Goal: Contribute content: Contribute content

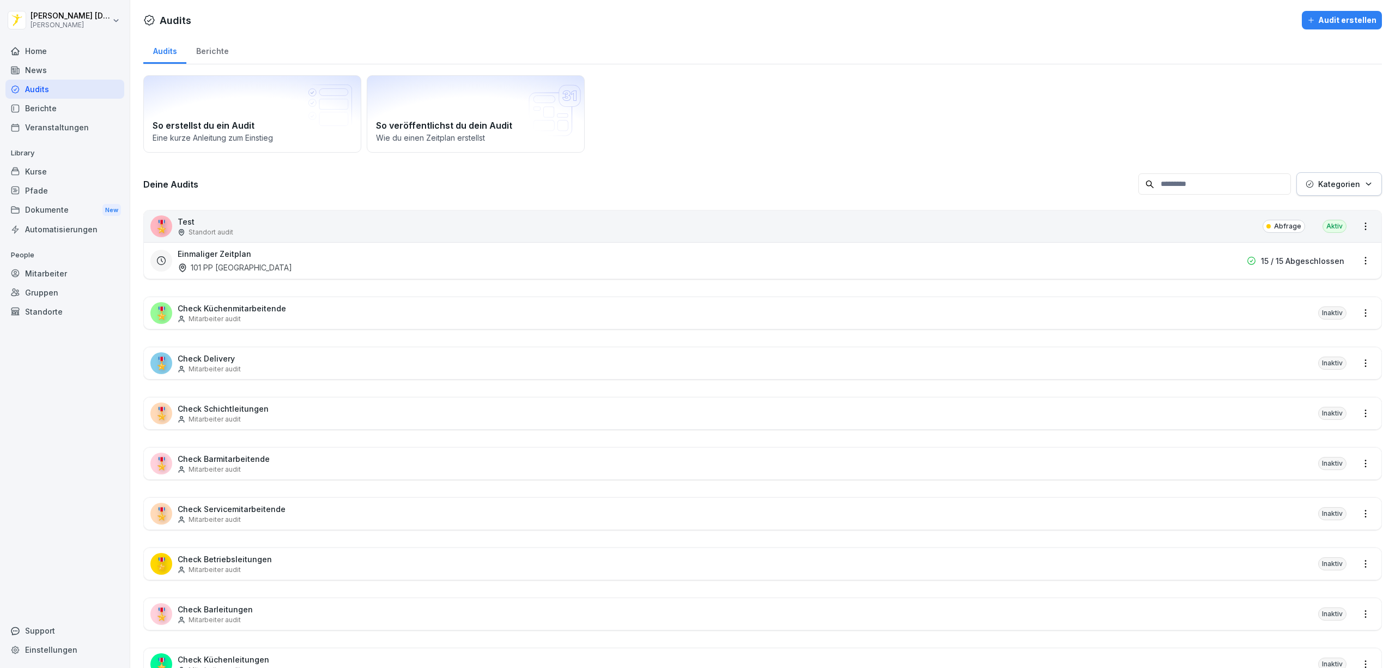
click at [812, 134] on div "So erstellst du ein Audit Eine kurze Anleitung zum Einstieg So veröffentlichst …" at bounding box center [762, 113] width 1239 height 77
click at [53, 56] on div "Home" at bounding box center [64, 50] width 119 height 19
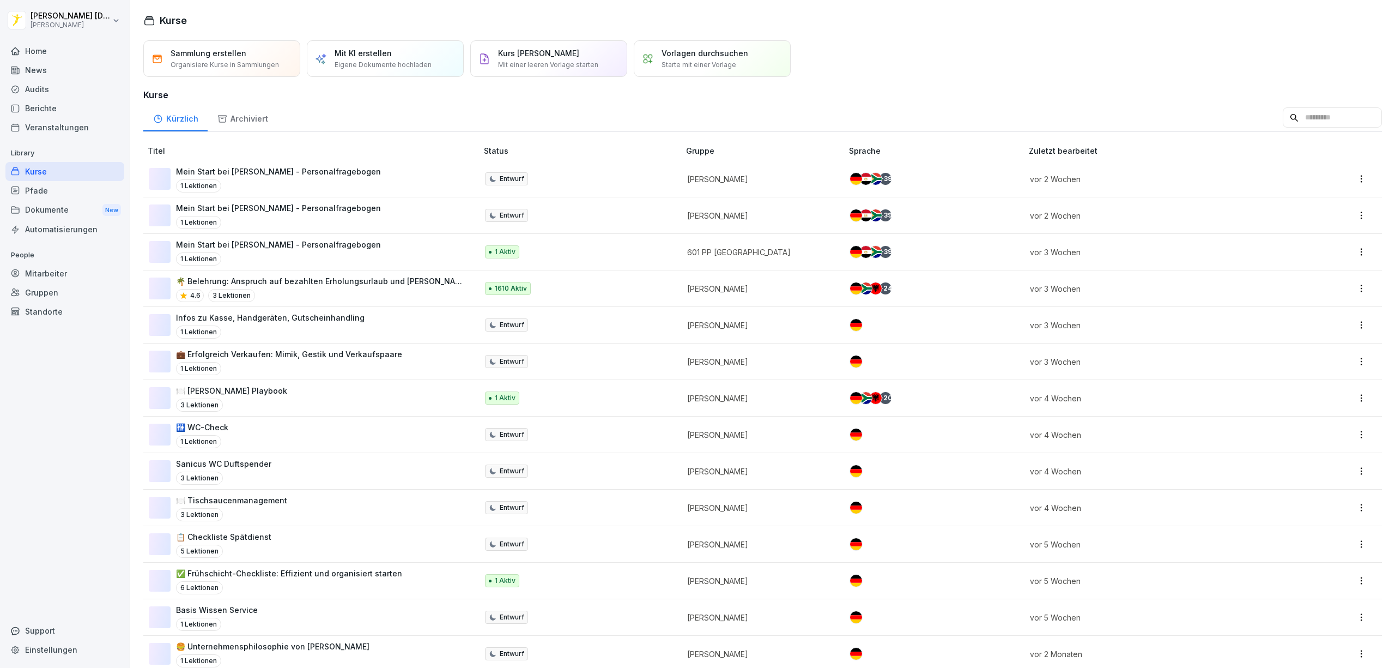
click at [1021, 57] on div "Sammlung erstellen Organisiere Kurse in Sammlungen Mit KI erstellen Eigene Doku…" at bounding box center [762, 58] width 1239 height 37
click at [1095, 57] on div "Sammlung erstellen Organisiere Kurse in Sammlungen Mit KI erstellen Eigene Doku…" at bounding box center [762, 58] width 1239 height 37
click at [1147, 52] on div "Sammlung erstellen Organisiere Kurse in Sammlungen Mit KI erstellen Eigene Doku…" at bounding box center [762, 58] width 1239 height 37
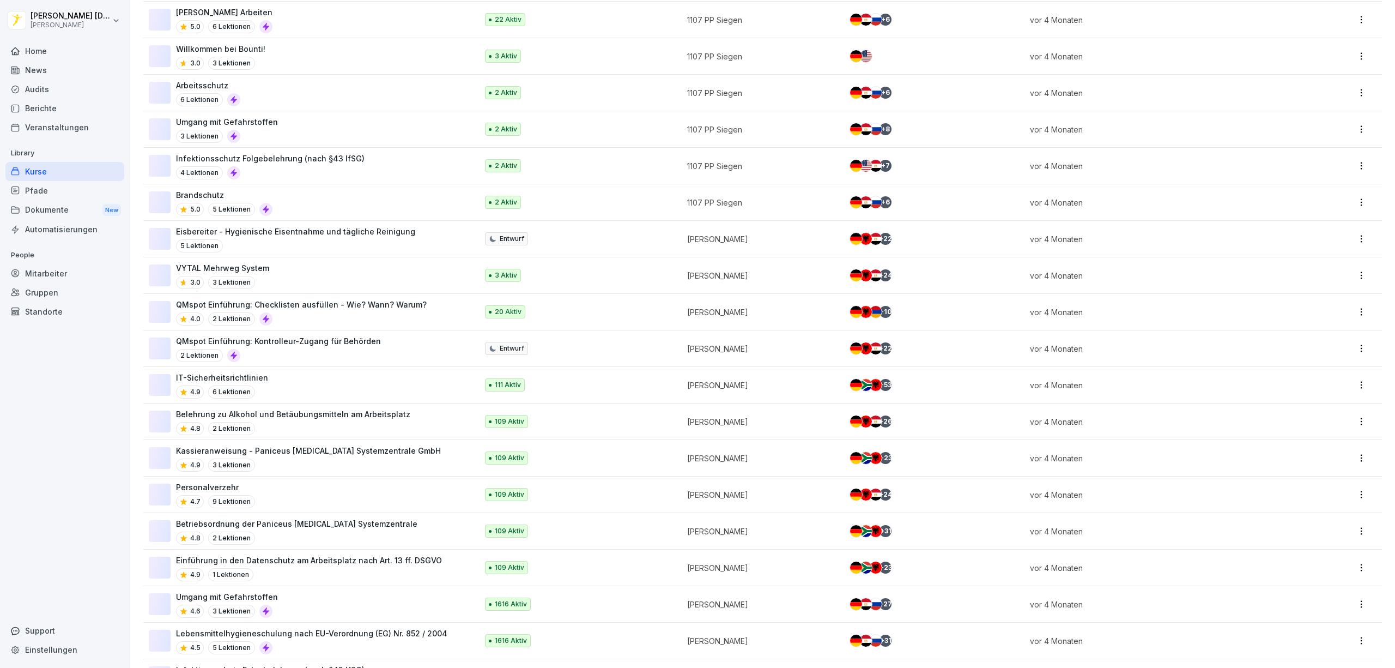
scroll to position [872, 0]
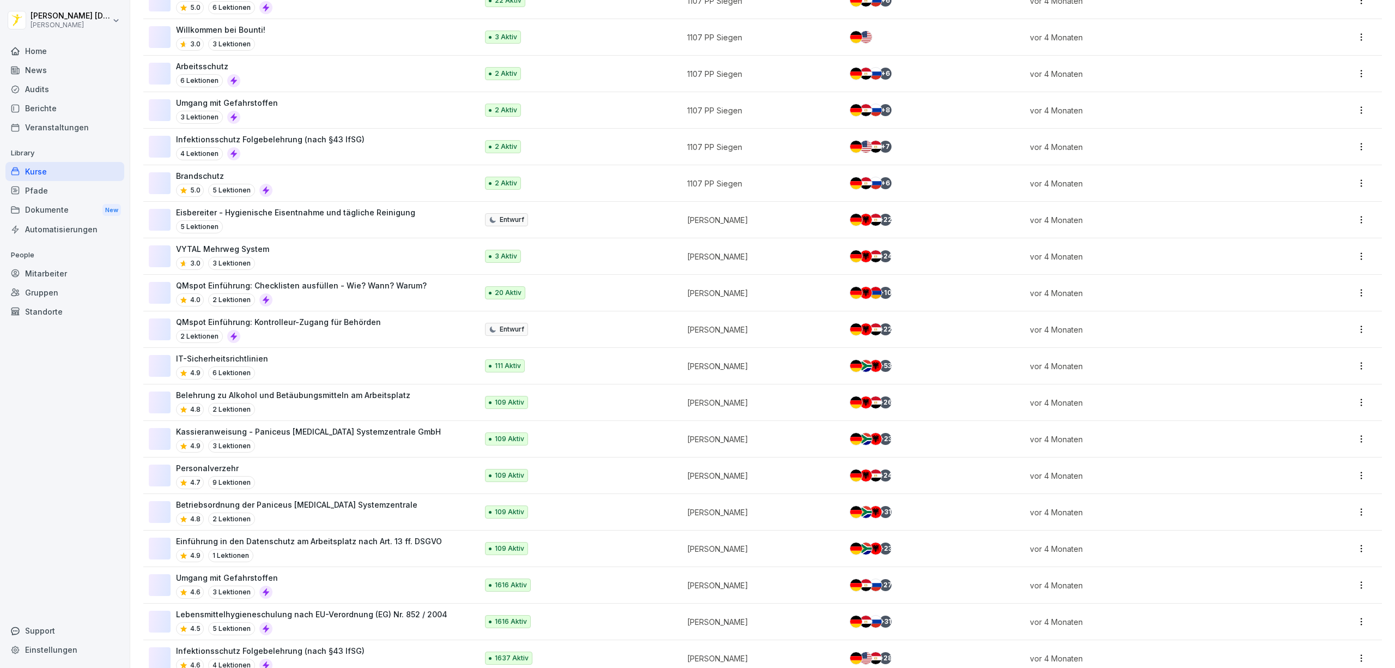
click at [415, 335] on div "QMspot Einführung: Kontrolleur-Zugang für Behörden 2 Lektionen" at bounding box center [308, 329] width 318 height 27
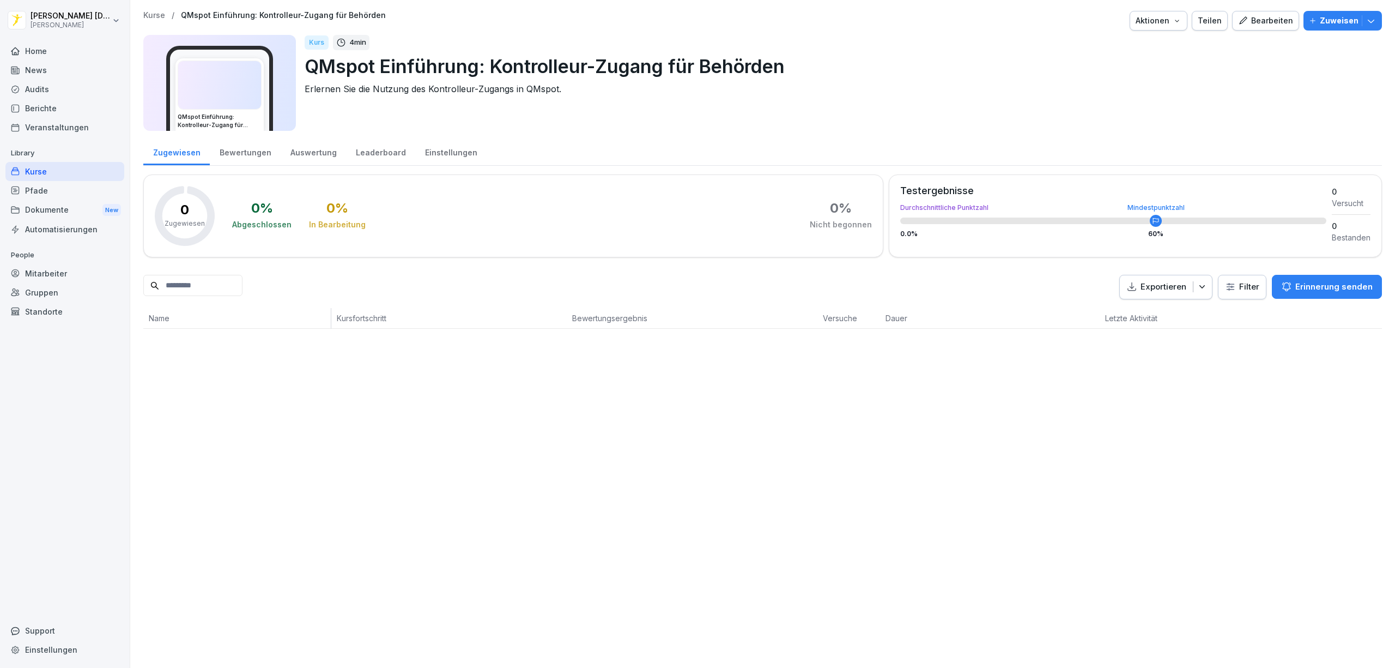
click at [1246, 22] on div "Bearbeiten" at bounding box center [1265, 21] width 55 height 12
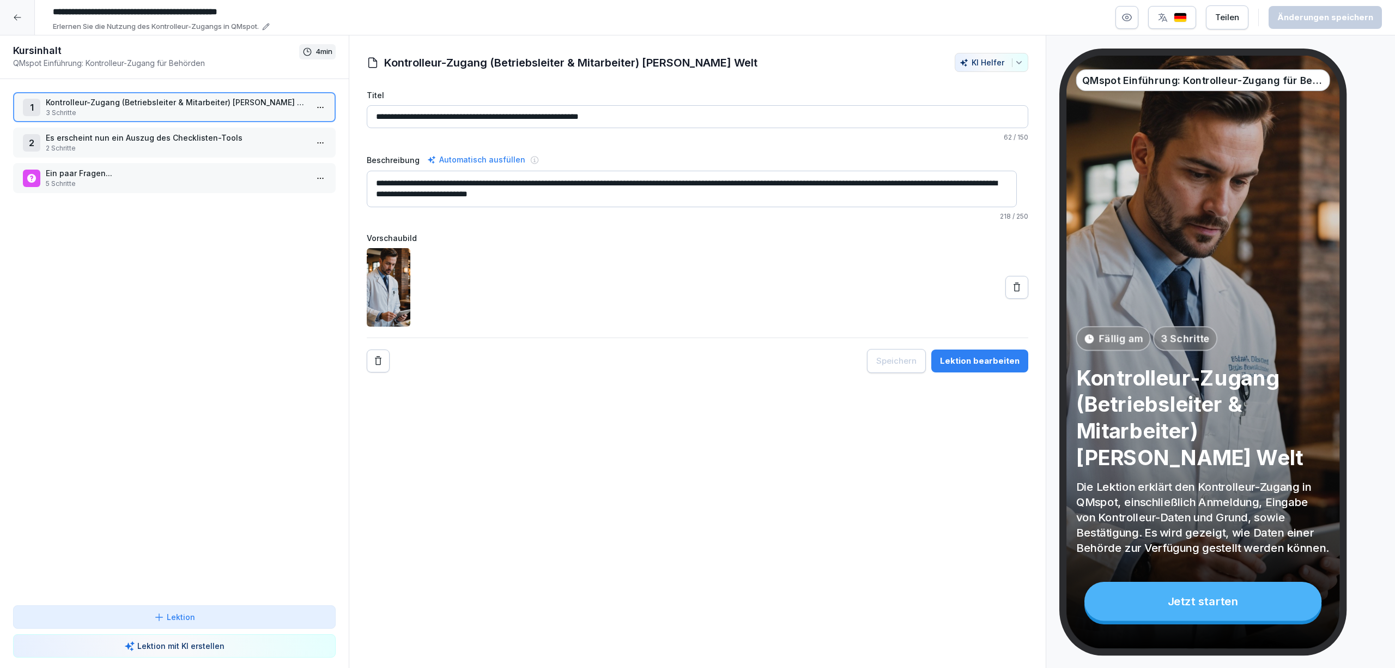
click at [628, 535] on div "**********" at bounding box center [698, 351] width 698 height 633
click at [281, 109] on p "3 Schritte" at bounding box center [177, 113] width 262 height 10
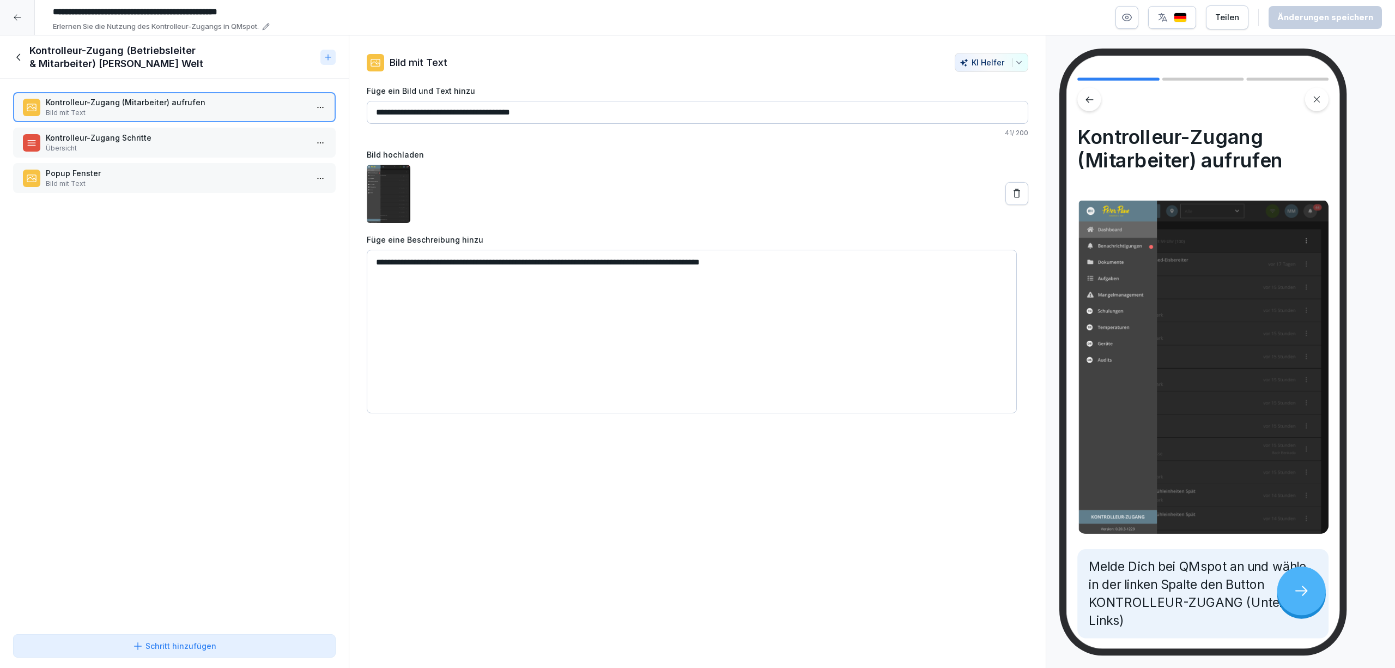
click at [210, 149] on p "Übersicht" at bounding box center [177, 148] width 262 height 10
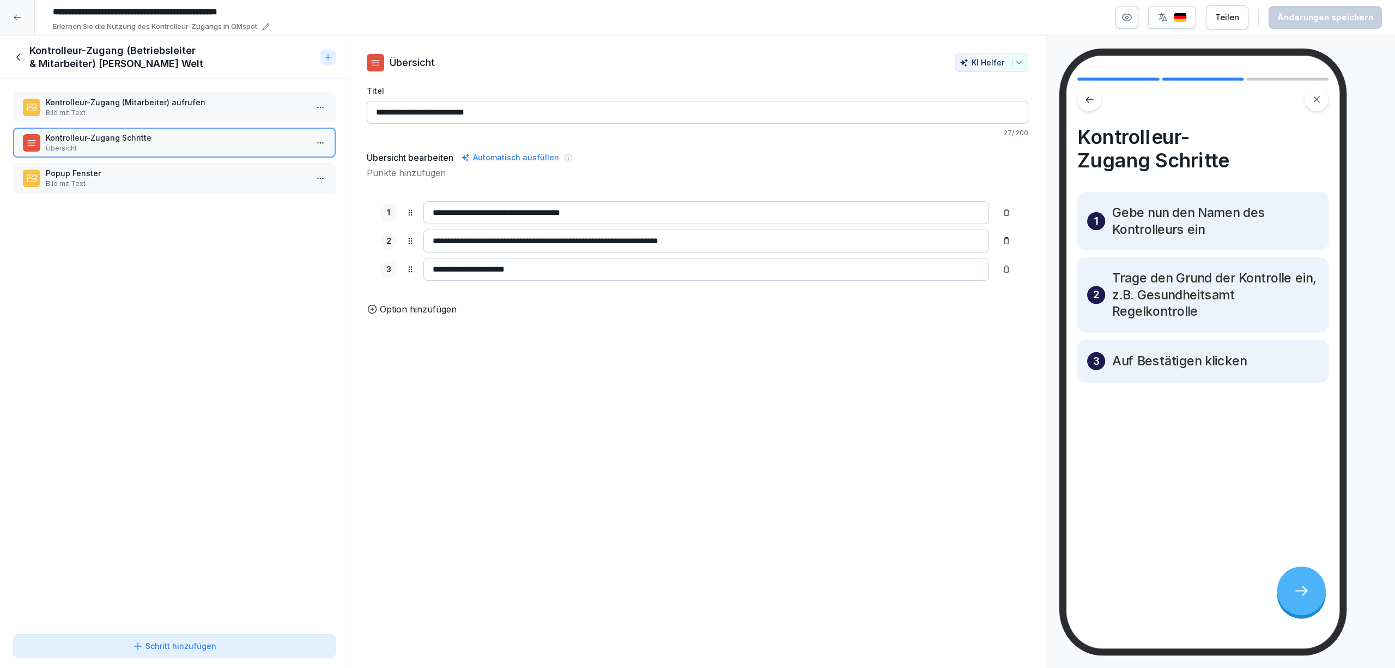
click at [192, 180] on p "Bild mit Text" at bounding box center [177, 184] width 262 height 10
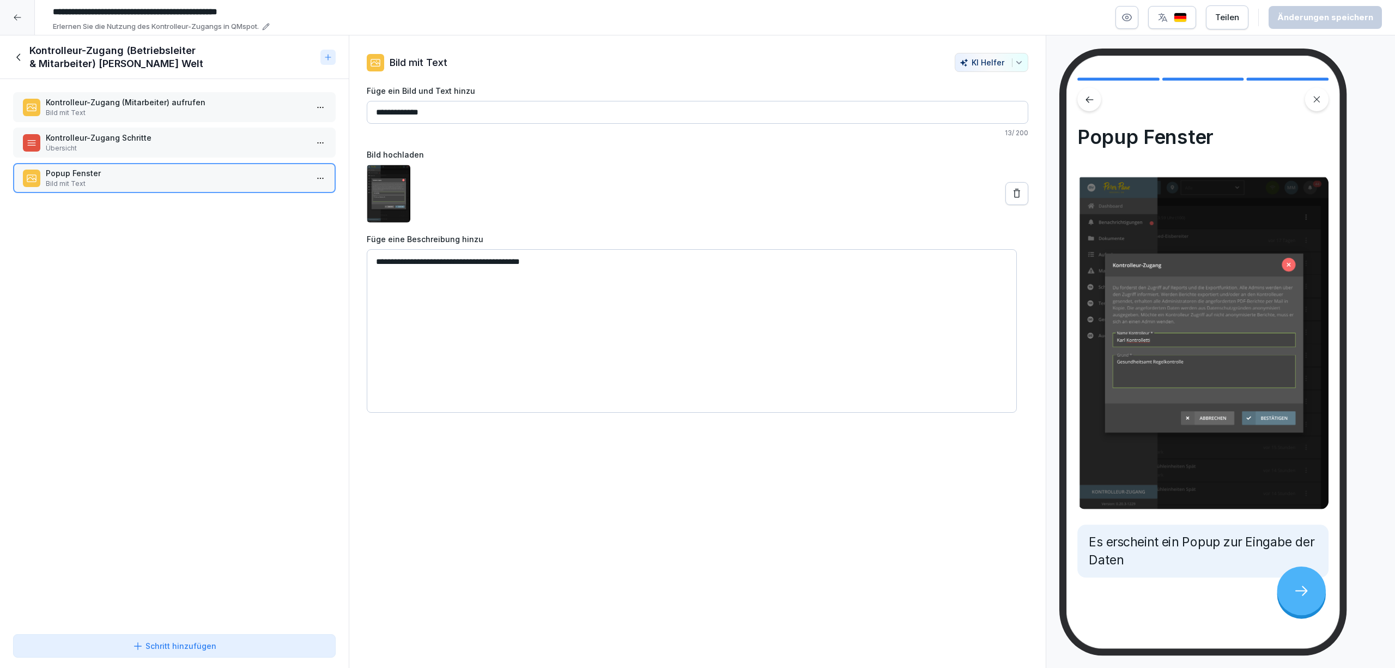
click at [835, 570] on div "**********" at bounding box center [698, 351] width 698 height 633
click at [20, 55] on icon at bounding box center [18, 56] width 4 height 7
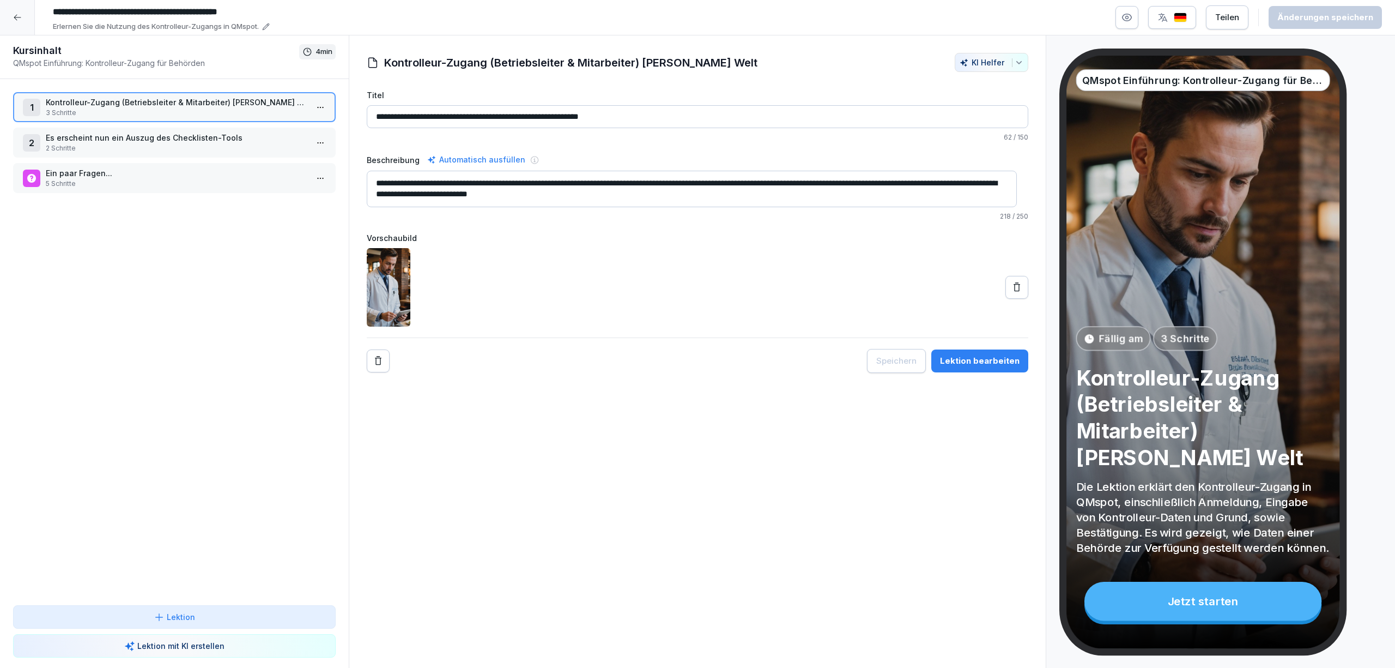
click at [219, 138] on p "Es erscheint nun ein Auszug des Checklisten-Tools" at bounding box center [177, 137] width 262 height 11
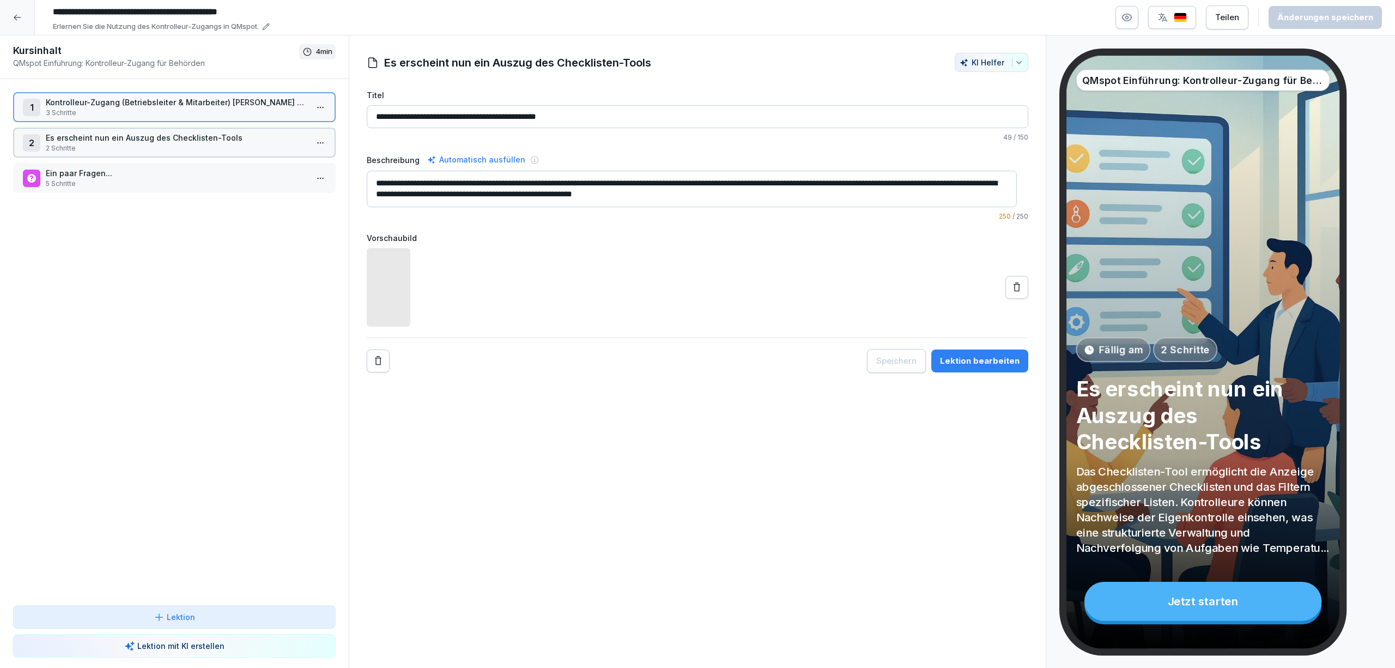
click at [219, 138] on p "Es erscheint nun ein Auszug des Checklisten-Tools" at bounding box center [177, 137] width 262 height 11
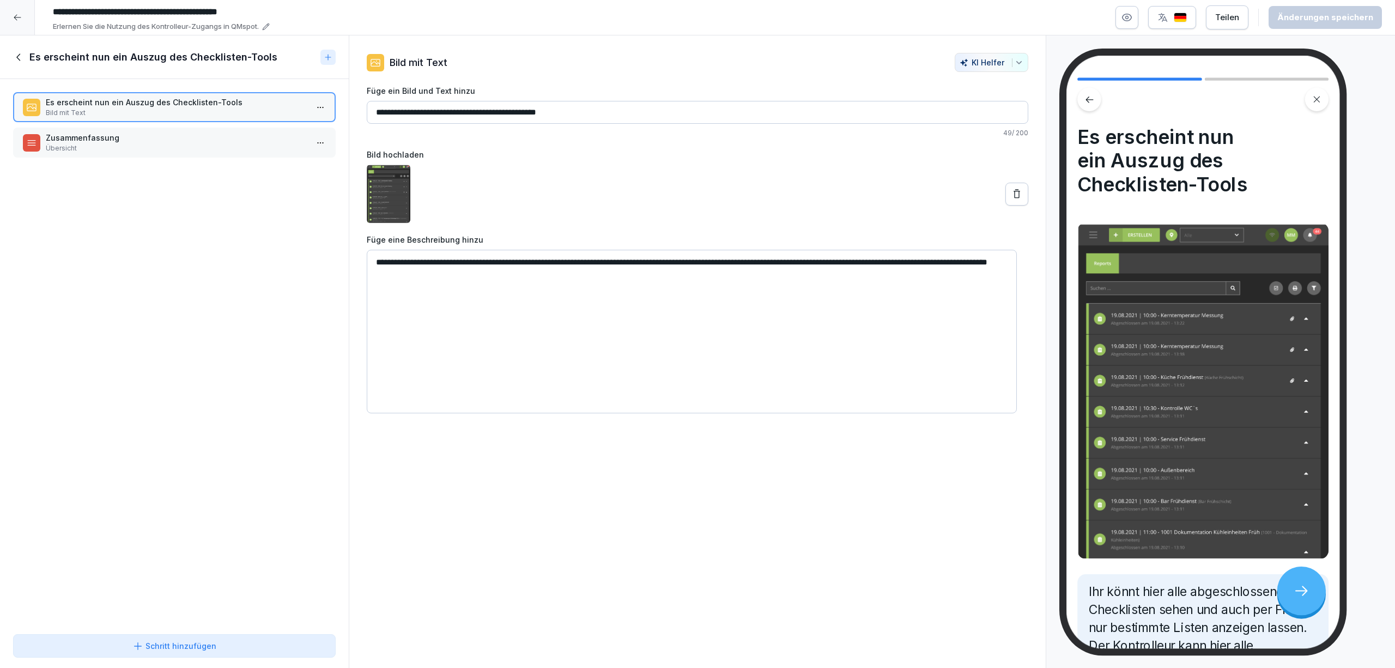
click at [234, 140] on p "Zusammenfassung" at bounding box center [177, 137] width 262 height 11
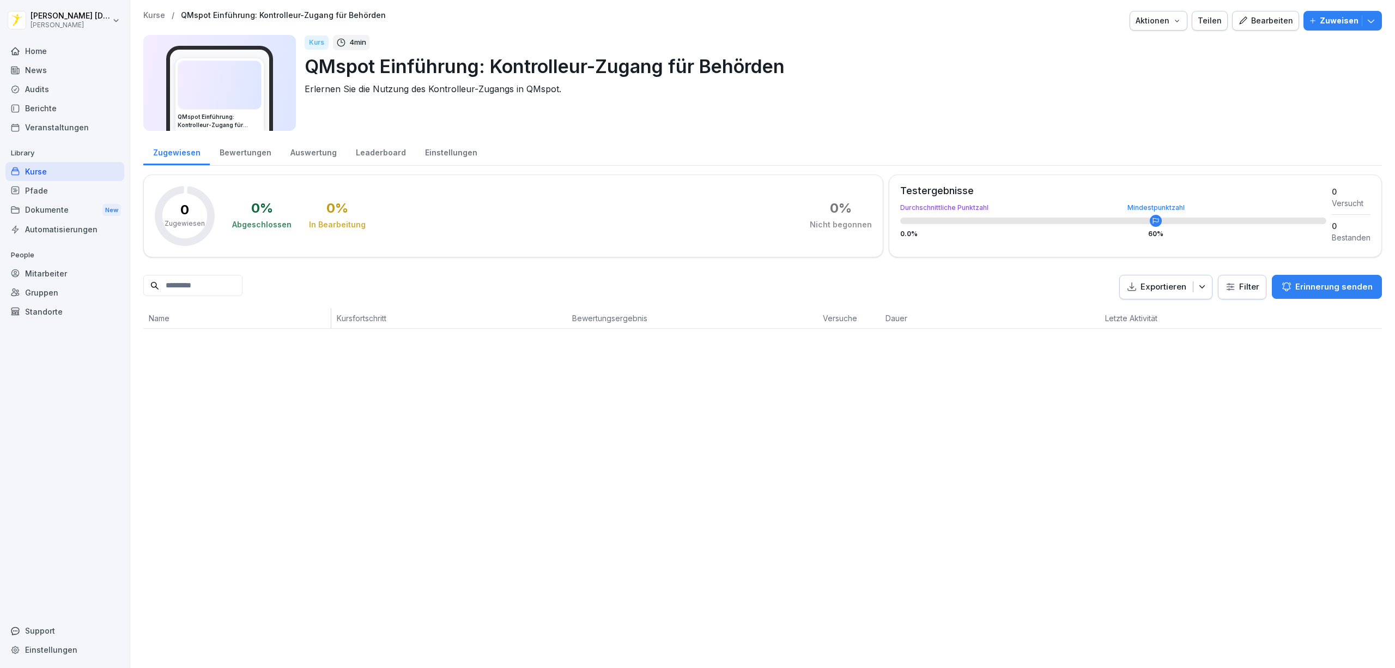
click at [211, 70] on img at bounding box center [219, 85] width 83 height 48
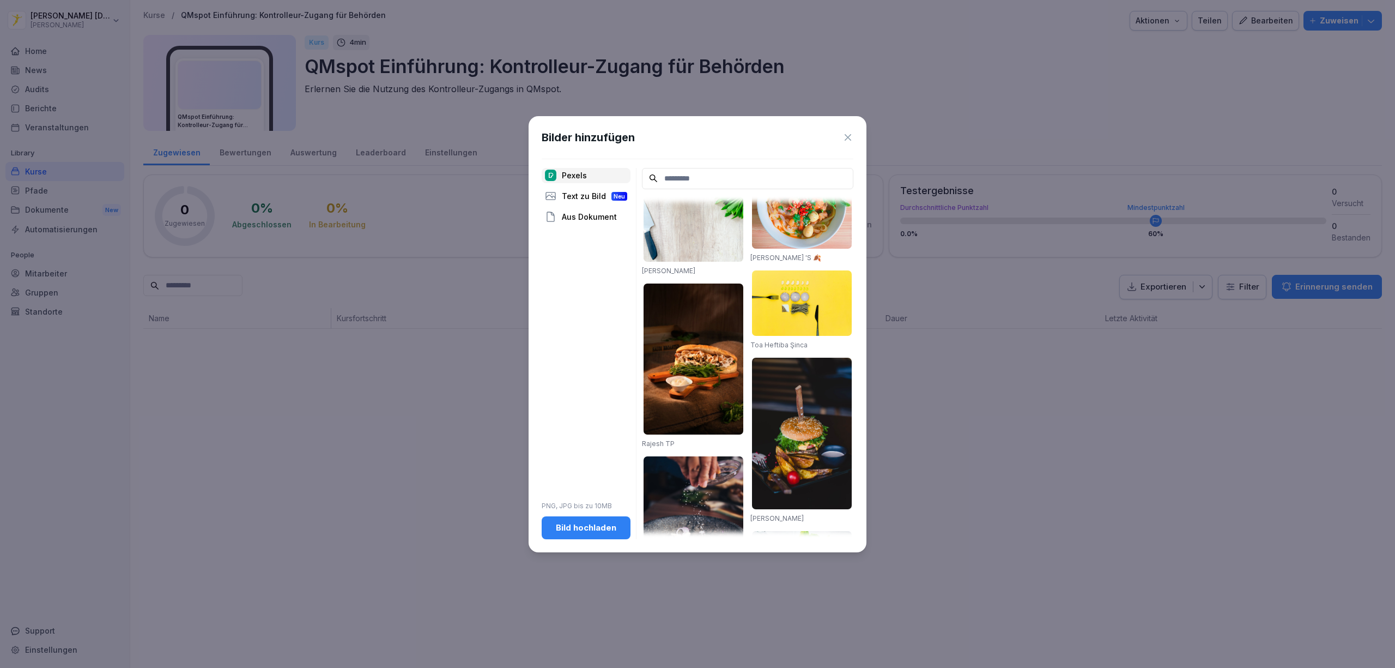
scroll to position [872, 0]
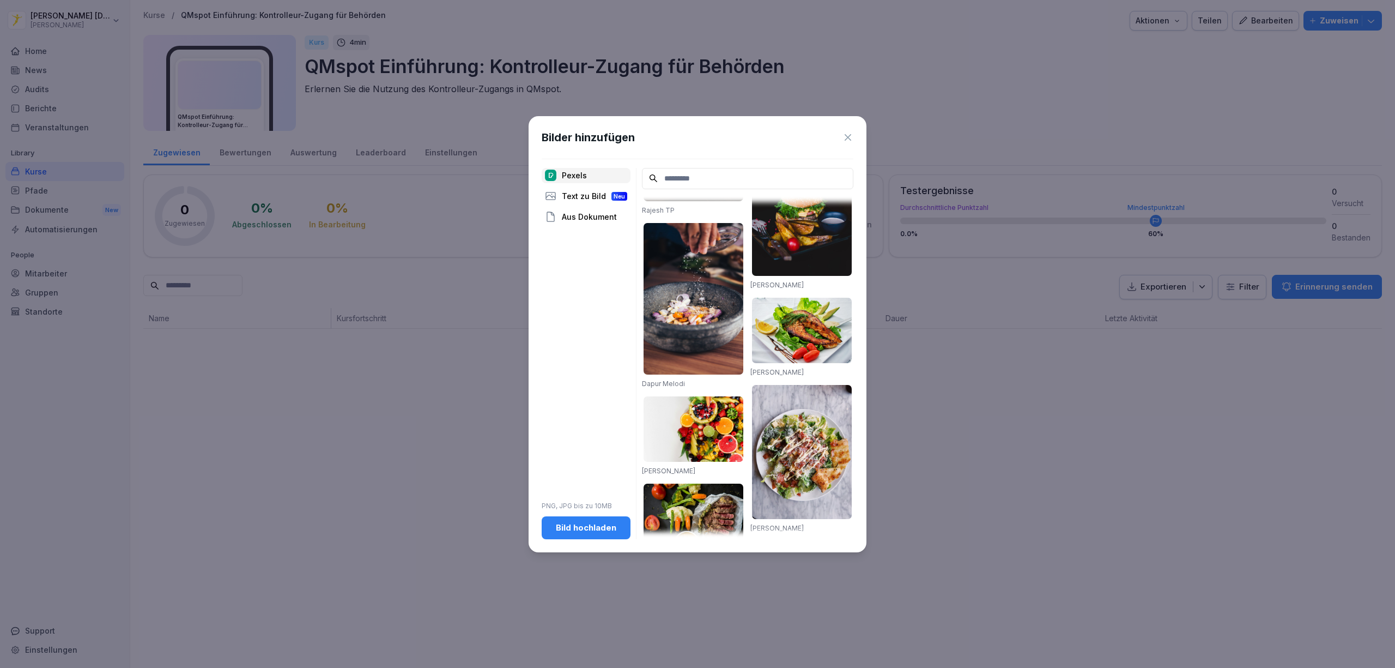
click at [584, 215] on div "Aus Dokument" at bounding box center [586, 216] width 89 height 15
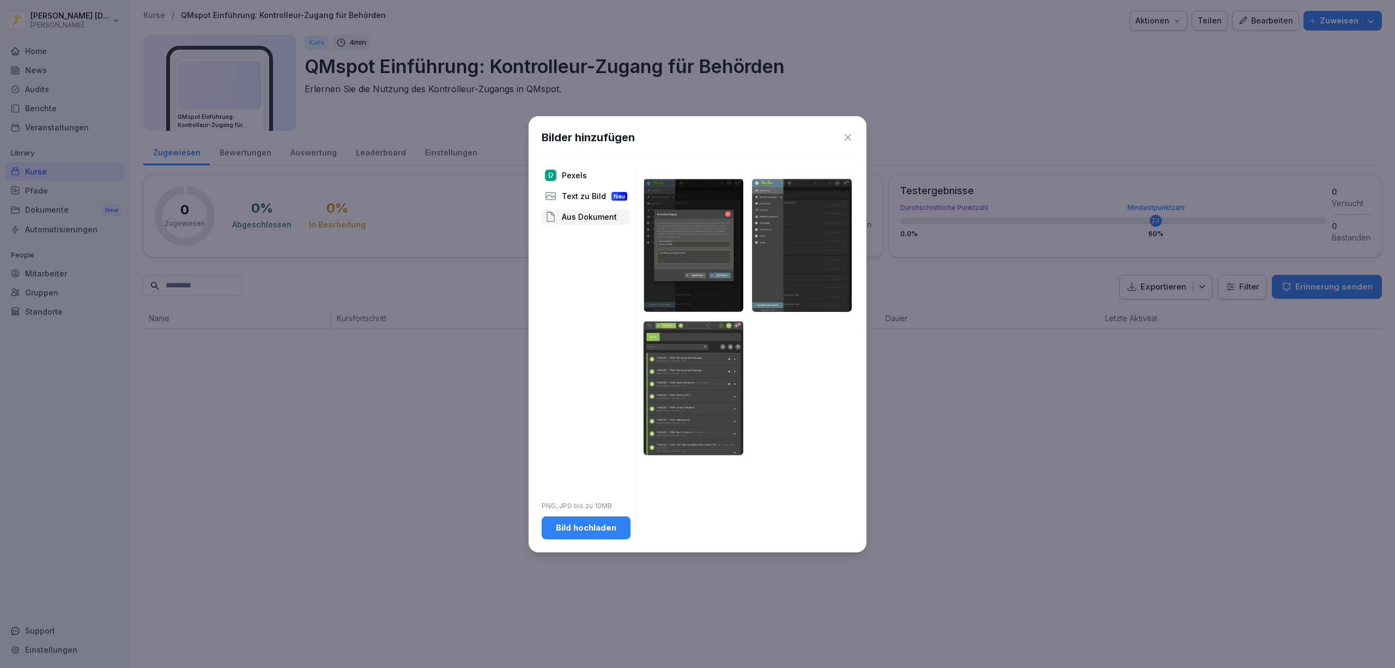
click at [573, 198] on div "Text zu Bild Neu" at bounding box center [586, 196] width 89 height 15
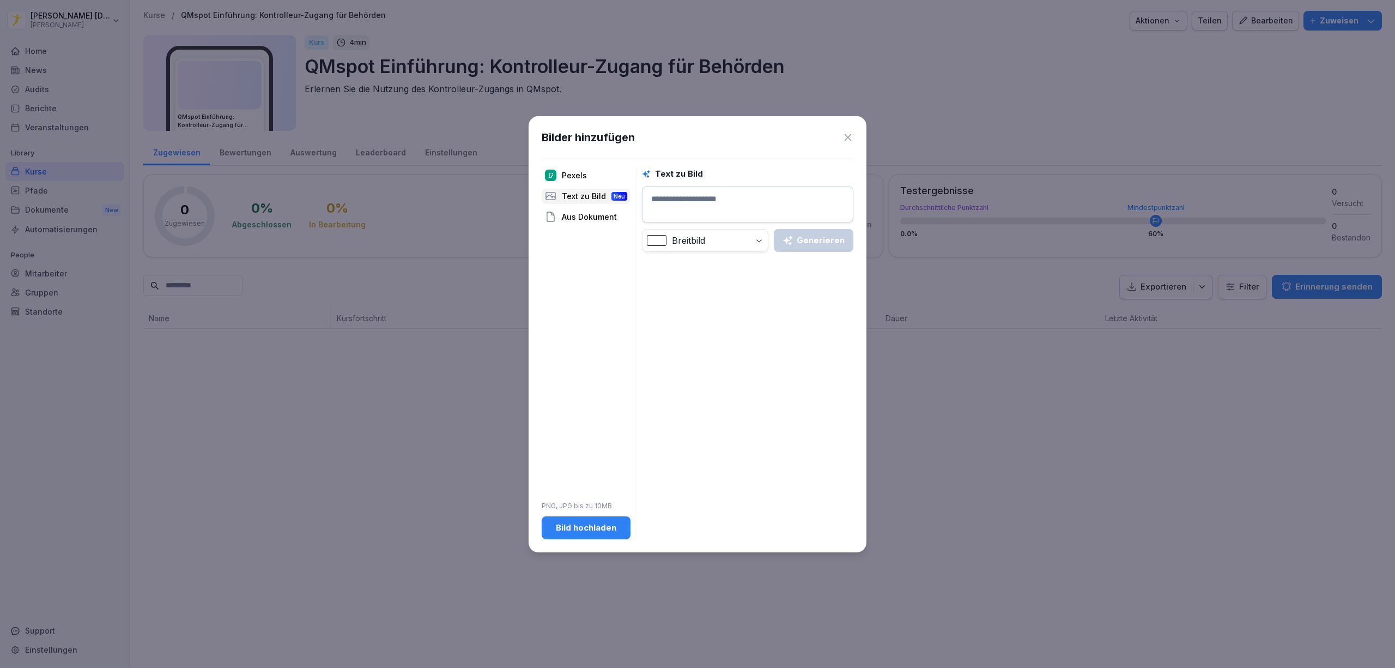
click at [595, 214] on div "Aus Dokument" at bounding box center [586, 216] width 89 height 15
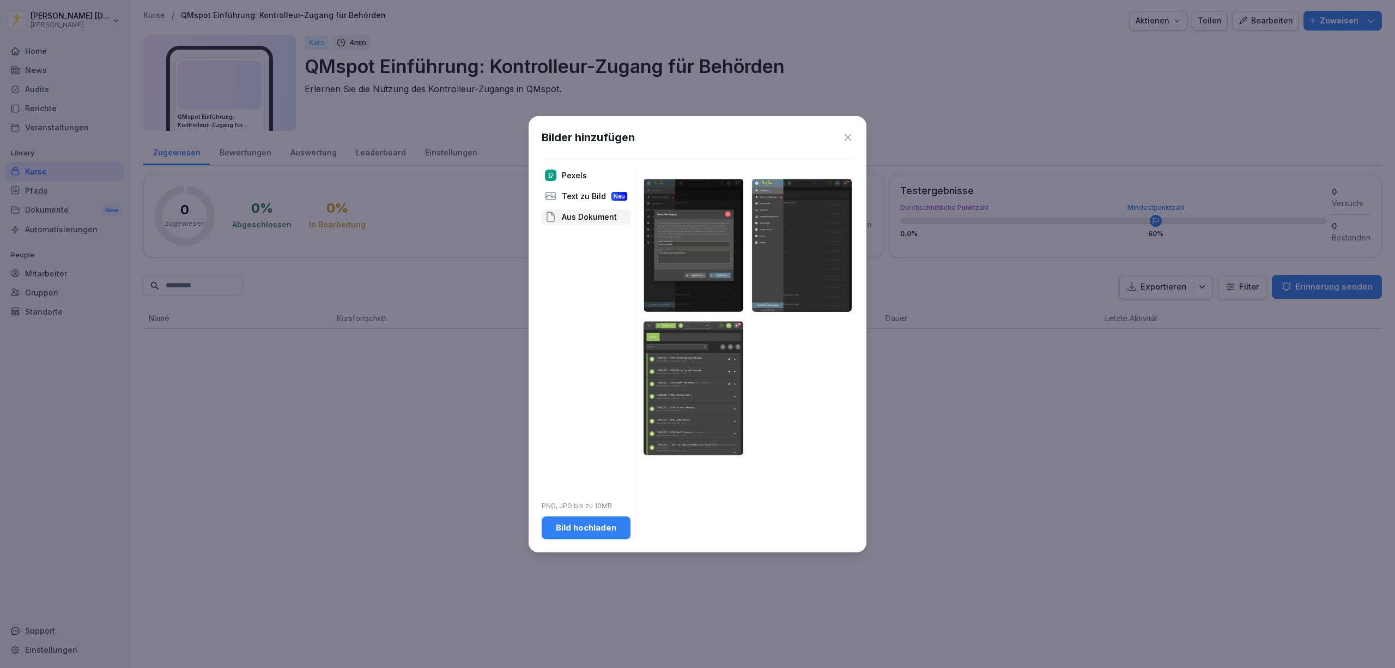
click at [574, 198] on div "Text zu Bild Neu" at bounding box center [586, 196] width 89 height 15
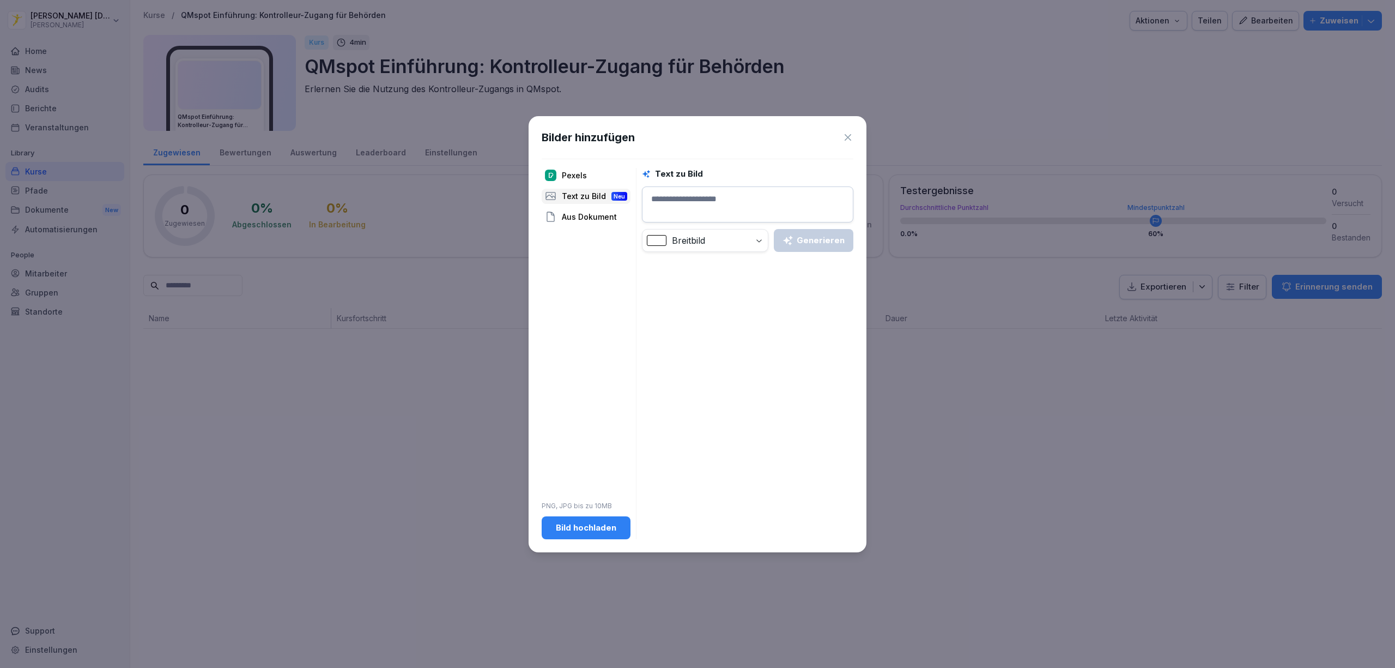
click at [600, 531] on div "Bild hochladen" at bounding box center [586, 528] width 71 height 12
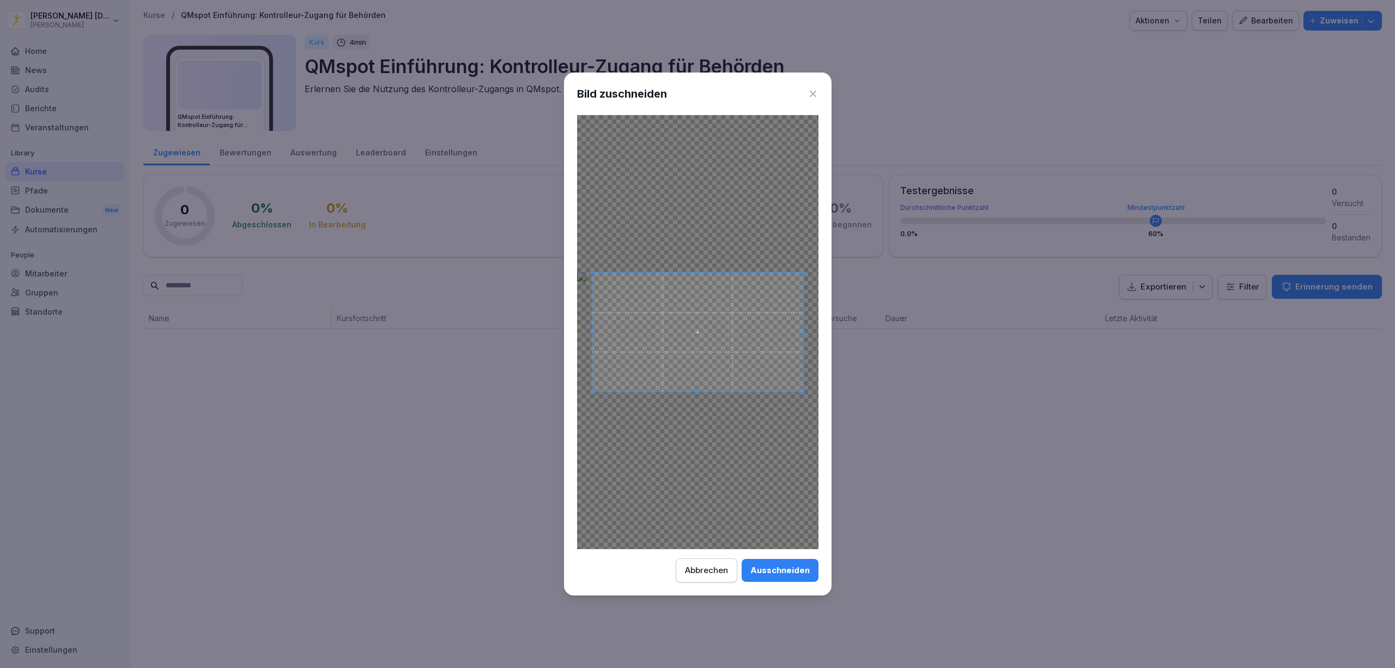
click at [790, 574] on div "Ausschneiden" at bounding box center [780, 570] width 59 height 12
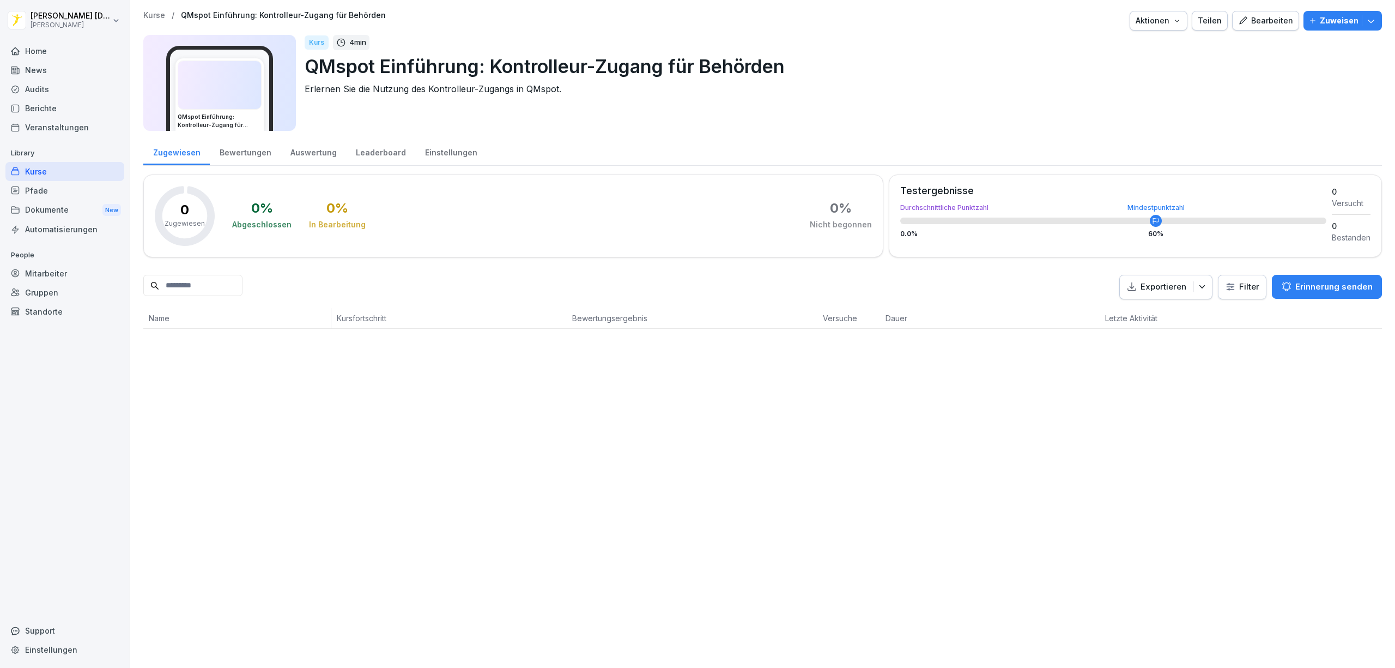
click at [706, 448] on div "Kurse / QMspot Einführung: Kontrolleur-Zugang für Behörden Aktionen Teilen Bear…" at bounding box center [762, 334] width 1265 height 668
click at [1260, 26] on div "Bearbeiten" at bounding box center [1265, 21] width 55 height 12
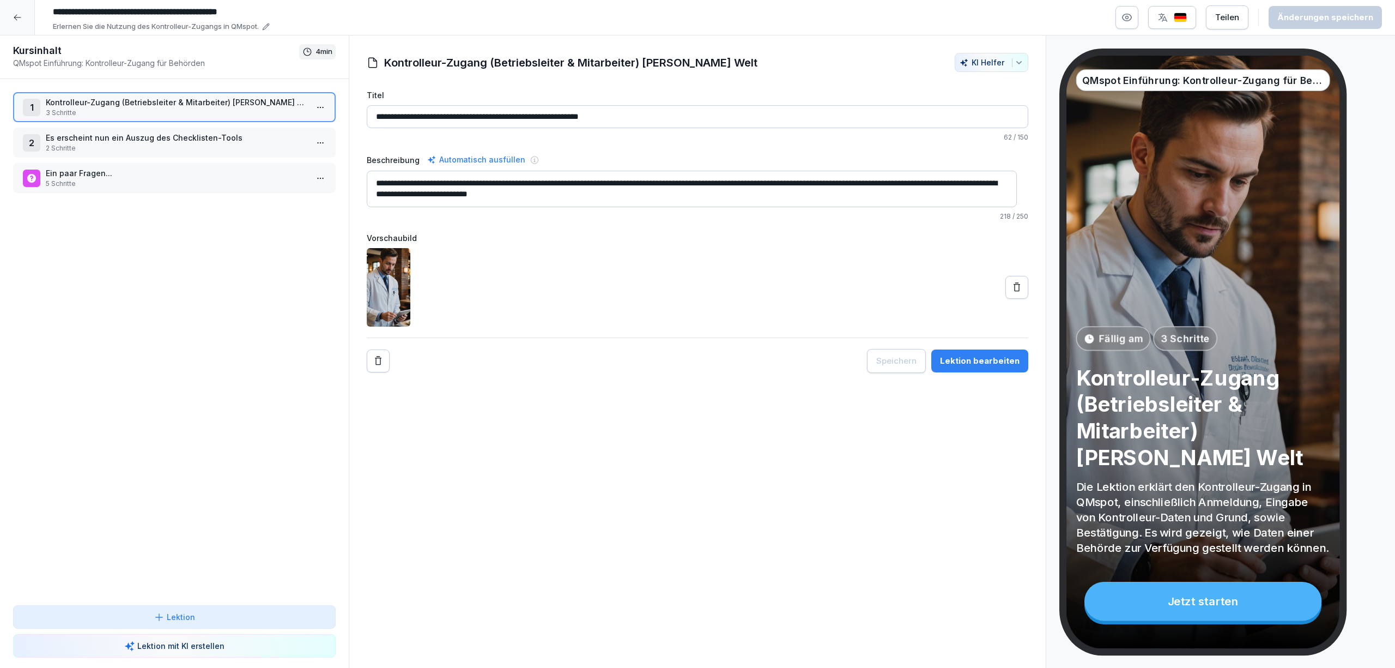
click at [127, 144] on p "2 Schritte" at bounding box center [177, 148] width 262 height 10
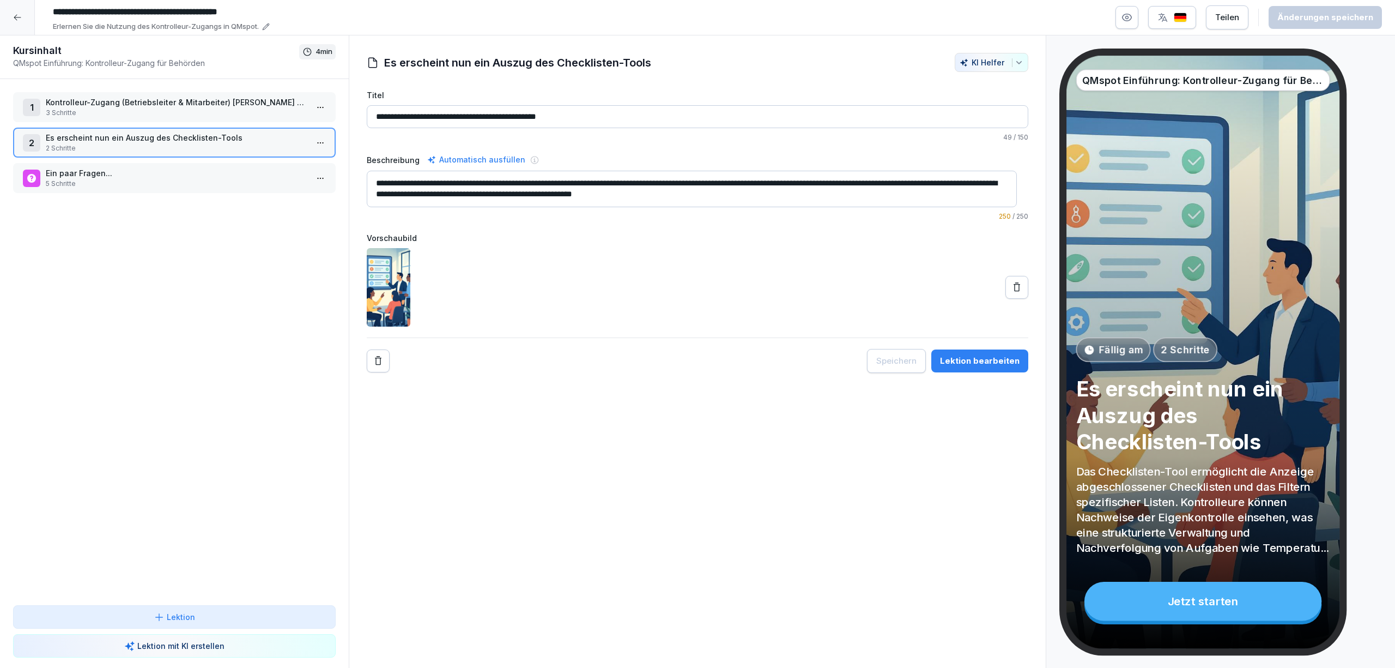
click at [793, 195] on textarea "**********" at bounding box center [692, 189] width 650 height 37
click at [800, 196] on textarea "**********" at bounding box center [692, 189] width 650 height 37
drag, startPoint x: 777, startPoint y: 201, endPoint x: 811, endPoint y: 182, distance: 39.3
click at [811, 182] on textarea "**********" at bounding box center [692, 189] width 650 height 37
click at [796, 198] on textarea "**********" at bounding box center [692, 189] width 650 height 37
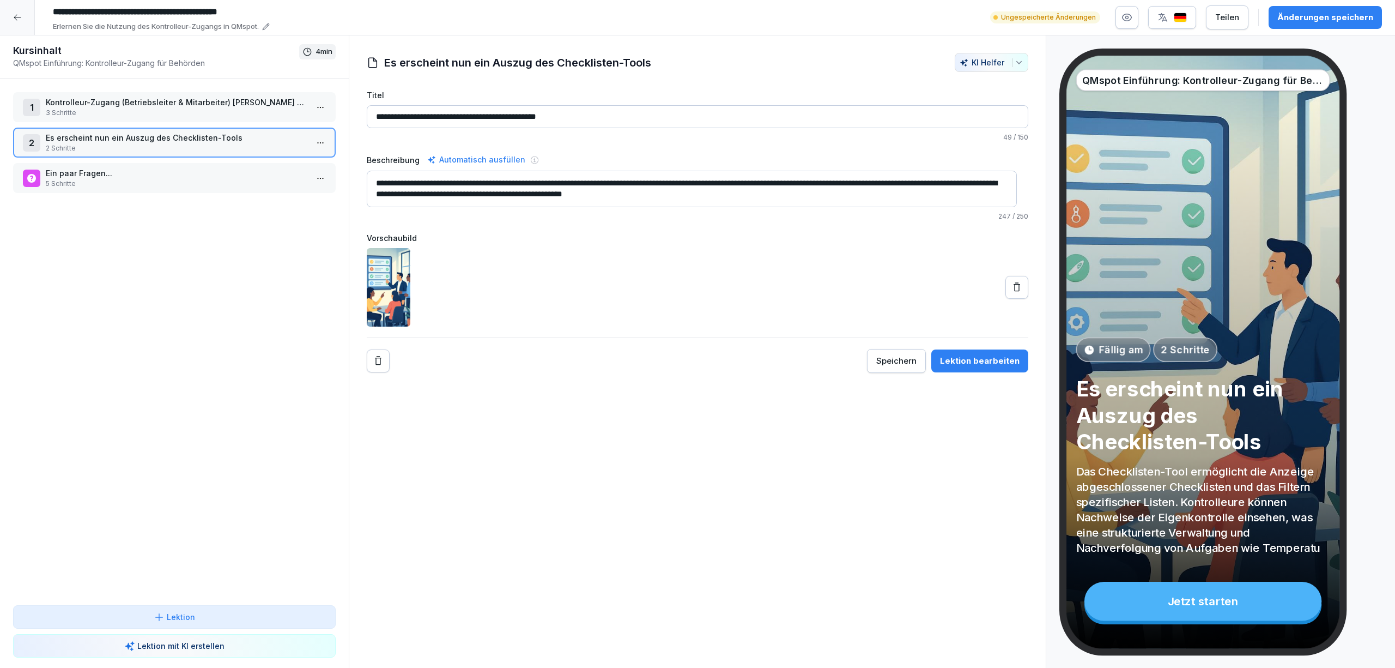
drag, startPoint x: 411, startPoint y: 195, endPoint x: 772, endPoint y: 205, distance: 361.5
click at [772, 205] on textarea "**********" at bounding box center [692, 189] width 650 height 37
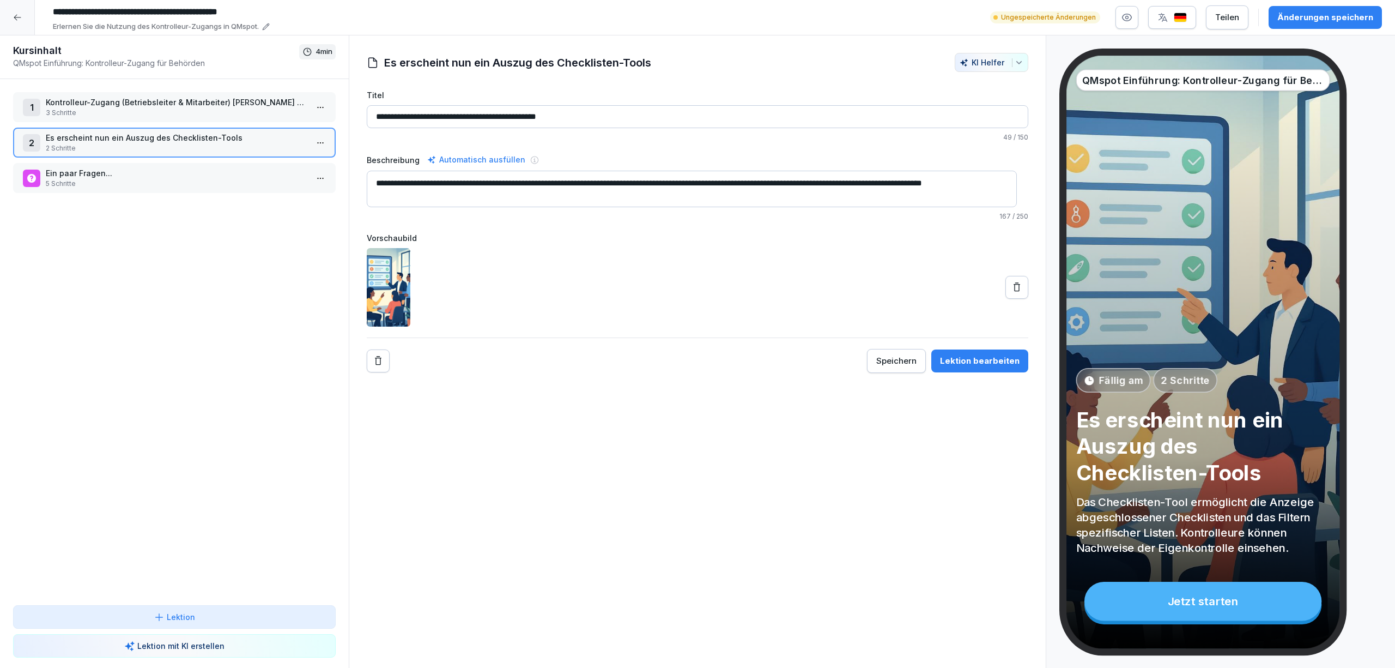
type textarea "**********"
click at [888, 367] on div "Speichern" at bounding box center [896, 361] width 40 height 12
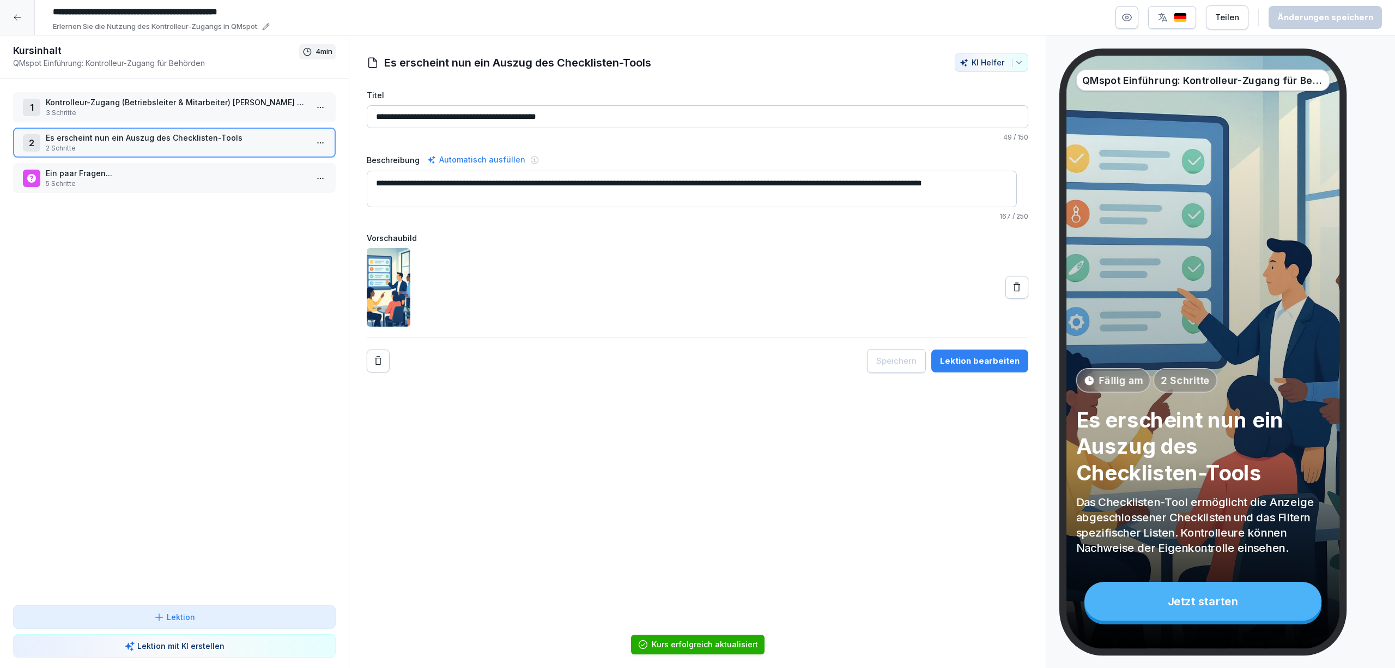
click at [390, 291] on img at bounding box center [389, 287] width 44 height 78
click at [389, 279] on img at bounding box center [389, 287] width 44 height 78
click at [546, 280] on div at bounding box center [698, 287] width 662 height 78
click at [1012, 290] on icon at bounding box center [1017, 287] width 11 height 11
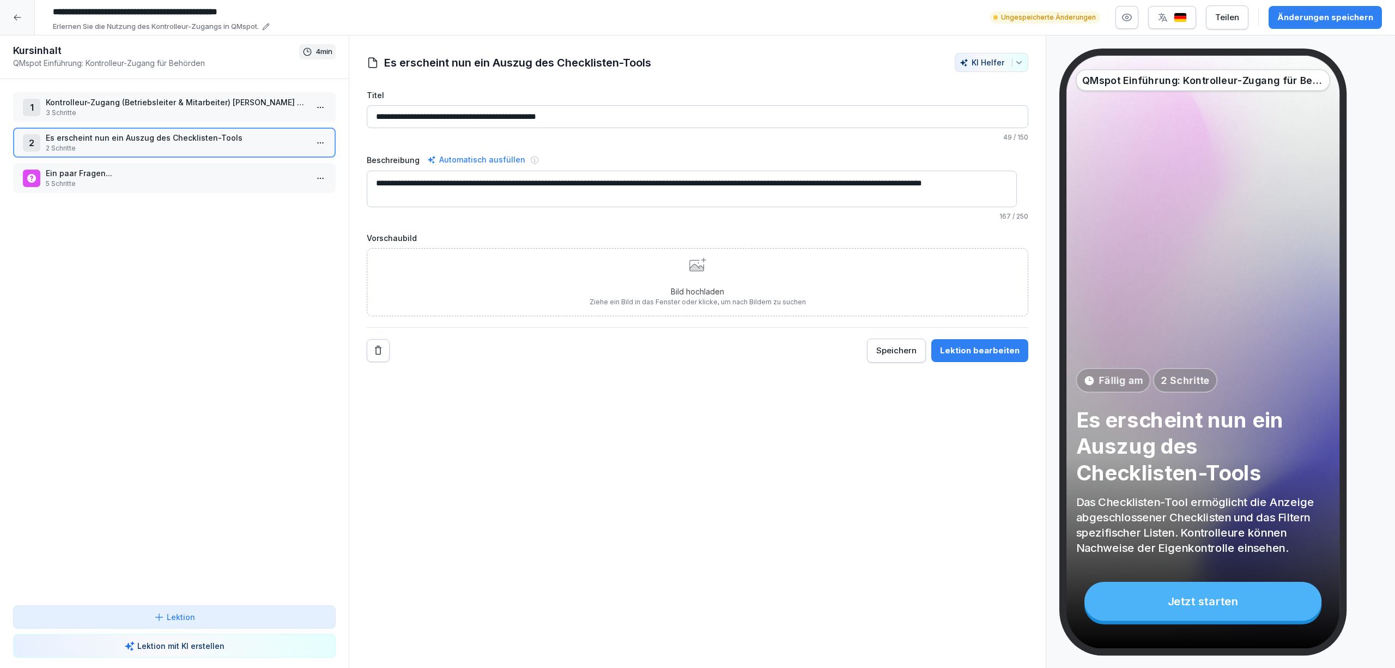
click at [663, 274] on div "Bild hochladen Ziehe ein Bild in das Fenster oder klicke, um nach Bildern zu su…" at bounding box center [698, 282] width 216 height 50
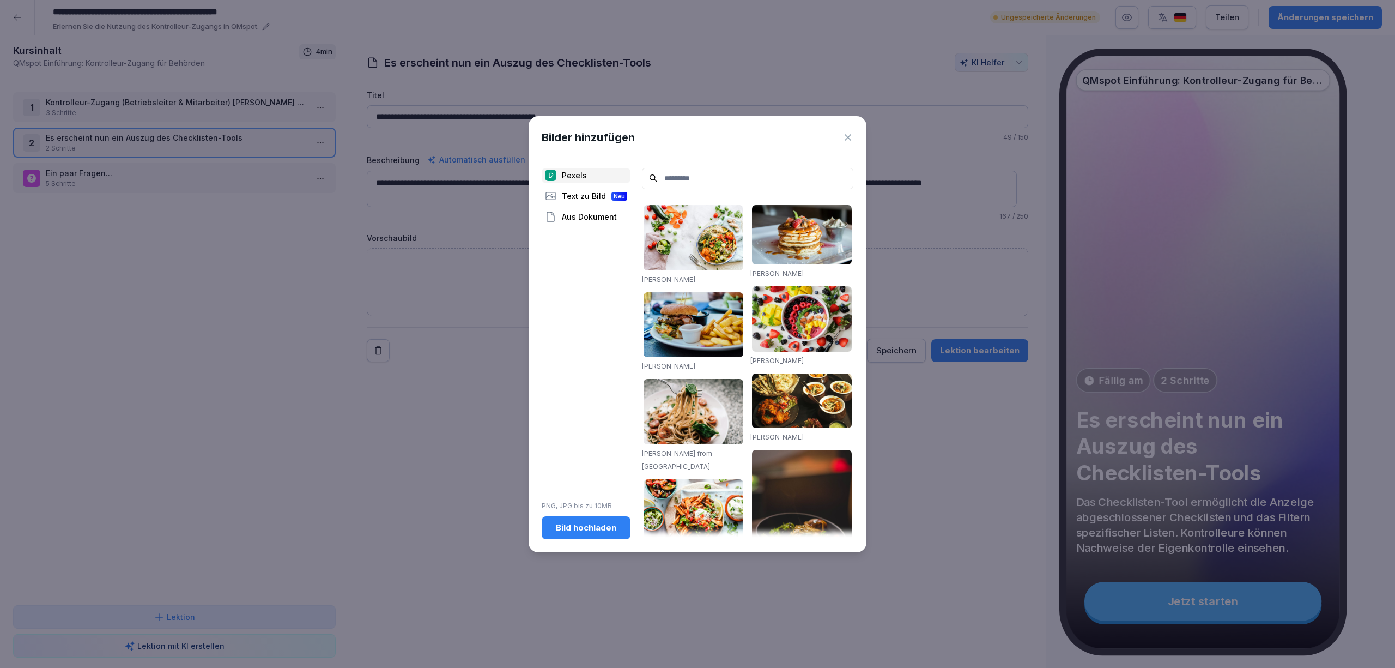
click at [579, 197] on div "Text zu Bild Neu" at bounding box center [586, 196] width 89 height 15
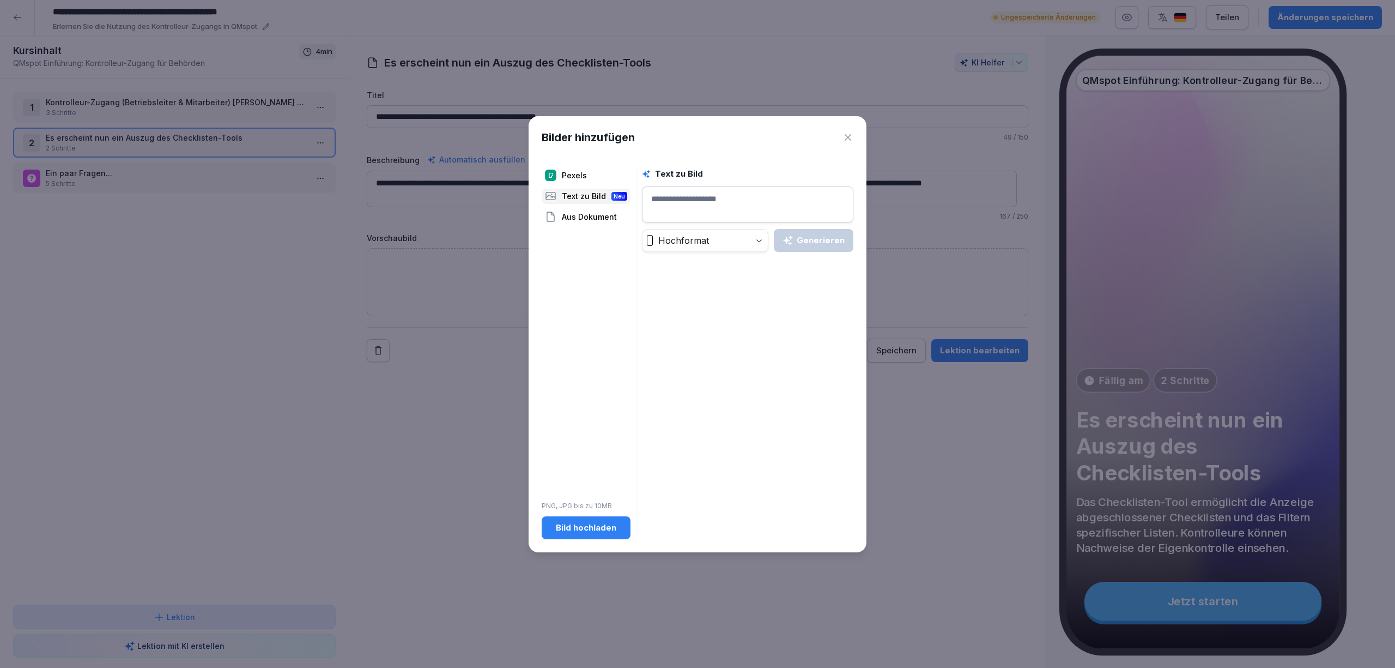
click at [584, 221] on div "Aus Dokument" at bounding box center [586, 216] width 89 height 15
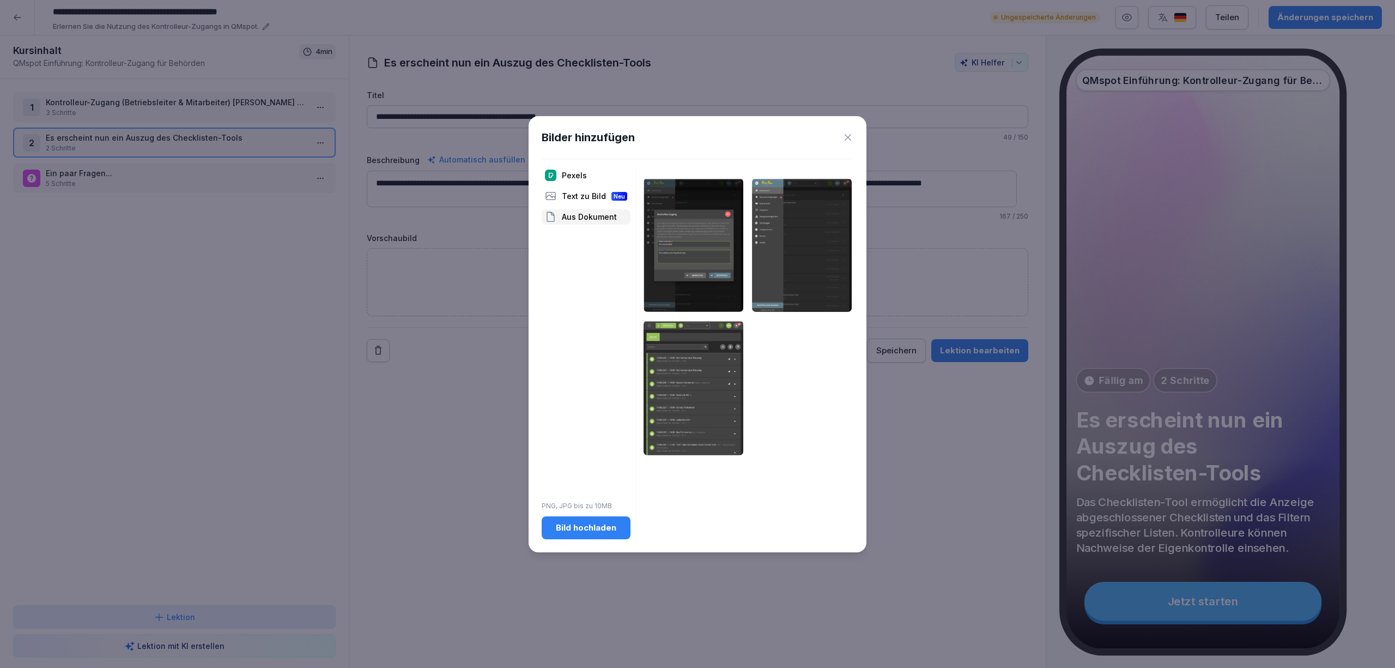
click at [677, 377] on img at bounding box center [694, 387] width 100 height 135
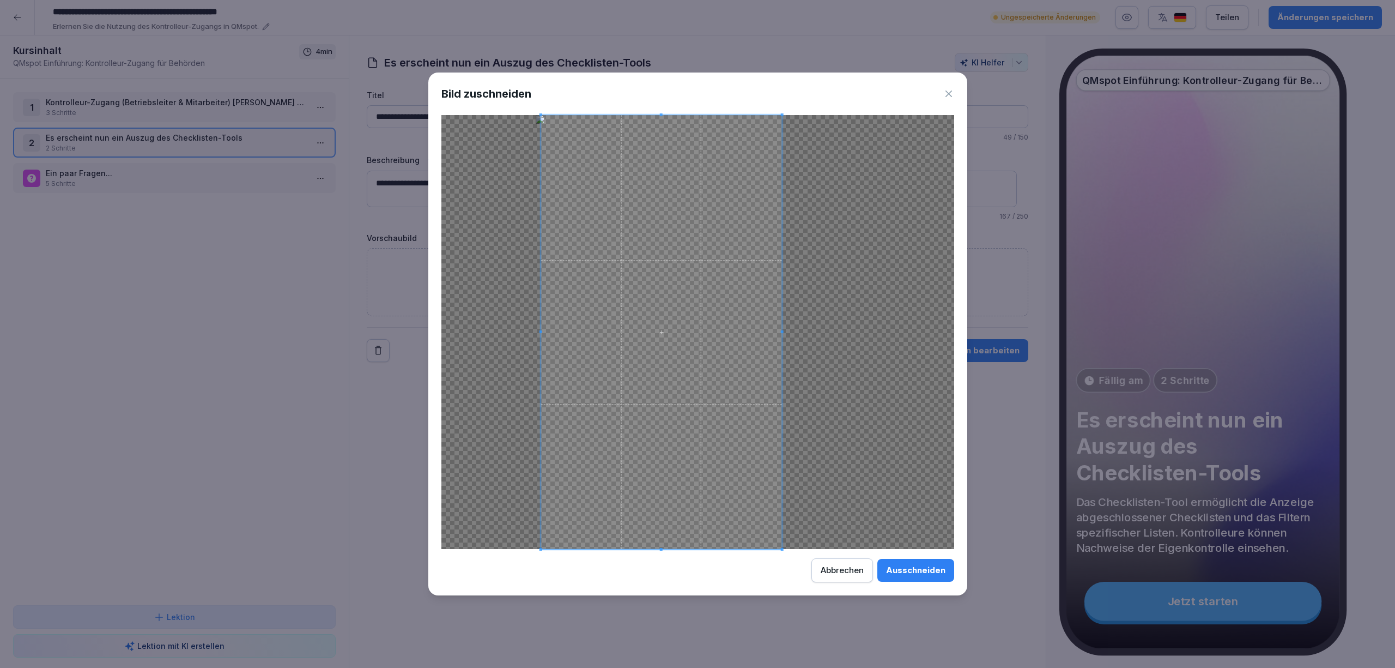
click at [711, 319] on span at bounding box center [661, 332] width 241 height 434
click at [652, 123] on div at bounding box center [661, 336] width 237 height 427
click at [931, 563] on button "Ausschneiden" at bounding box center [916, 570] width 77 height 23
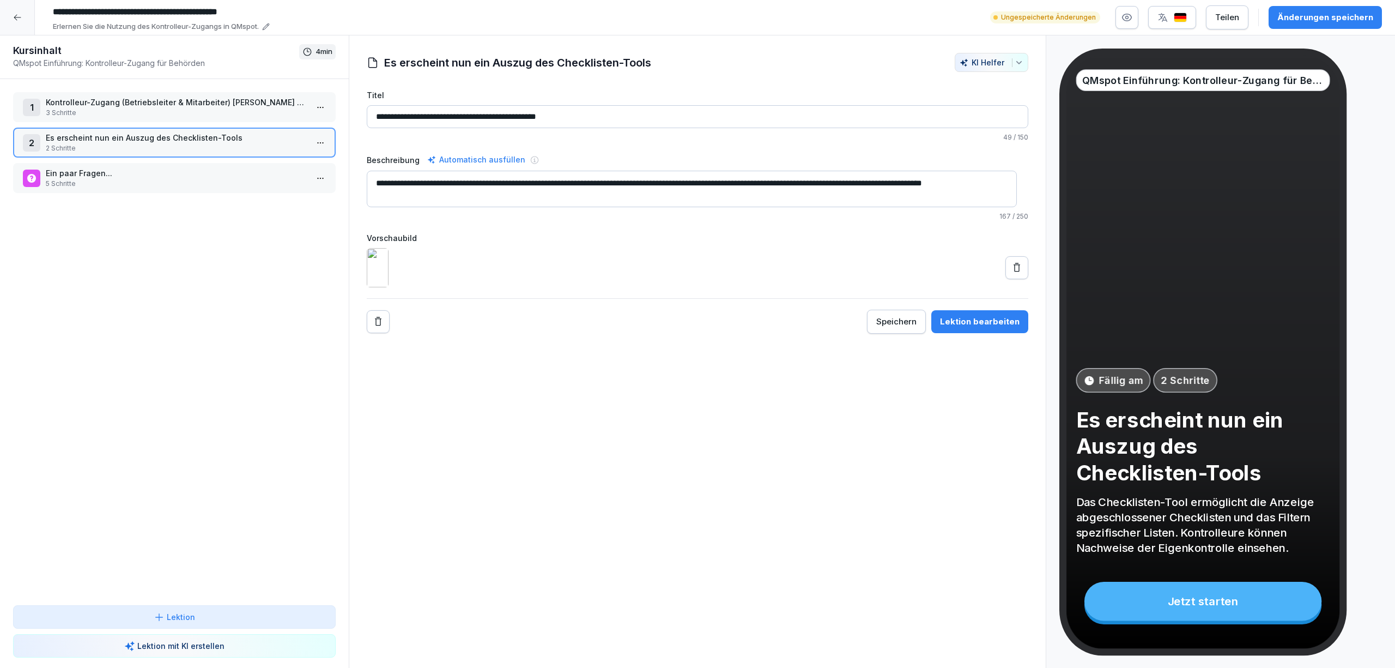
click at [175, 173] on p "Ein paar Fragen..." at bounding box center [177, 172] width 262 height 11
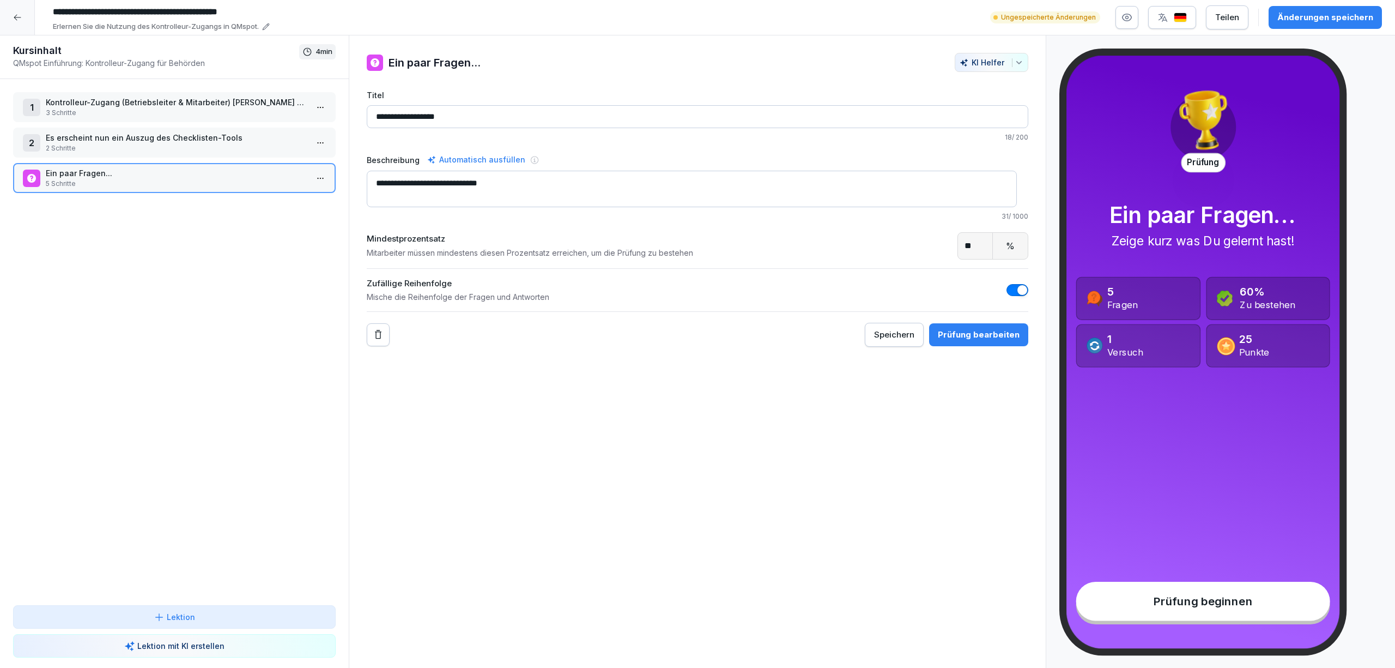
click at [208, 179] on p "5 Schritte" at bounding box center [177, 184] width 262 height 10
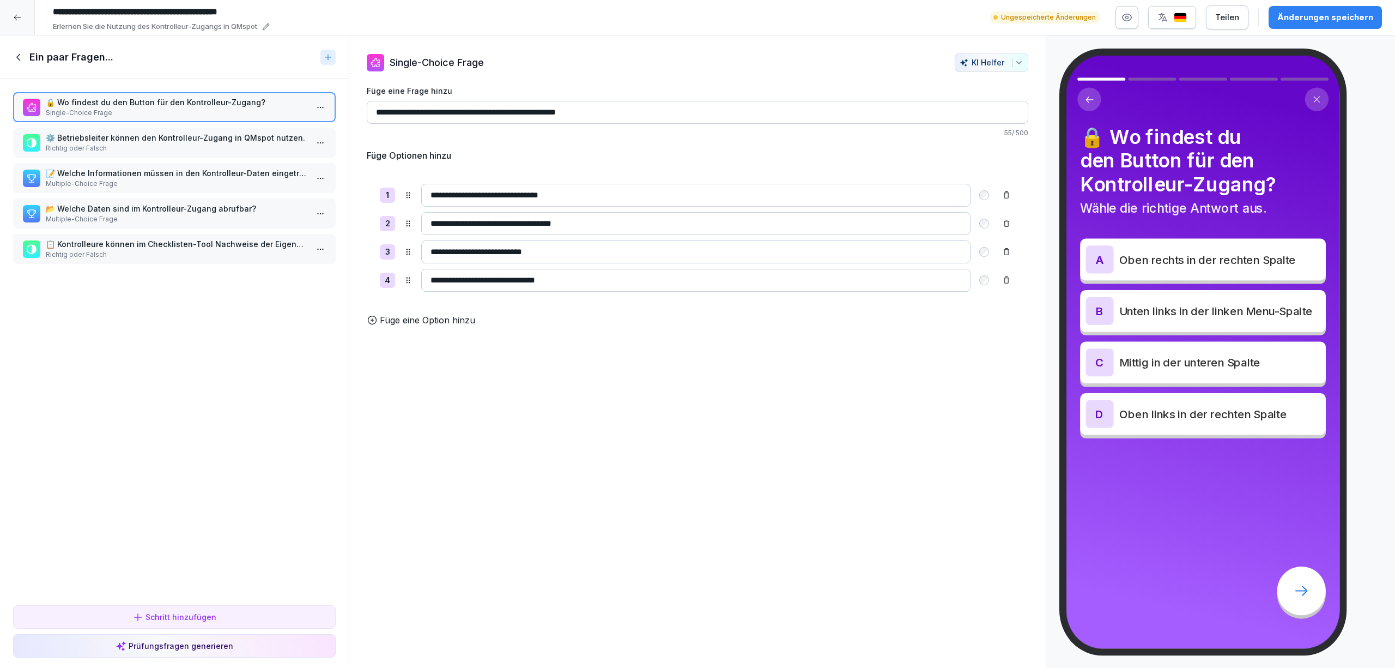
click at [189, 143] on p "Richtig oder Falsch" at bounding box center [177, 148] width 262 height 10
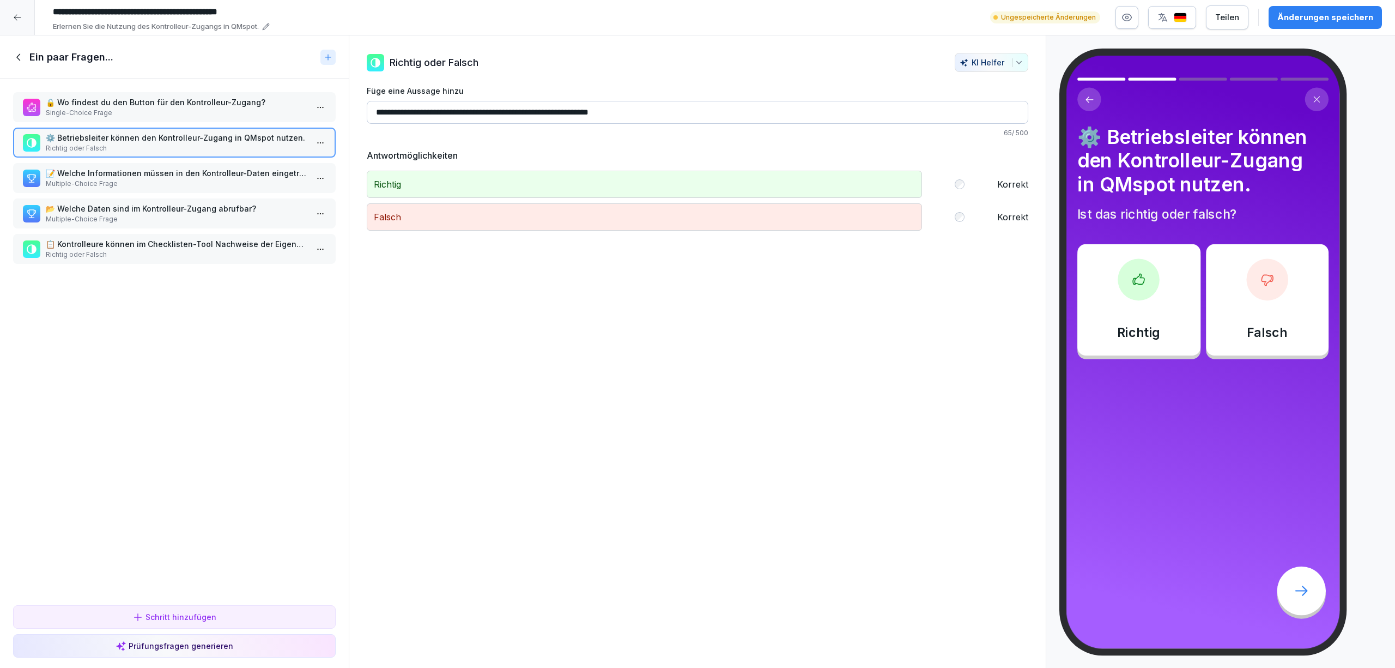
click at [192, 179] on p "Multiple-Choice Frage" at bounding box center [177, 184] width 262 height 10
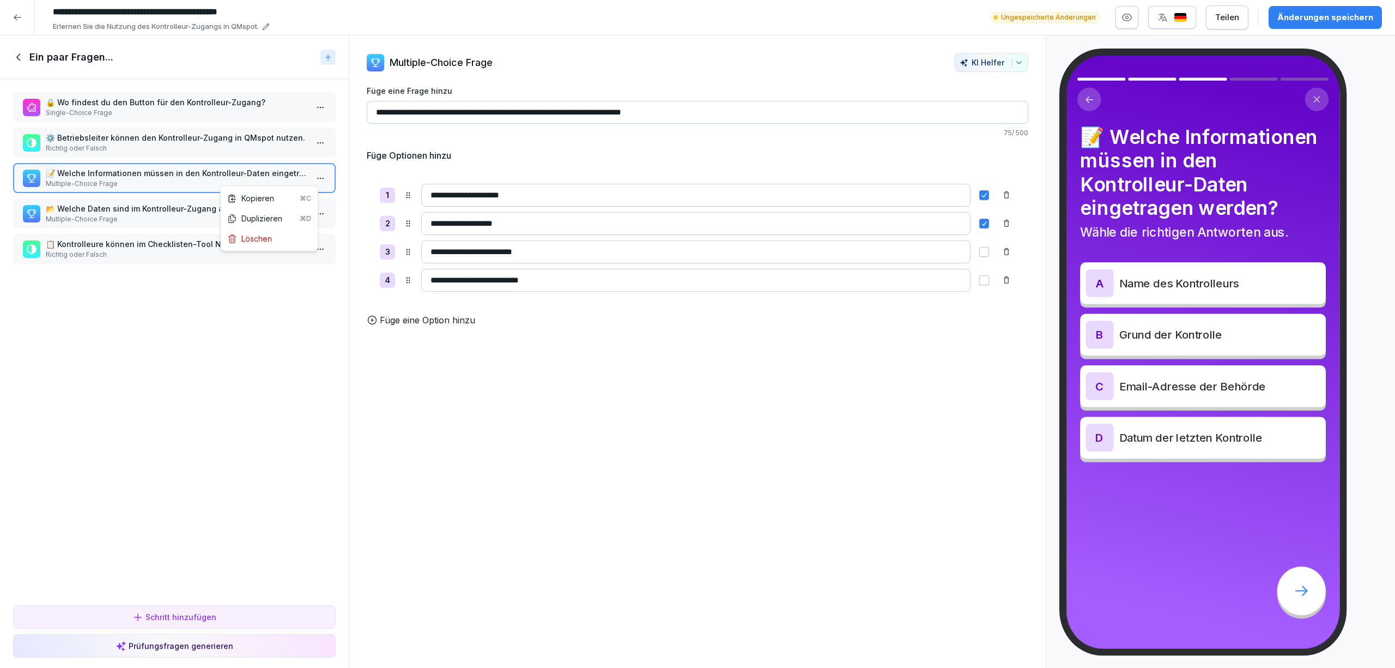
click at [311, 181] on html "**********" at bounding box center [697, 334] width 1395 height 668
click at [246, 407] on html "**********" at bounding box center [697, 334] width 1395 height 668
click at [168, 208] on p "📂 Welche Daten sind im Kontrolleur-Zugang abrufbar?" at bounding box center [177, 208] width 262 height 11
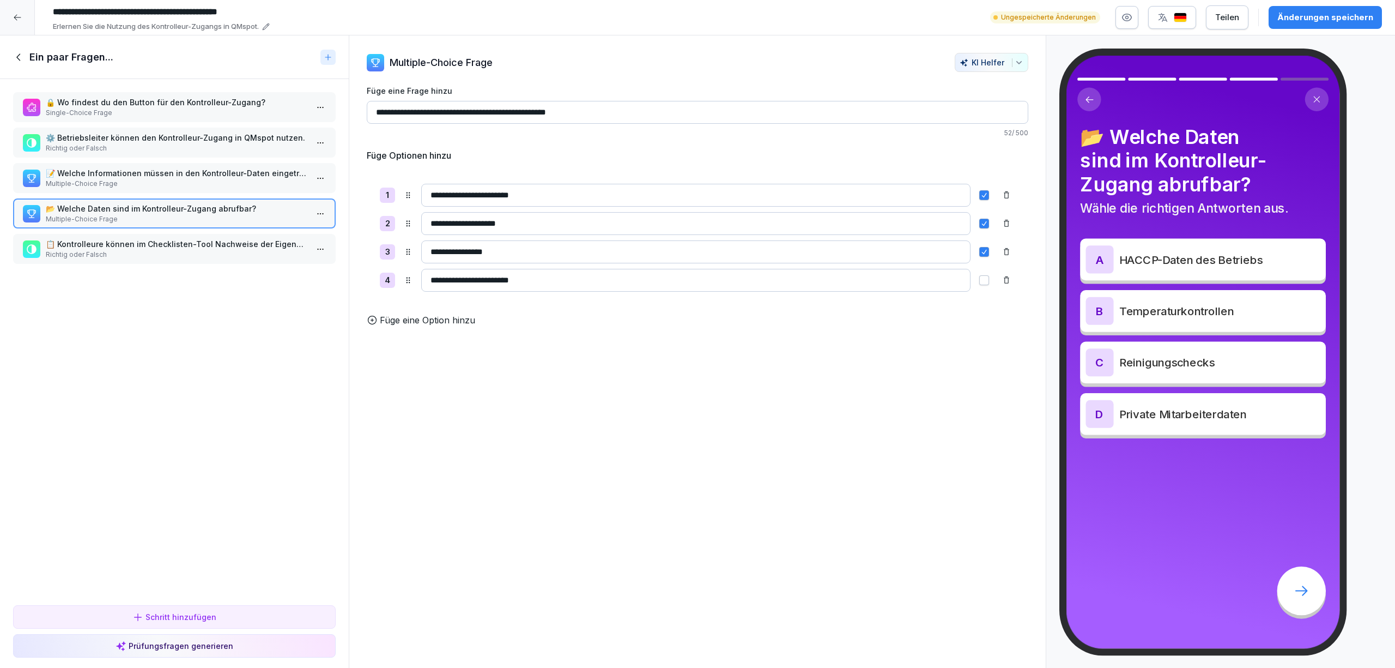
click at [192, 245] on p "📋 Kontrolleure können im Checklisten-Tool Nachweise der Eigenkontrolle einsehen." at bounding box center [177, 243] width 262 height 11
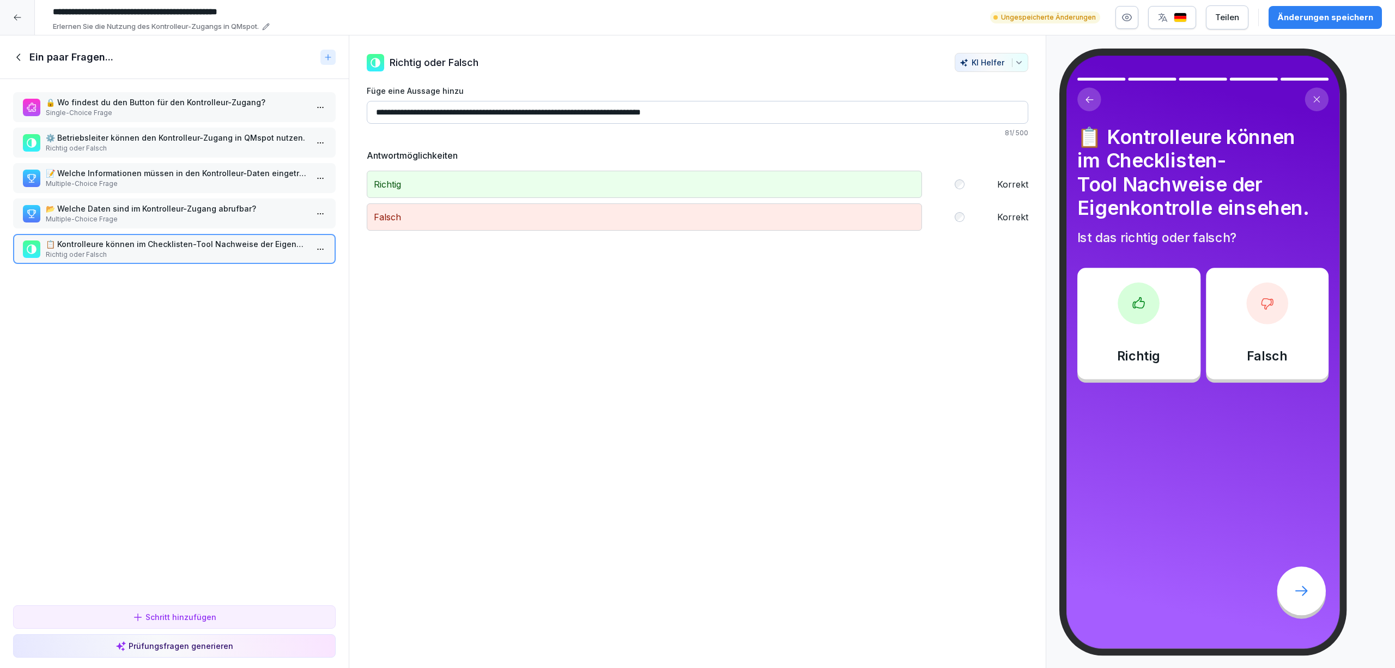
click at [203, 352] on div "🔒 Wo findest du den Button für den Kontrolleur-Zugang? Single-Choice Frage ⚙️ B…" at bounding box center [174, 340] width 349 height 522
click at [20, 14] on icon at bounding box center [17, 17] width 9 height 9
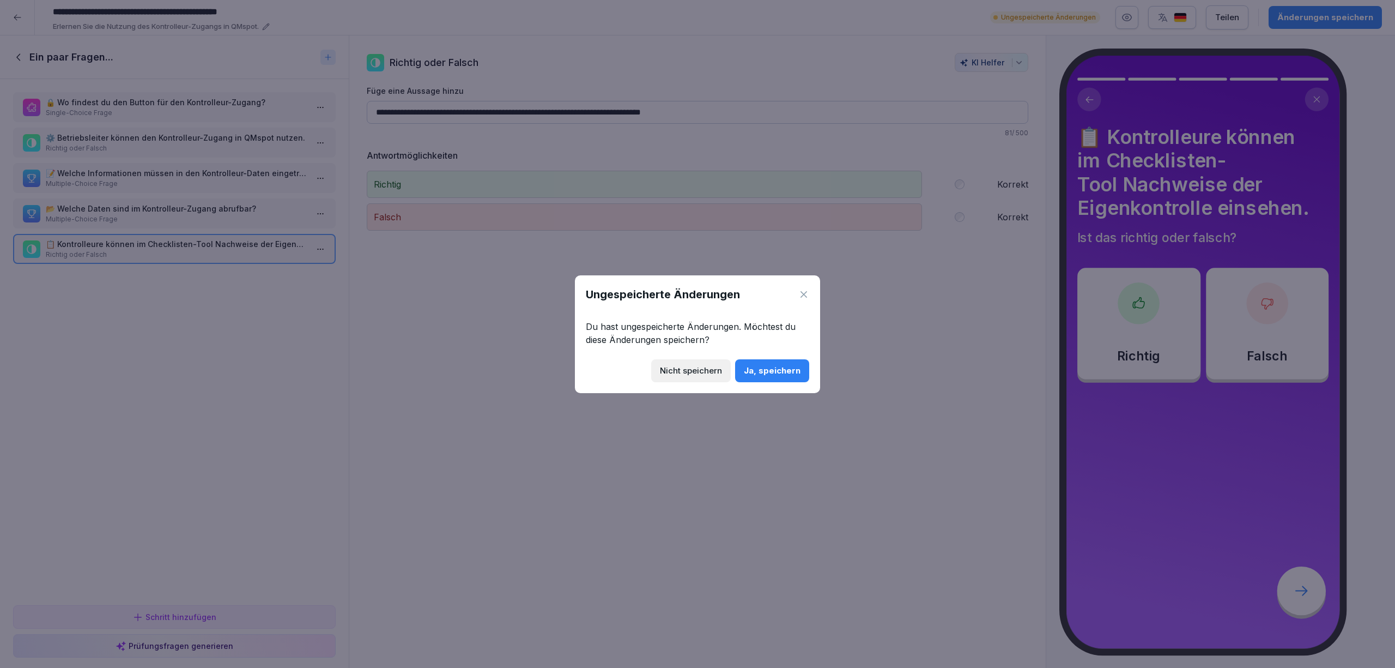
click at [767, 371] on div "Ja, speichern" at bounding box center [772, 371] width 57 height 12
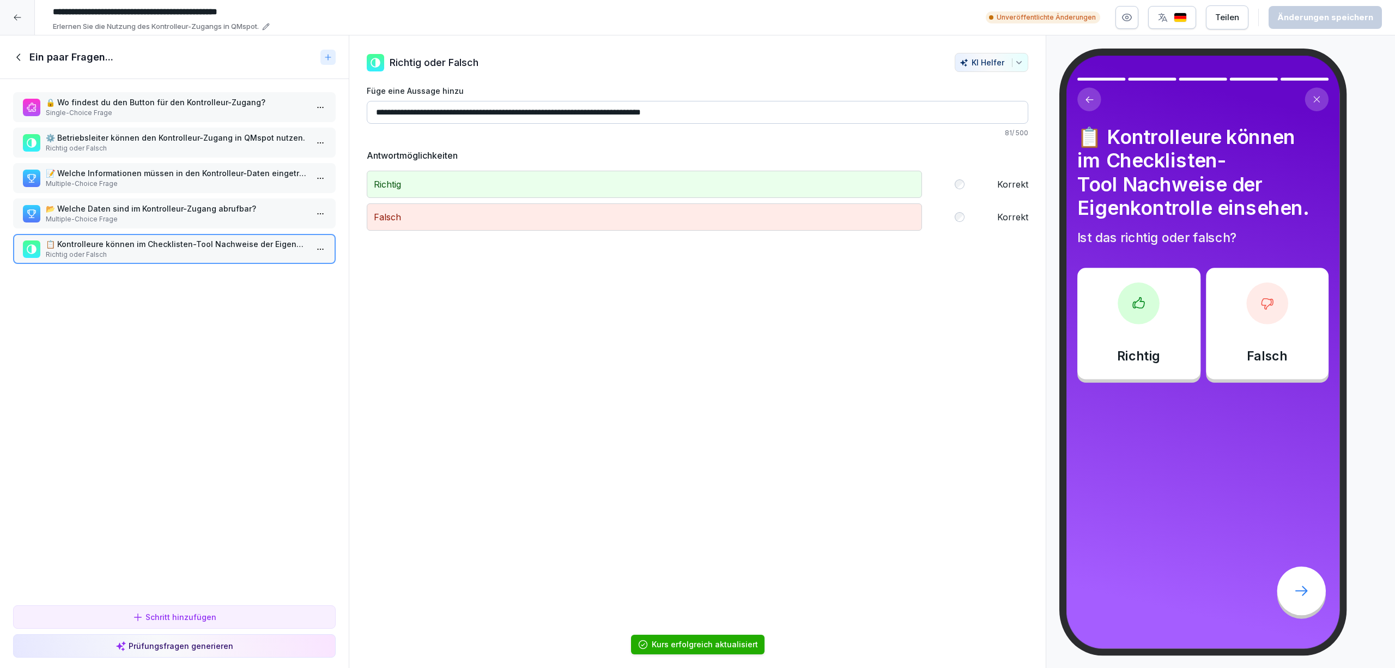
click at [20, 14] on icon at bounding box center [17, 17] width 9 height 9
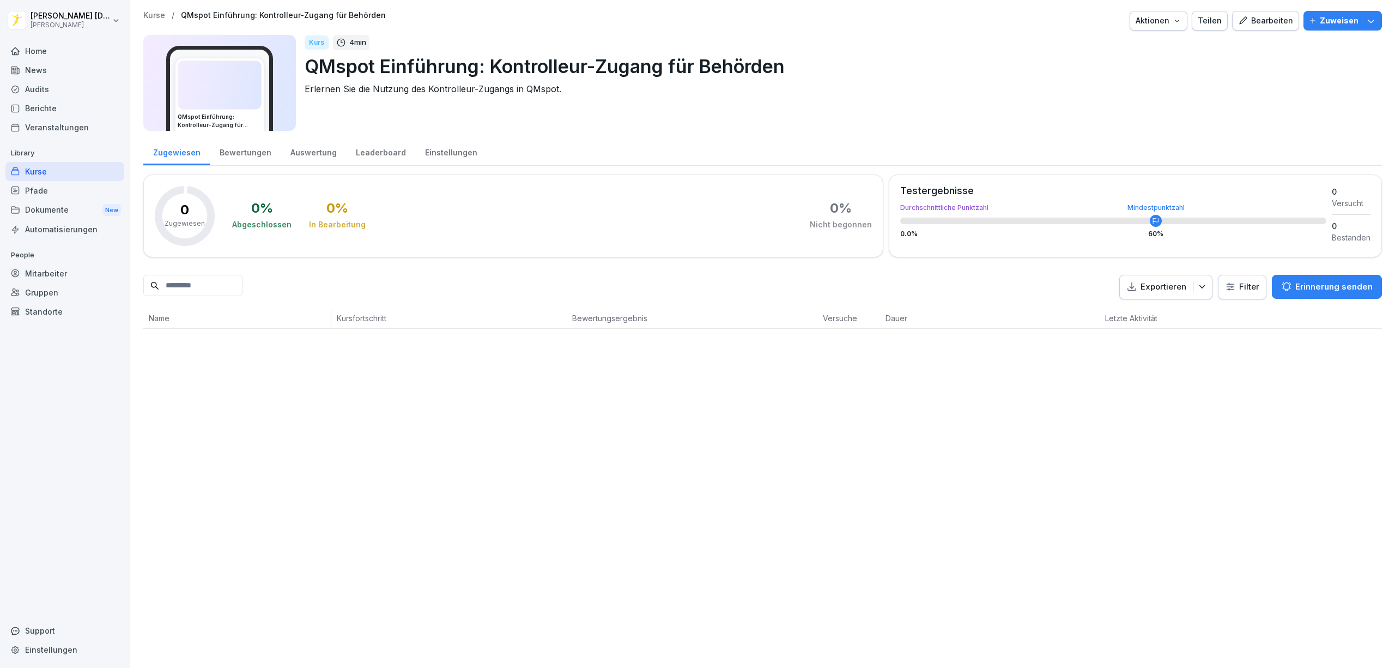
click at [1243, 25] on div "Bearbeiten" at bounding box center [1265, 21] width 55 height 12
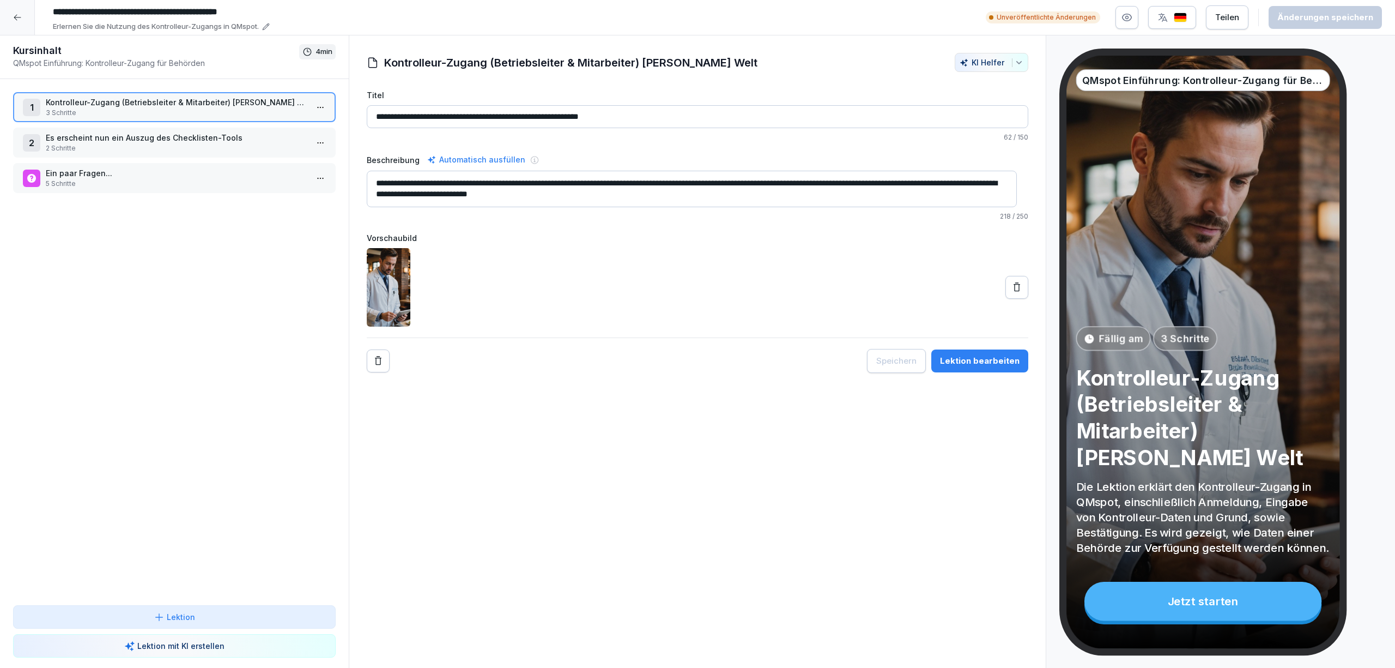
click at [192, 284] on div "1 Kontrolleur-Zugang (Betriebsleiter & Mitarbeiter) [PERSON_NAME] Welt 3 Schrit…" at bounding box center [174, 342] width 349 height 526
click at [196, 172] on p "Ein paar Fragen..." at bounding box center [177, 172] width 262 height 11
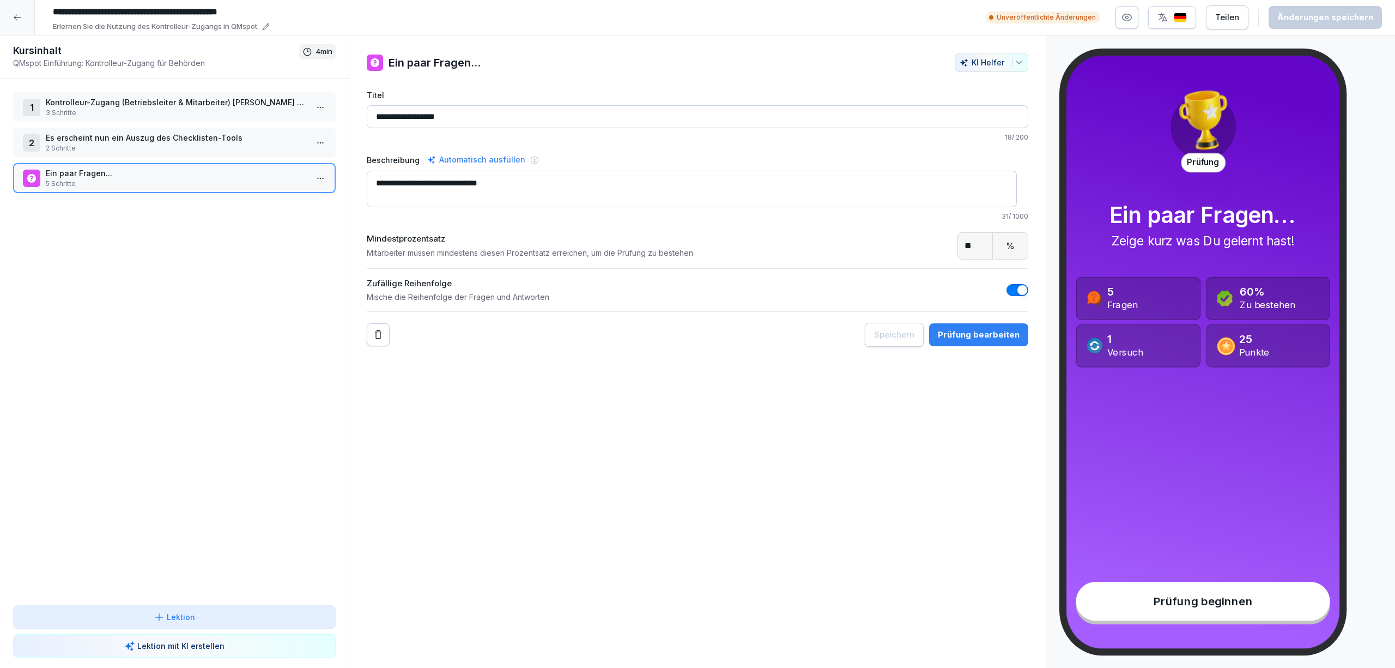
click at [278, 183] on p "5 Schritte" at bounding box center [177, 184] width 262 height 10
click at [254, 150] on p "2 Schritte" at bounding box center [177, 148] width 262 height 10
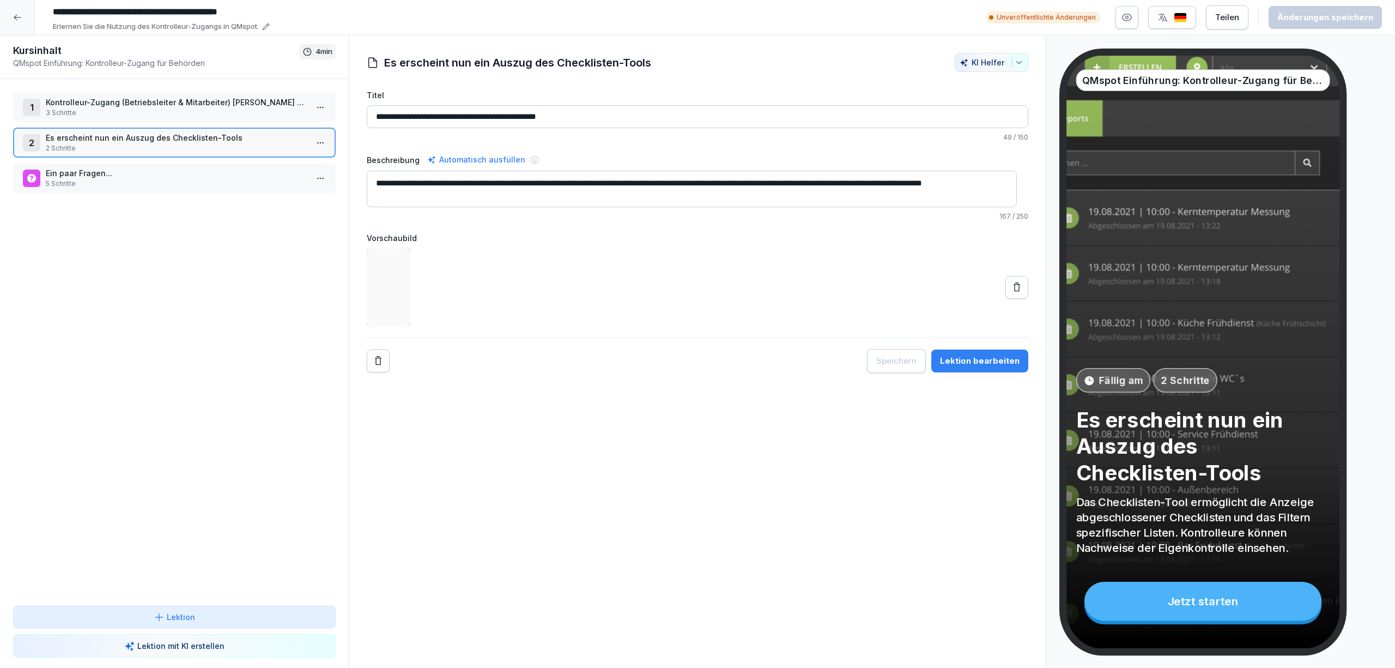
click at [254, 150] on p "2 Schritte" at bounding box center [177, 148] width 262 height 10
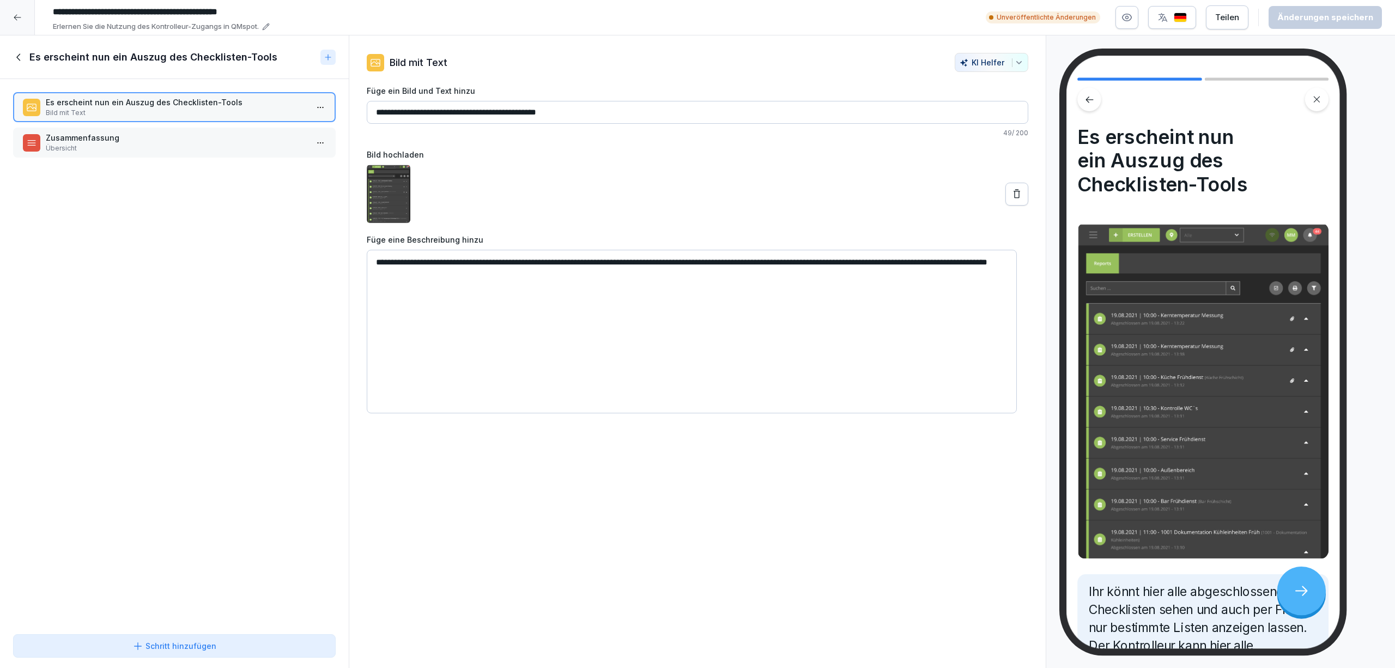
click at [254, 150] on p "Übersicht" at bounding box center [177, 148] width 262 height 10
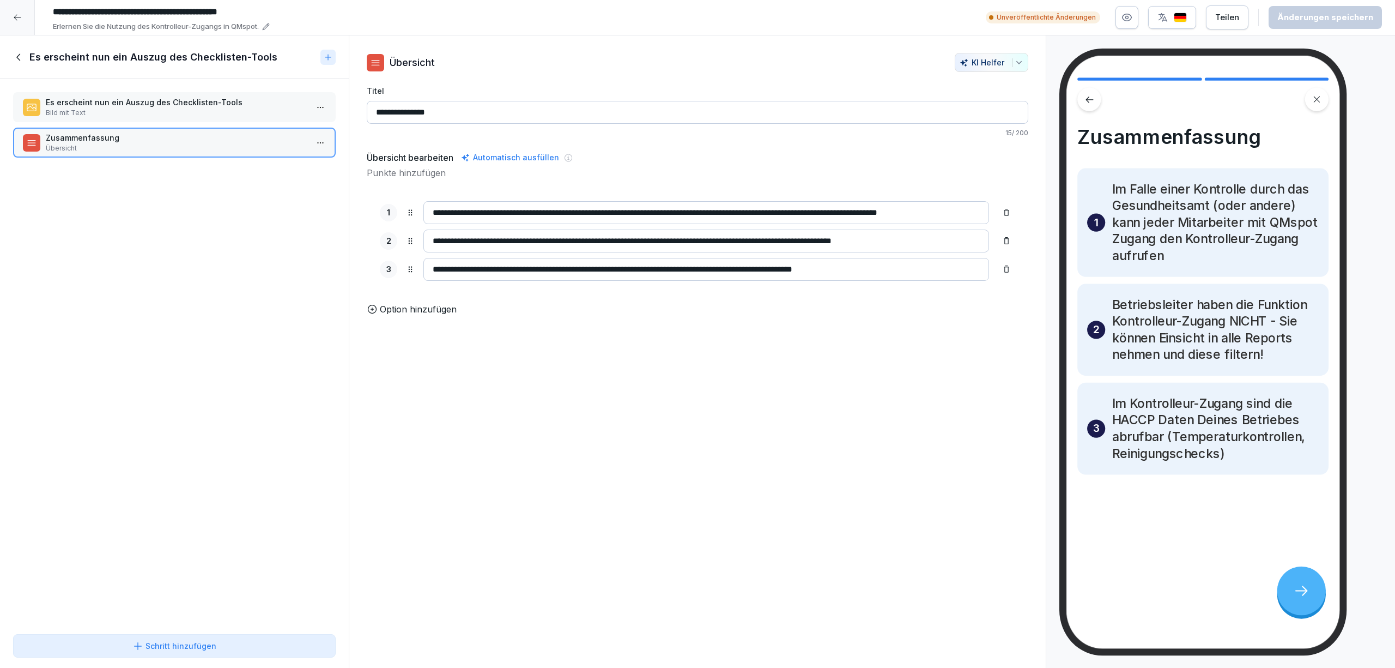
click at [20, 58] on icon at bounding box center [19, 57] width 12 height 12
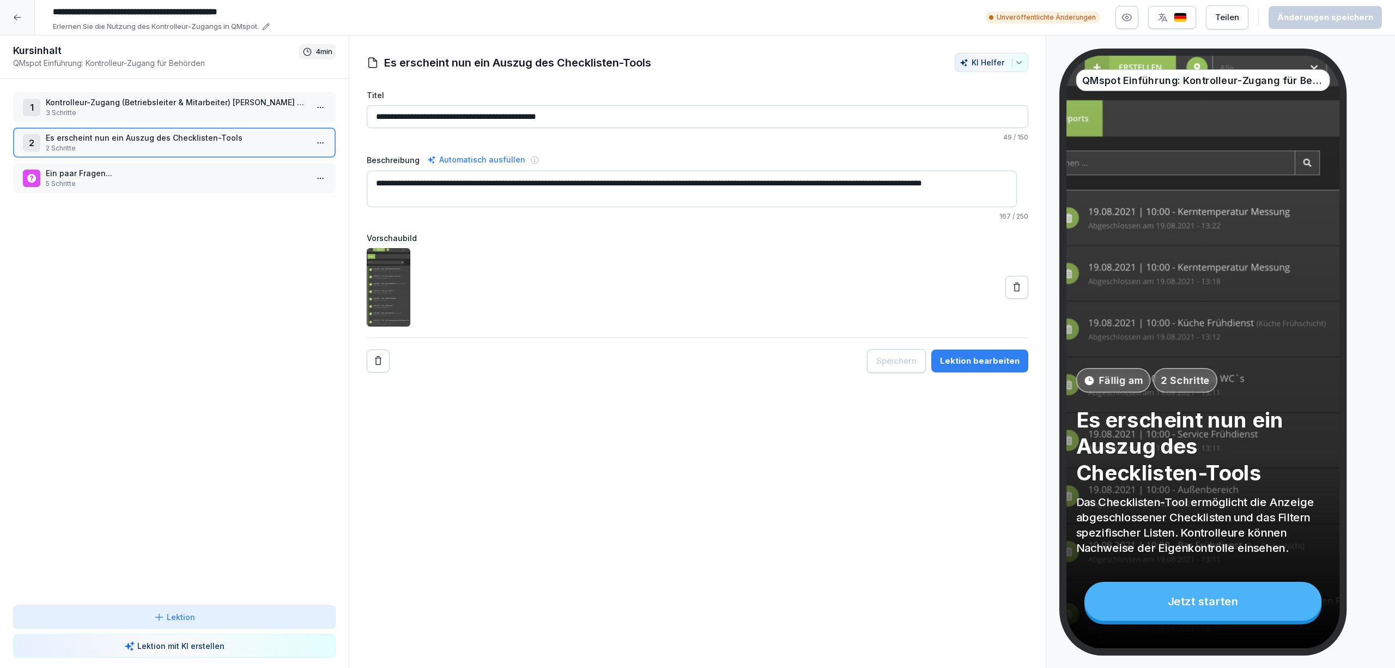
click at [140, 182] on p "5 Schritte" at bounding box center [177, 184] width 262 height 10
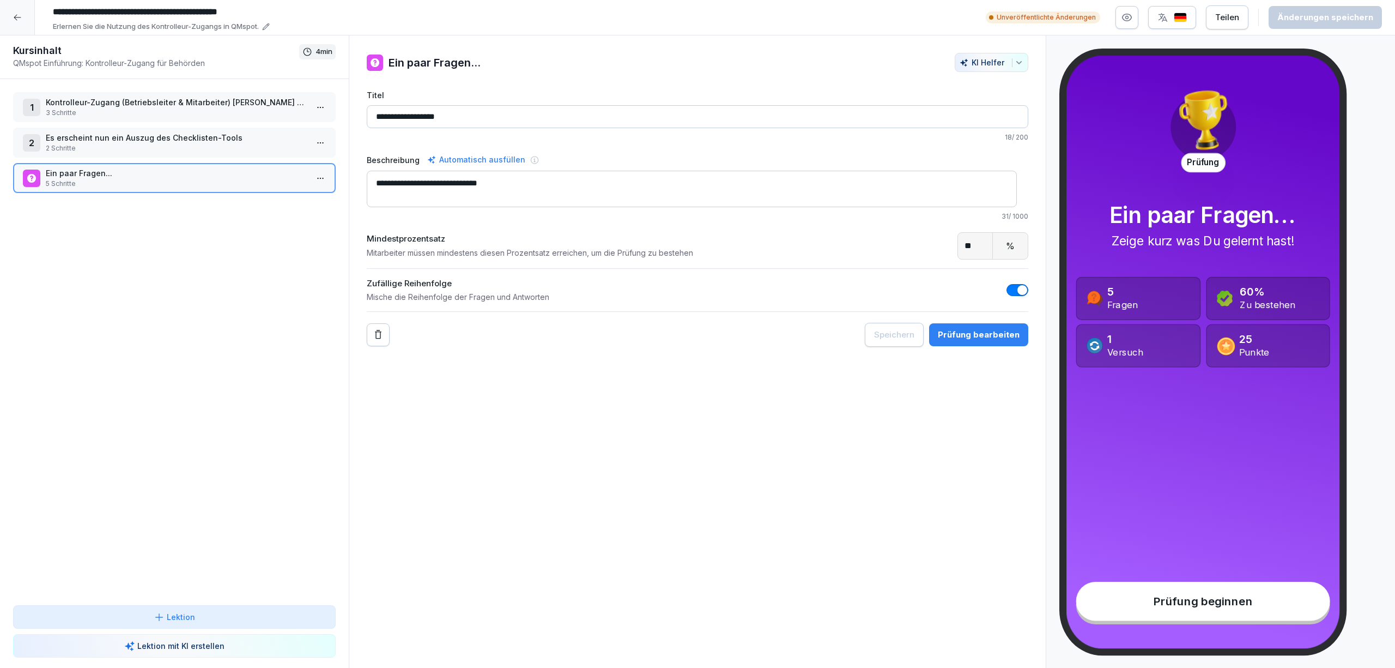
click at [310, 179] on html "**********" at bounding box center [697, 334] width 1395 height 668
click at [291, 240] on div "Löschen" at bounding box center [269, 238] width 93 height 20
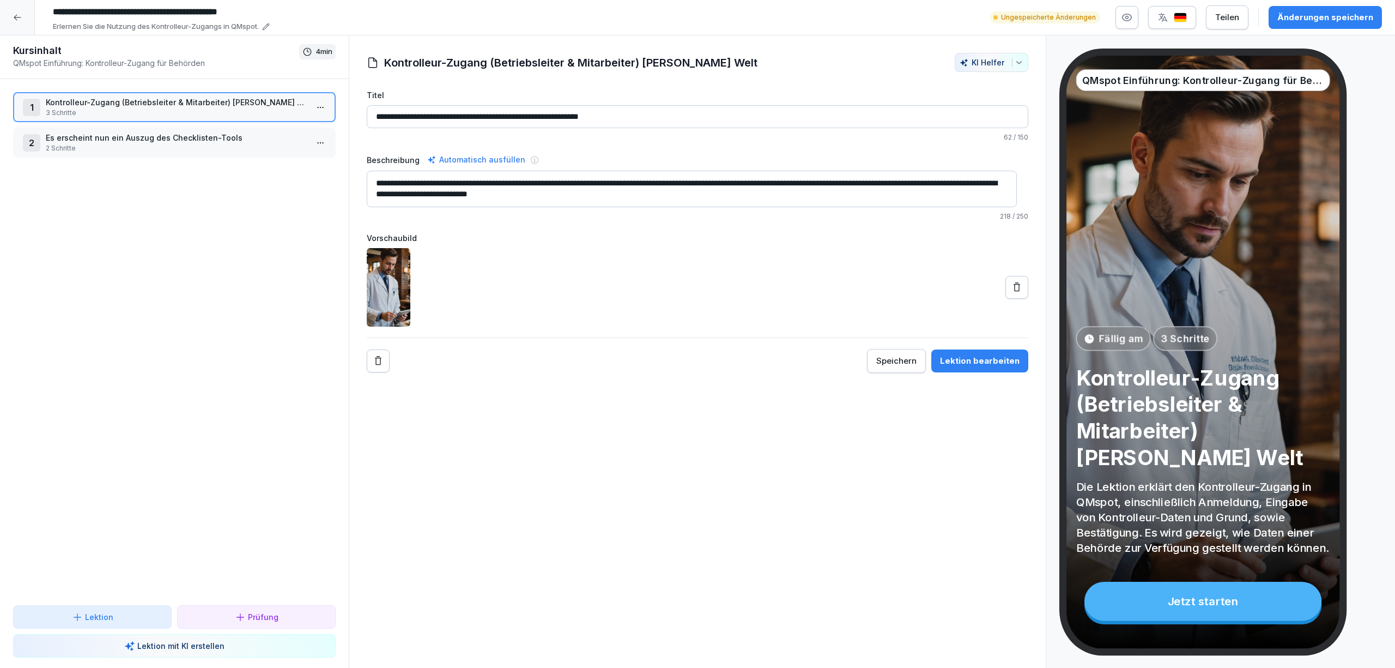
click at [217, 445] on div "1 Kontrolleur-Zugang (Betriebsleiter & Mitarbeiter) [PERSON_NAME] Welt 3 Schrit…" at bounding box center [174, 342] width 349 height 526
click at [21, 16] on icon at bounding box center [17, 17] width 9 height 9
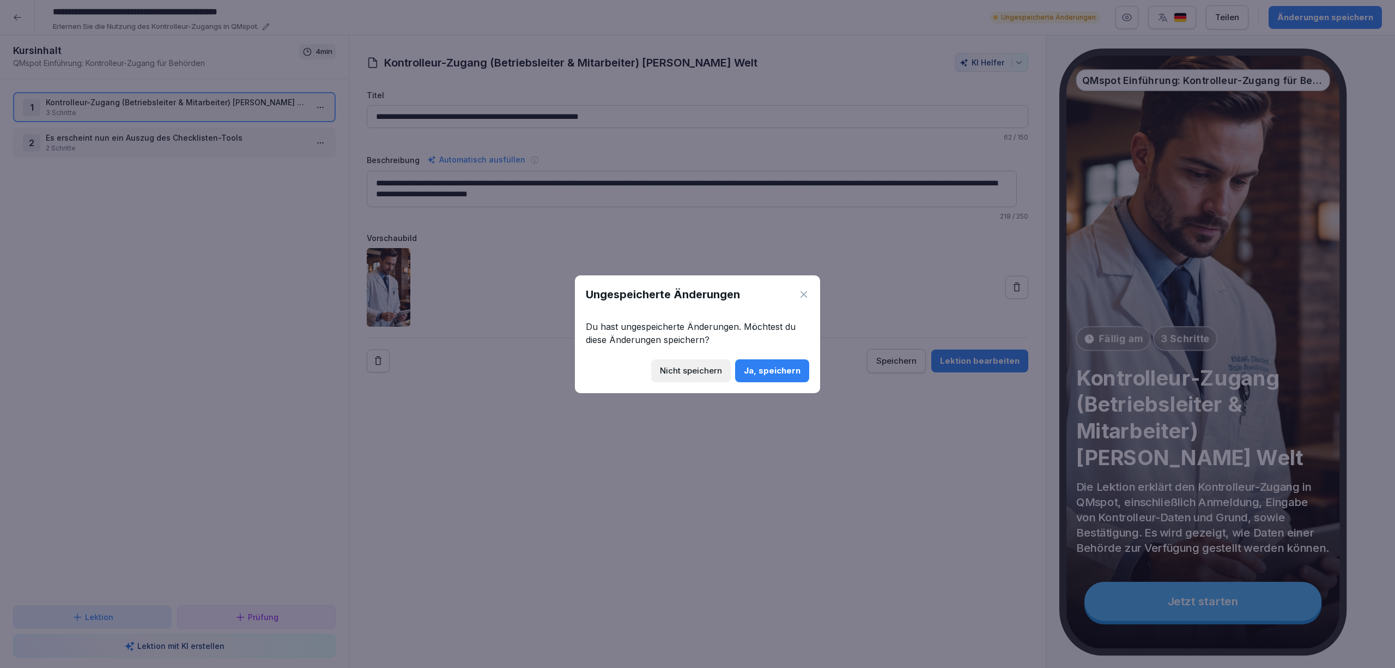
click at [781, 371] on div "Ja, speichern" at bounding box center [772, 371] width 57 height 12
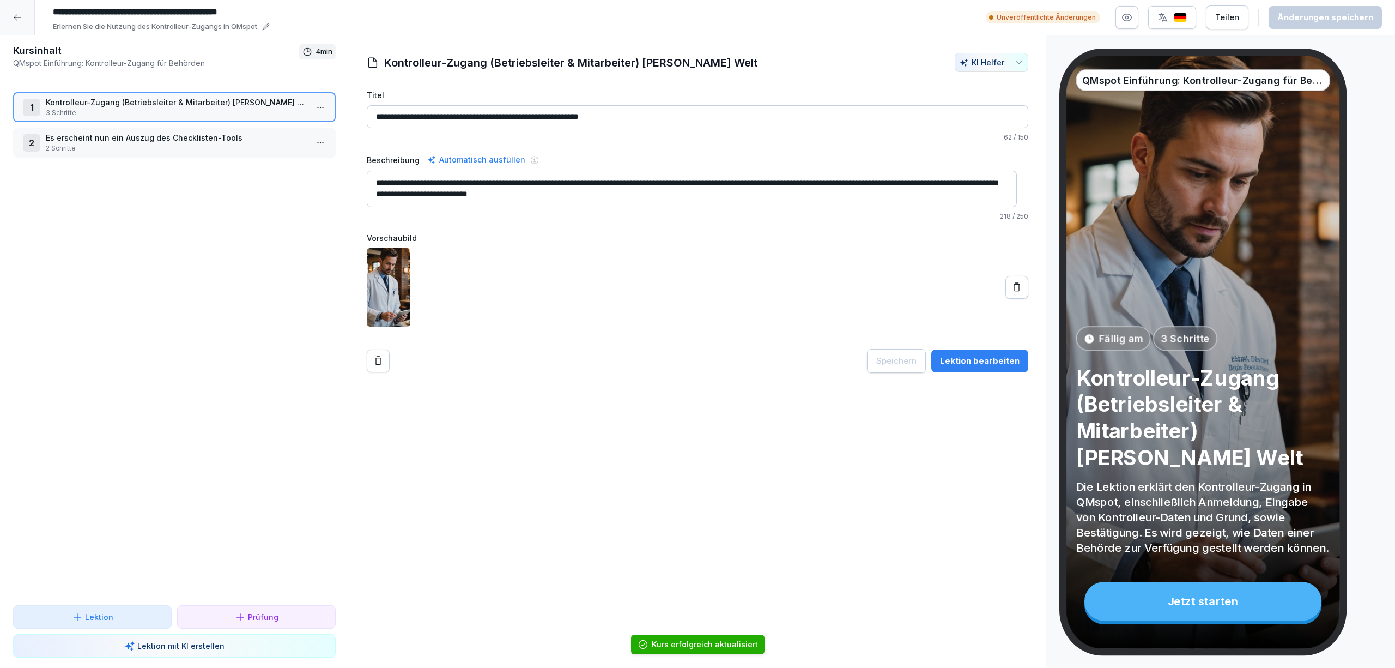
click at [13, 16] on icon at bounding box center [17, 17] width 9 height 9
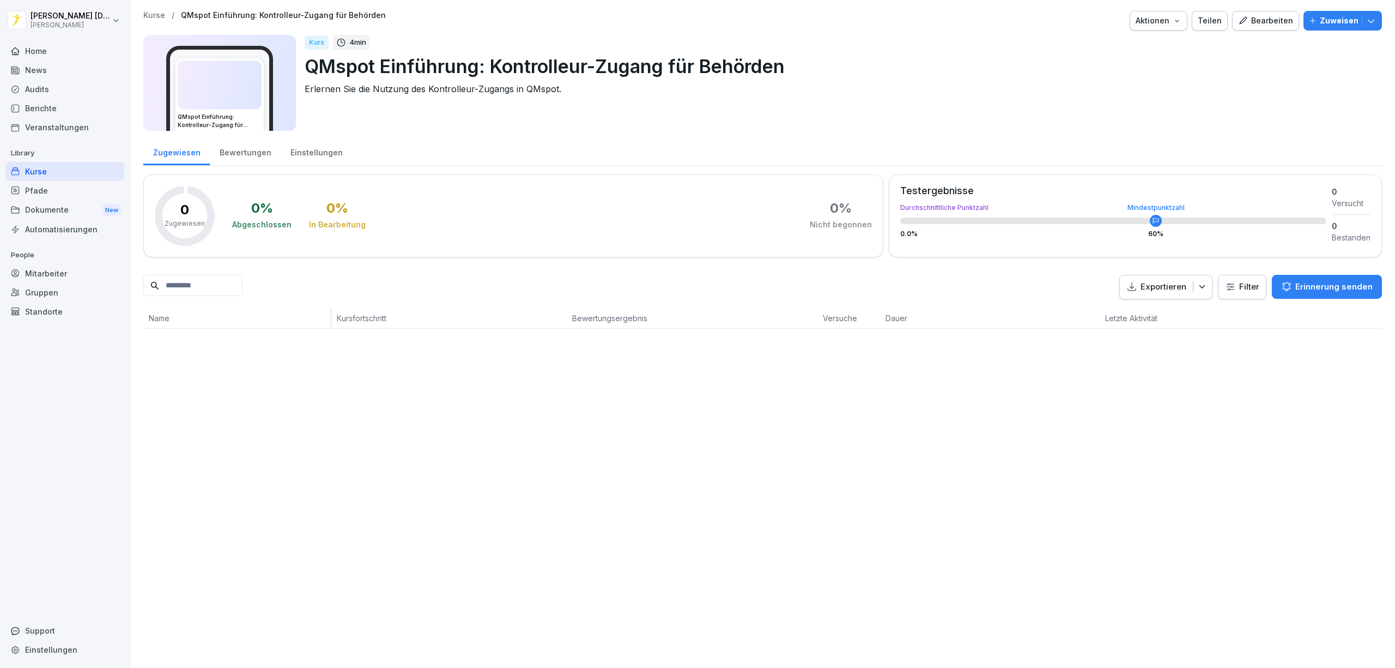
click at [53, 172] on div "Kurse" at bounding box center [64, 171] width 119 height 19
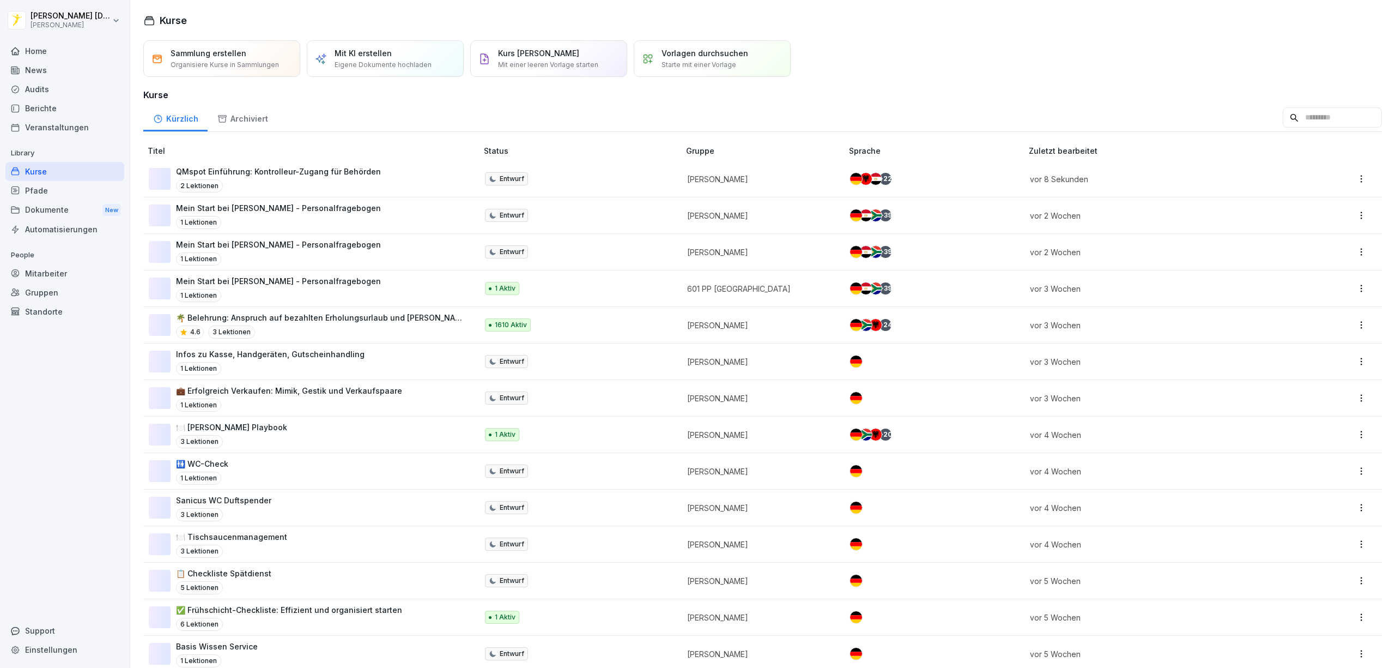
drag, startPoint x: 1231, startPoint y: 31, endPoint x: 1232, endPoint y: 39, distance: 8.2
click at [1230, 31] on div "Kurse Sammlung erstellen Organisiere Kurse in Sammlungen Mit KI erstellen Eigen…" at bounding box center [762, 334] width 1265 height 668
click at [1108, 53] on div "Sammlung erstellen Organisiere Kurse in Sammlungen Mit KI erstellen Eigene Doku…" at bounding box center [762, 58] width 1239 height 37
click at [947, 58] on div "Sammlung erstellen Organisiere Kurse in Sammlungen Mit KI erstellen Eigene Doku…" at bounding box center [762, 58] width 1239 height 37
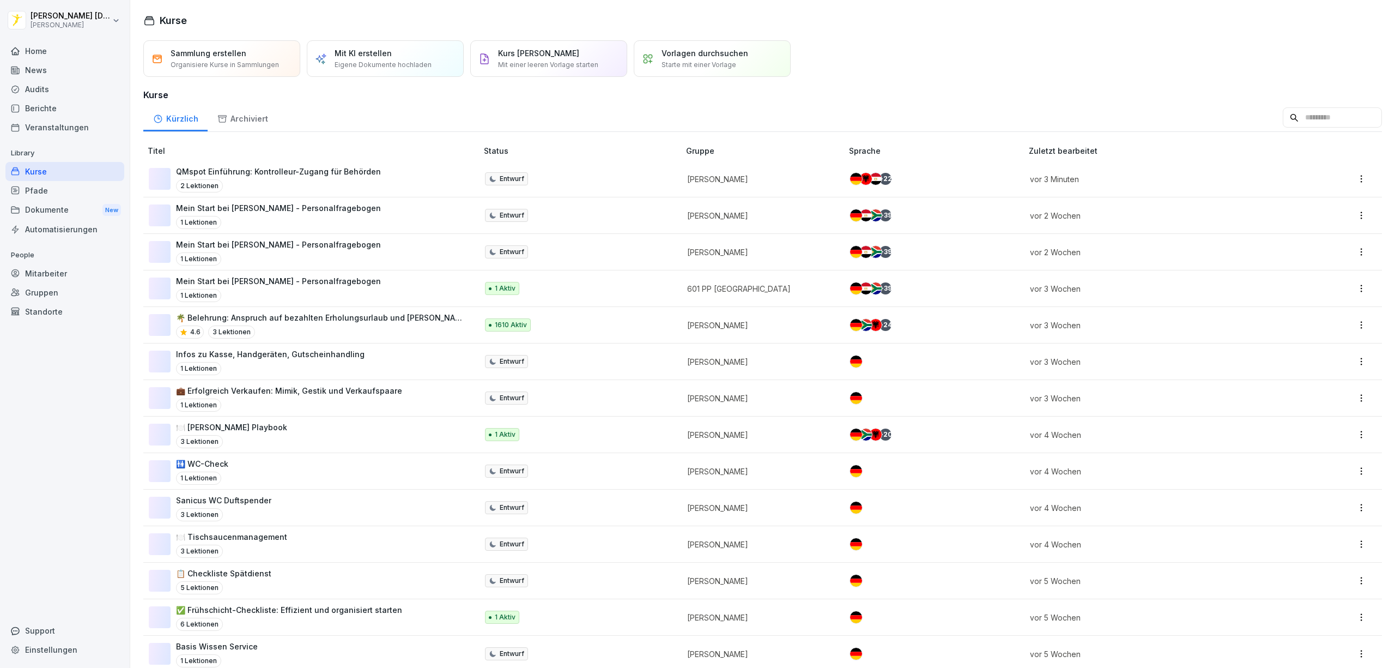
click at [567, 64] on p "Mit einer leeren Vorlage starten" at bounding box center [548, 65] width 100 height 10
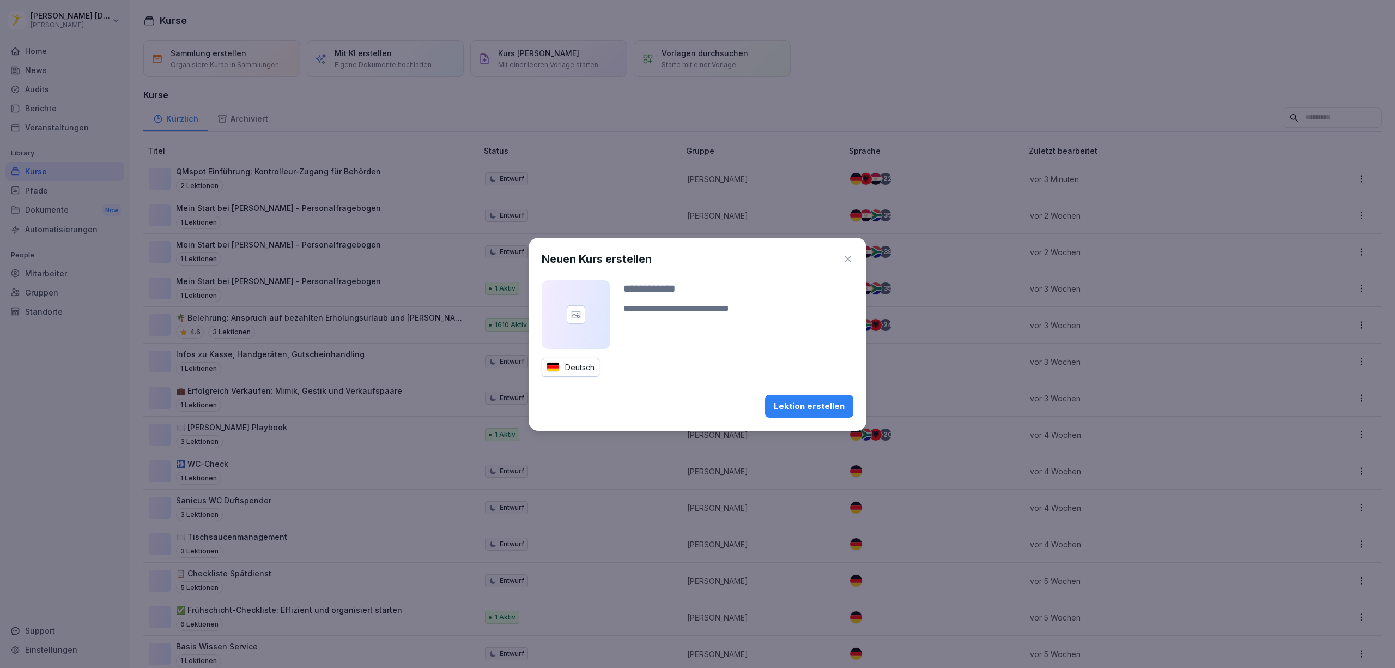
click at [592, 312] on div at bounding box center [576, 314] width 69 height 69
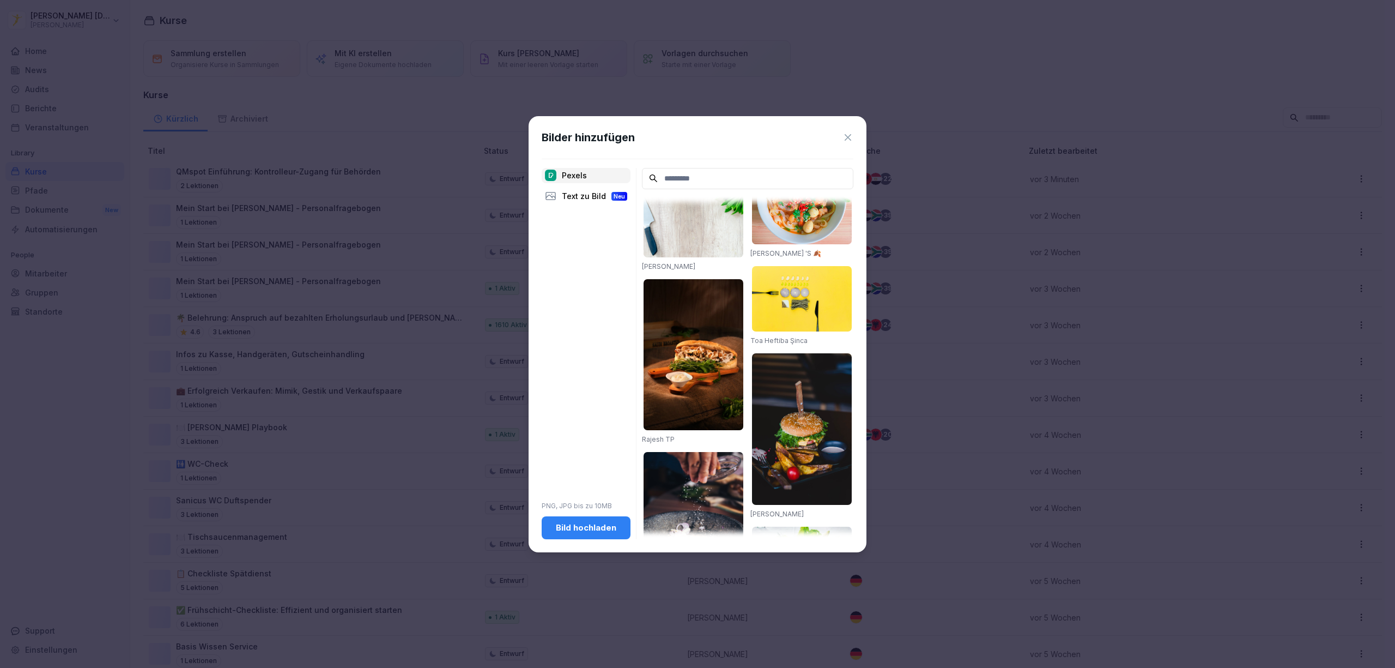
scroll to position [614, 0]
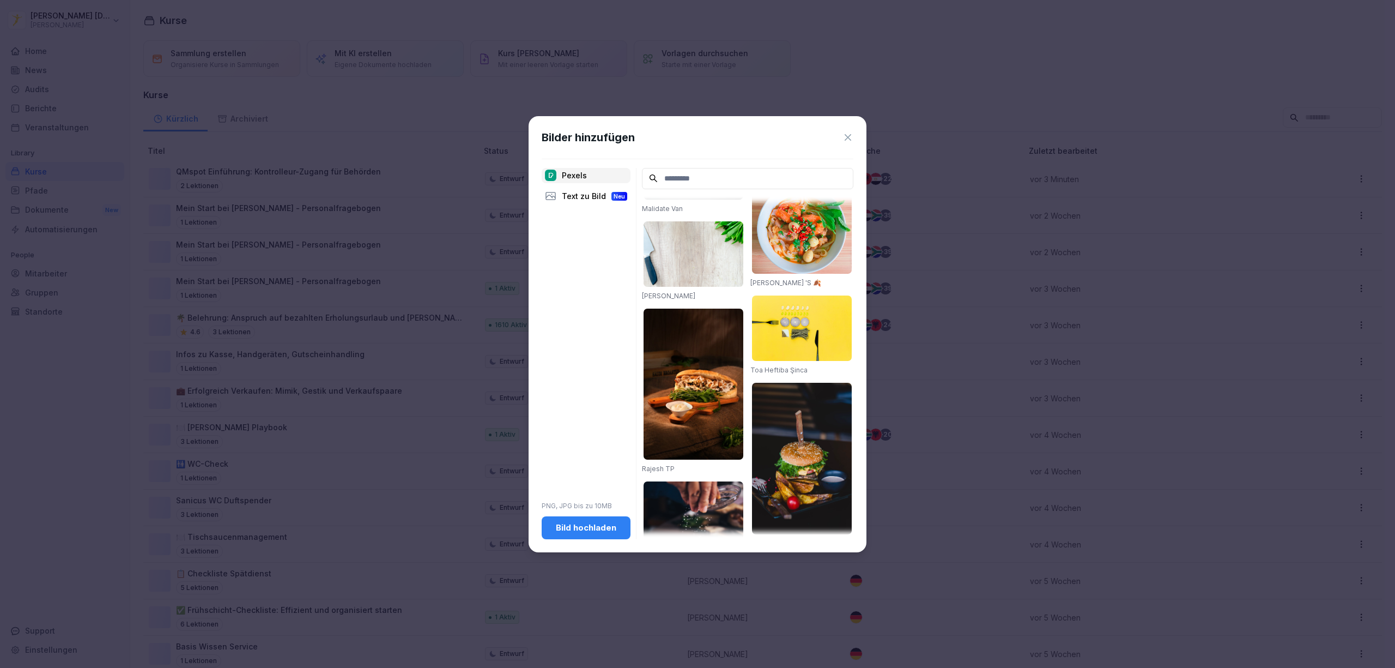
click at [610, 535] on button "Bild hochladen" at bounding box center [586, 527] width 89 height 23
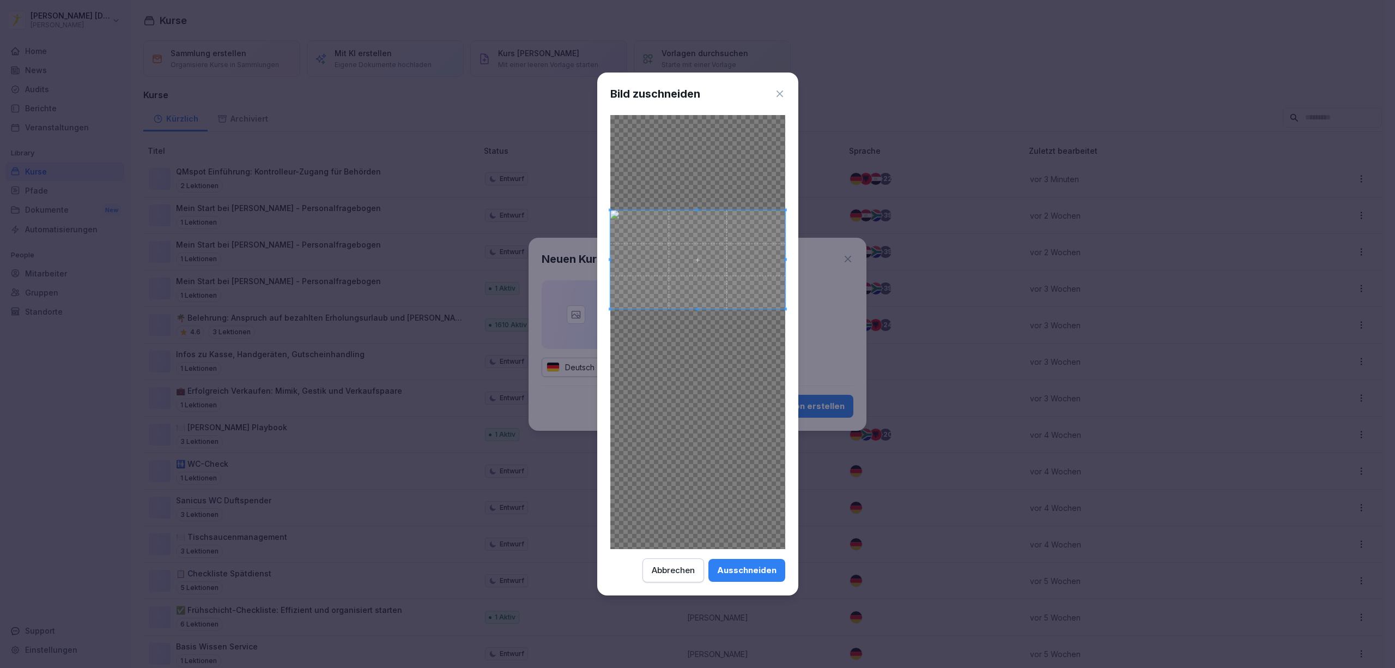
click at [716, 293] on span at bounding box center [697, 259] width 175 height 99
click at [716, 294] on span at bounding box center [697, 260] width 175 height 99
click at [698, 301] on span at bounding box center [697, 301] width 3 height 3
click at [743, 573] on div "Ausschneiden" at bounding box center [746, 570] width 59 height 12
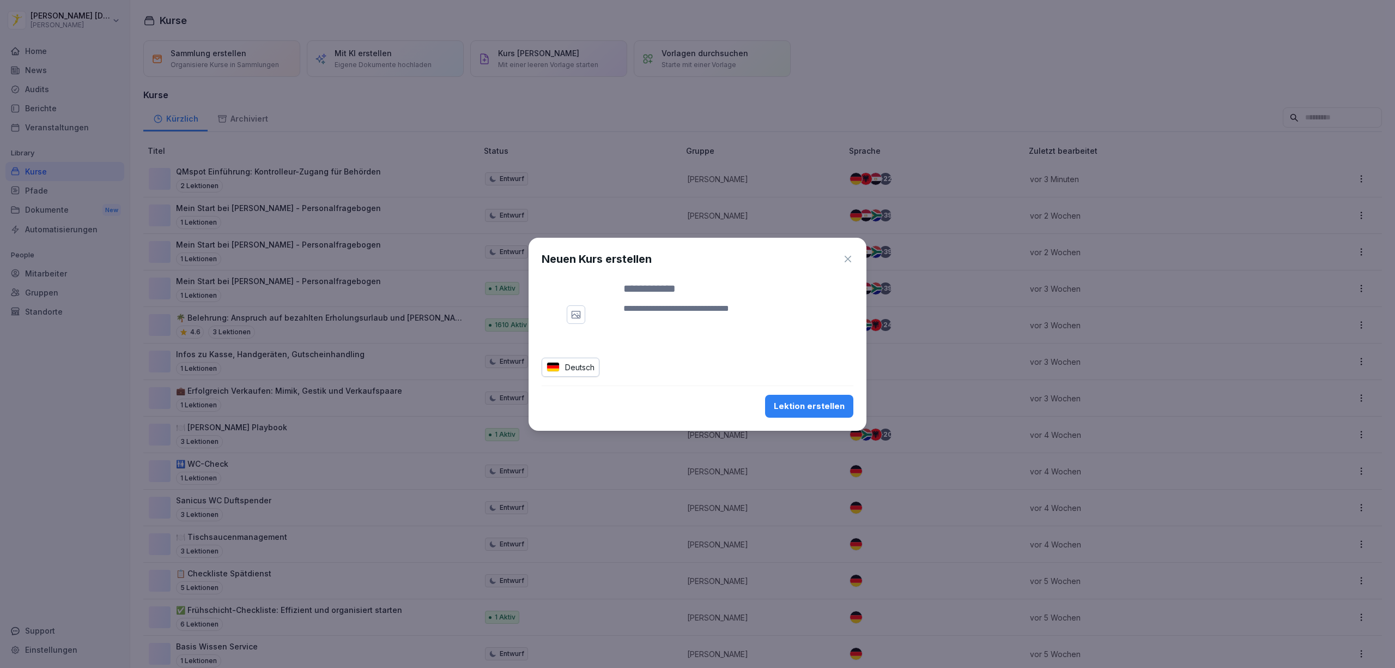
click at [722, 309] on textarea at bounding box center [739, 315] width 230 height 26
click at [698, 288] on input at bounding box center [739, 288] width 230 height 16
type input "*"
type input "**********"
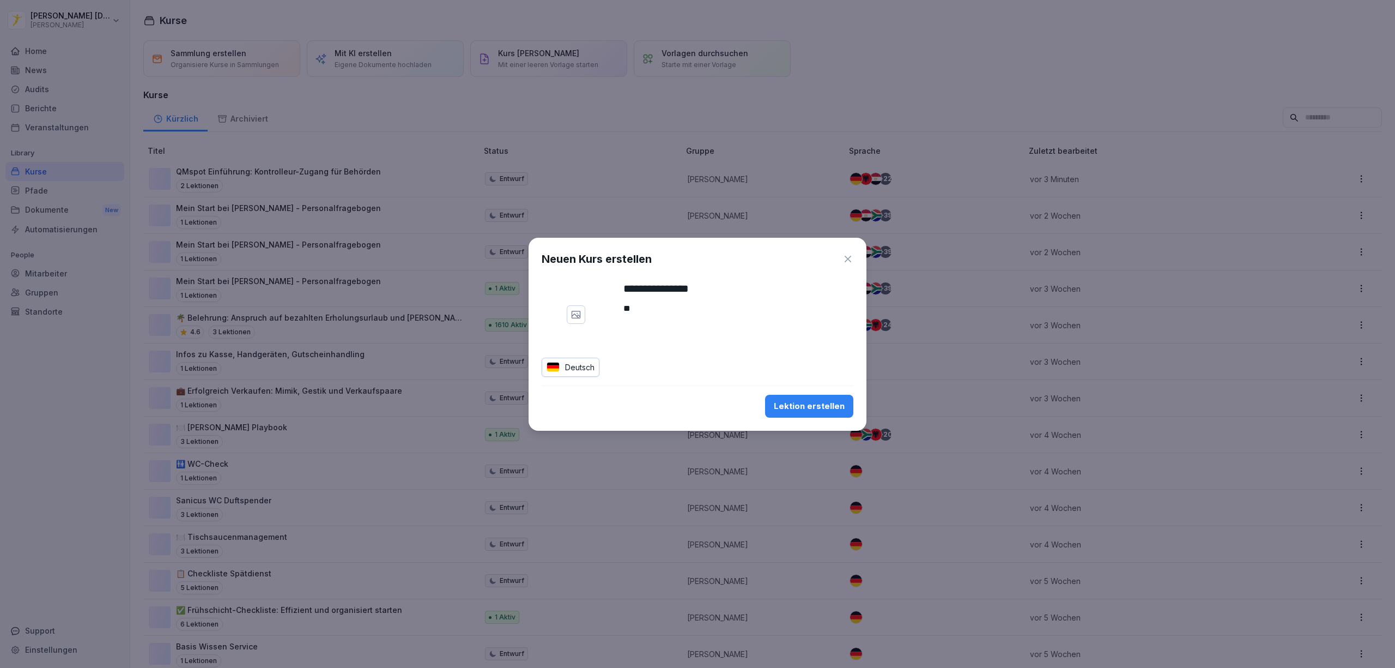
type textarea "*"
type textarea "**********"
click at [805, 408] on div "Lektion erstellen" at bounding box center [809, 406] width 71 height 12
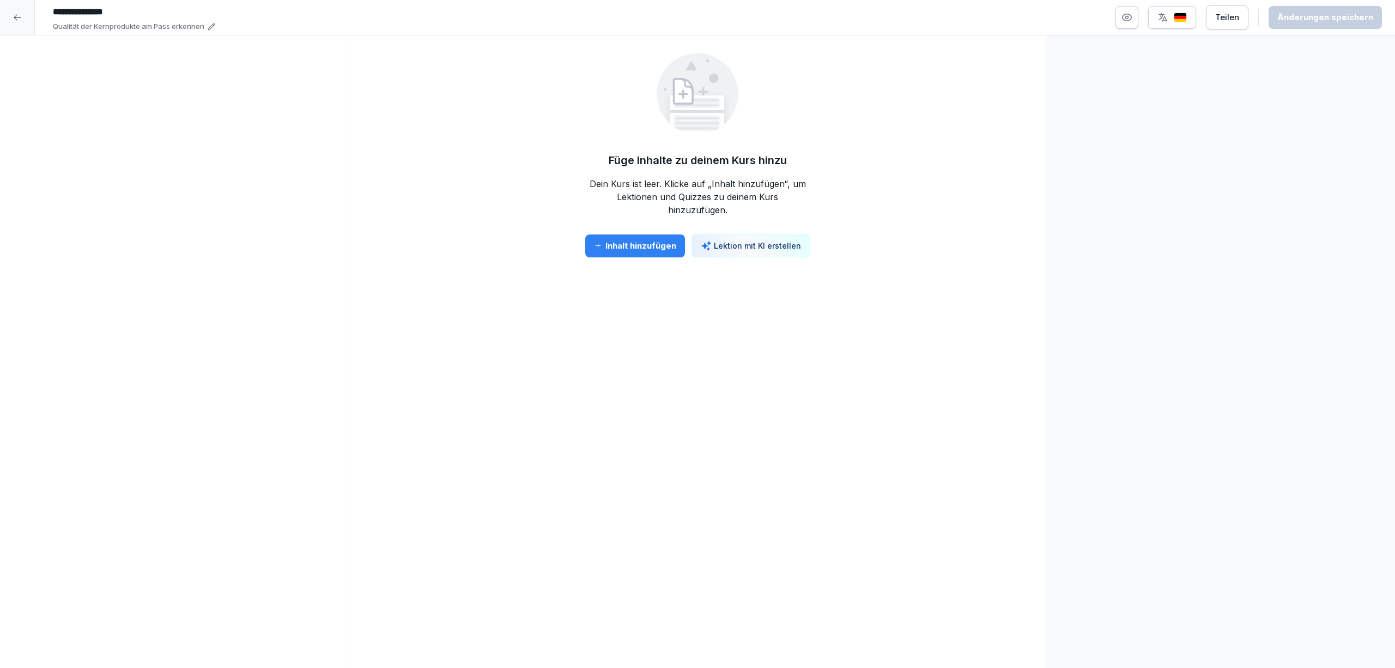
click at [624, 247] on div "Inhalt hinzufügen" at bounding box center [635, 246] width 82 height 12
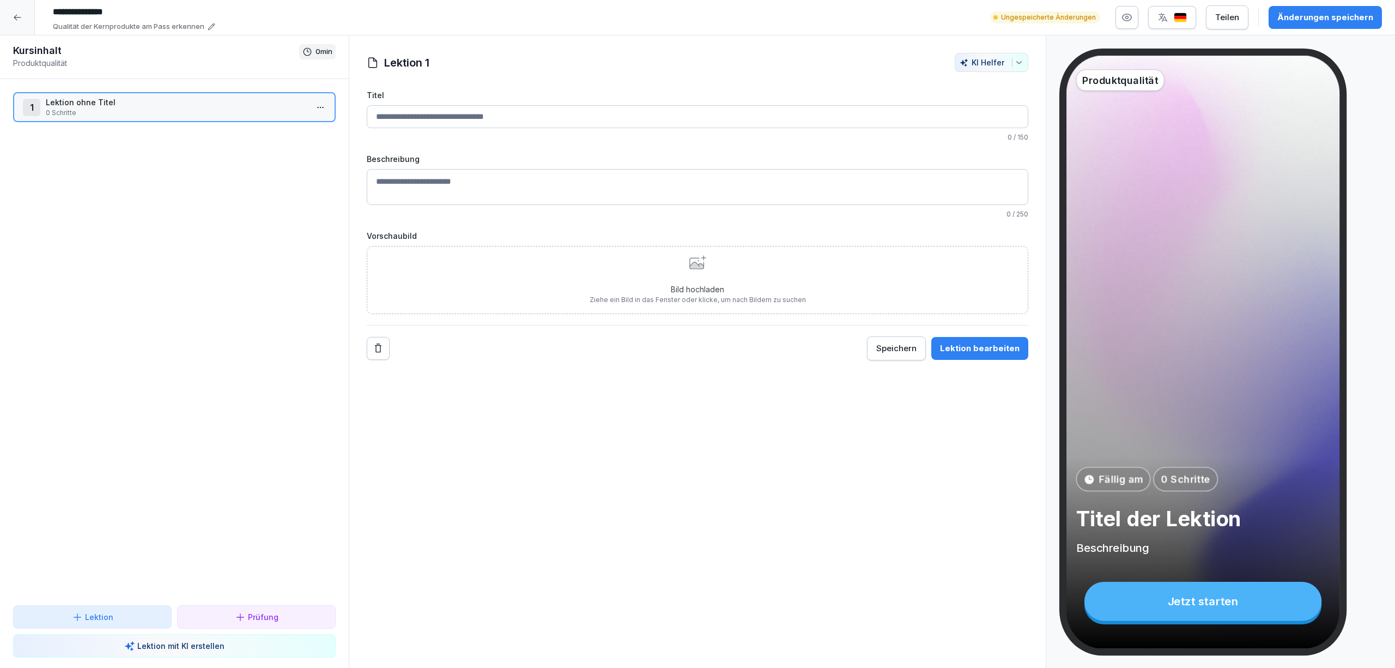
drag, startPoint x: 471, startPoint y: 120, endPoint x: 500, endPoint y: 97, distance: 36.8
click at [471, 120] on input "Titel" at bounding box center [698, 116] width 662 height 23
click at [225, 104] on p "Lektion ohne Titel" at bounding box center [177, 101] width 262 height 11
click at [454, 114] on input "Titel" at bounding box center [698, 116] width 662 height 23
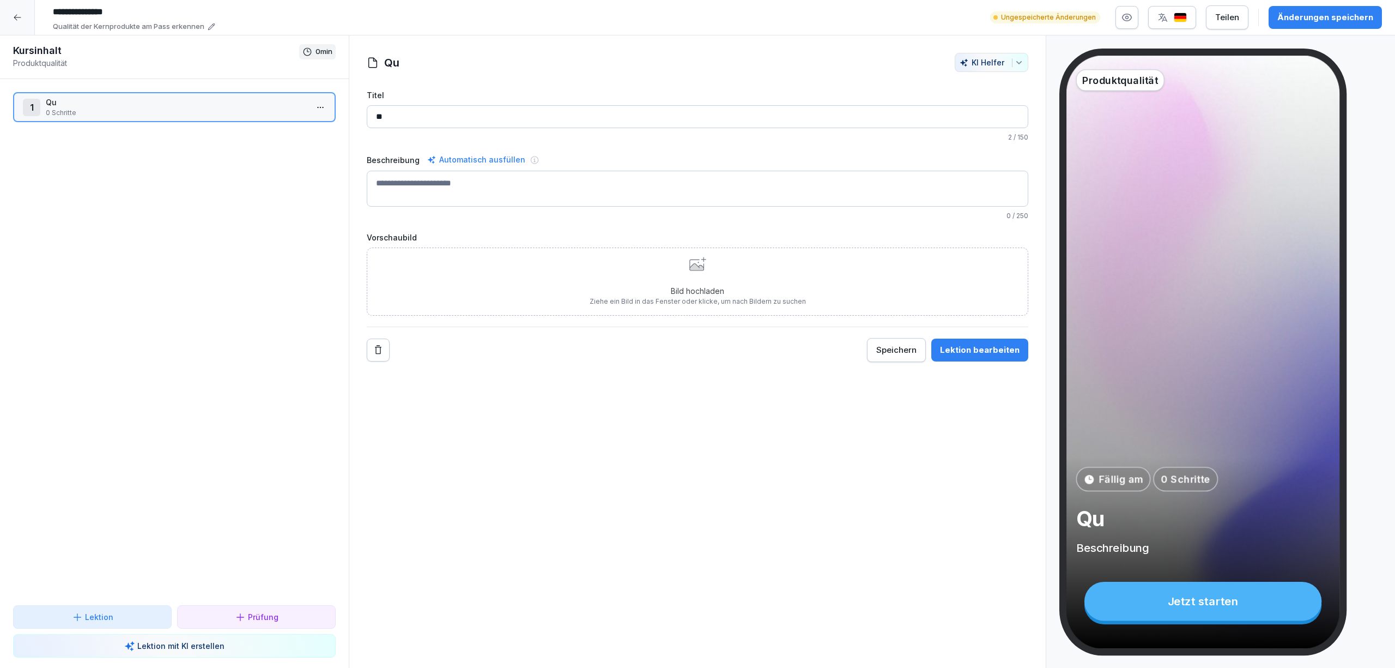
type input "*"
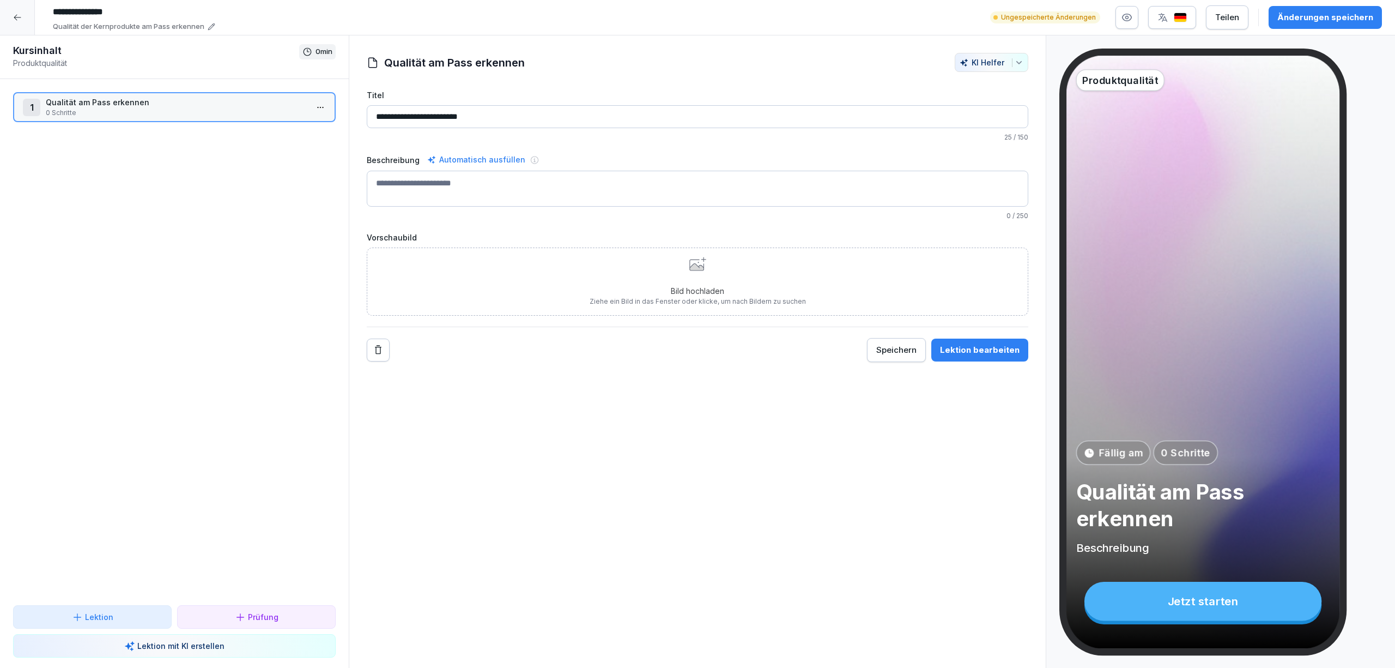
click at [585, 183] on textarea "Beschreibung" at bounding box center [698, 189] width 662 height 36
click at [506, 116] on input "**********" at bounding box center [698, 116] width 662 height 23
type input "**********"
click at [426, 199] on textarea "Beschreibung" at bounding box center [698, 189] width 662 height 36
type textarea "*"
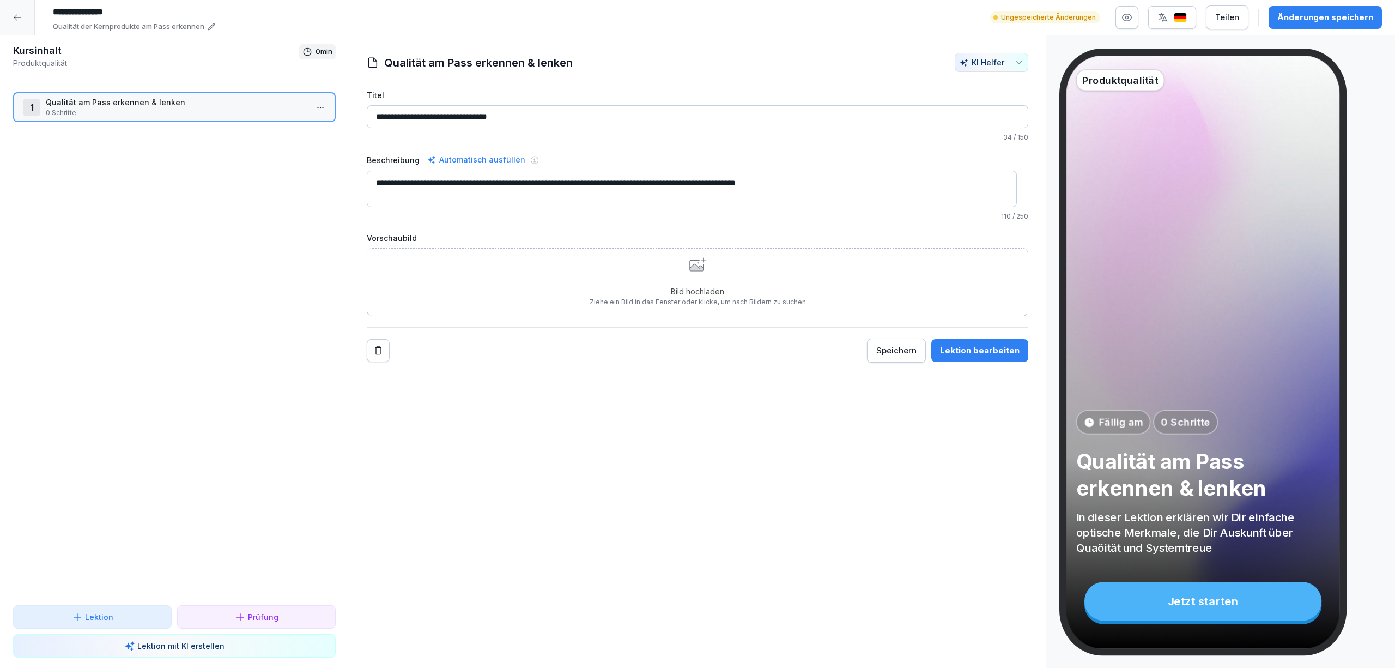
click at [722, 184] on textarea "**********" at bounding box center [692, 189] width 650 height 37
click at [830, 184] on textarea "**********" at bounding box center [692, 189] width 650 height 37
click at [581, 451] on div "**********" at bounding box center [698, 351] width 698 height 633
click at [819, 180] on textarea "**********" at bounding box center [692, 189] width 650 height 37
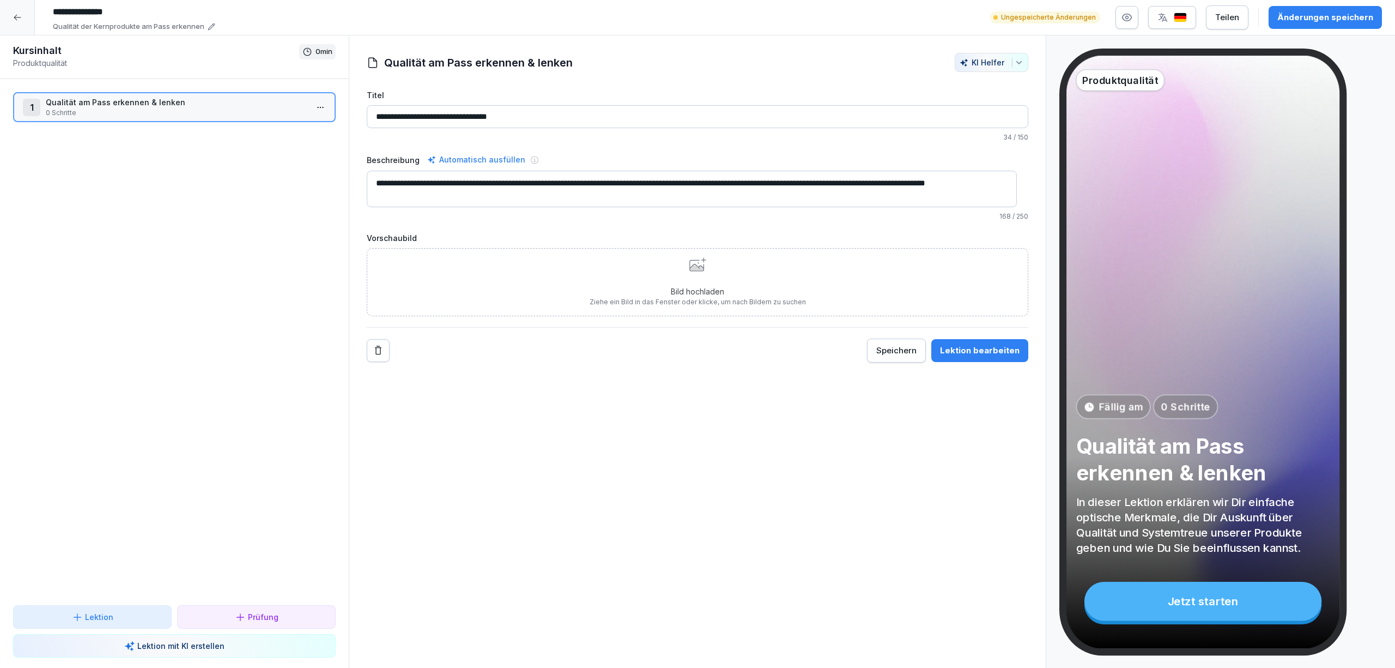
type textarea "**********"
click at [715, 277] on div "Bild hochladen Ziehe ein Bild in das Fenster oder klicke, um nach Bildern zu su…" at bounding box center [698, 282] width 216 height 50
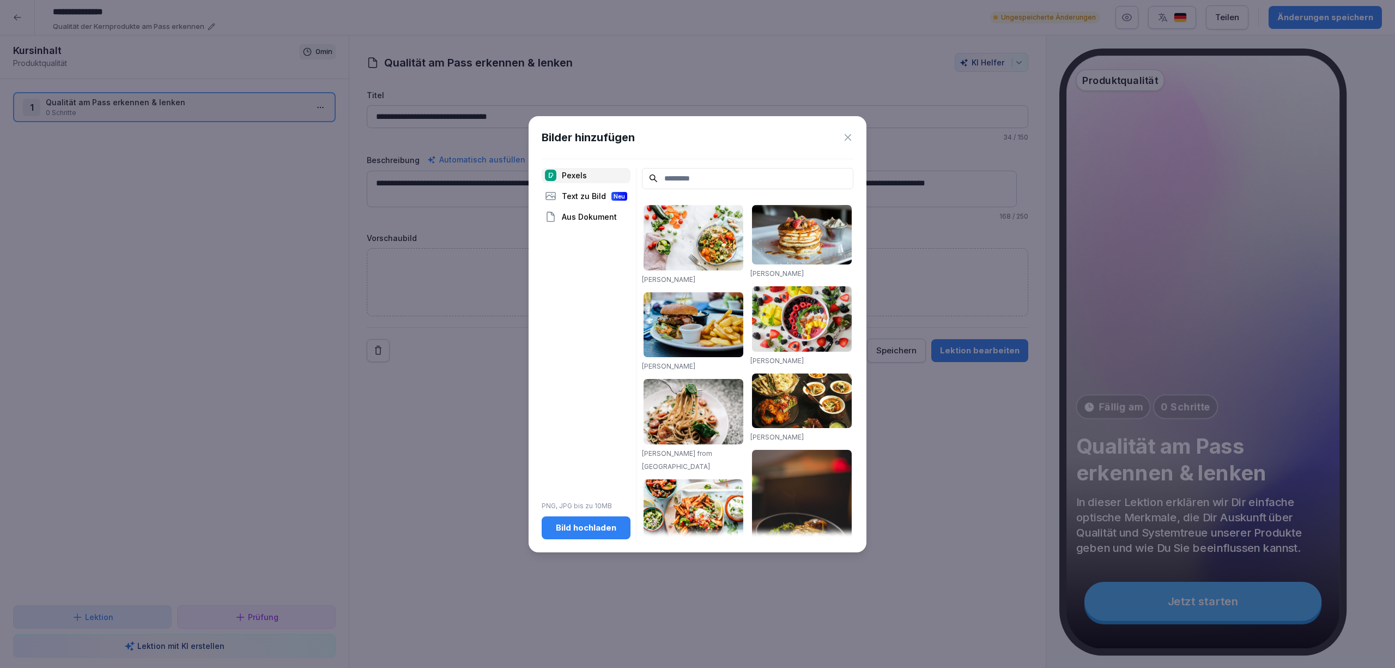
click at [700, 180] on input at bounding box center [747, 178] width 211 height 21
click at [704, 177] on input at bounding box center [747, 178] width 211 height 21
click at [585, 219] on div "Aus Dokument" at bounding box center [586, 216] width 89 height 15
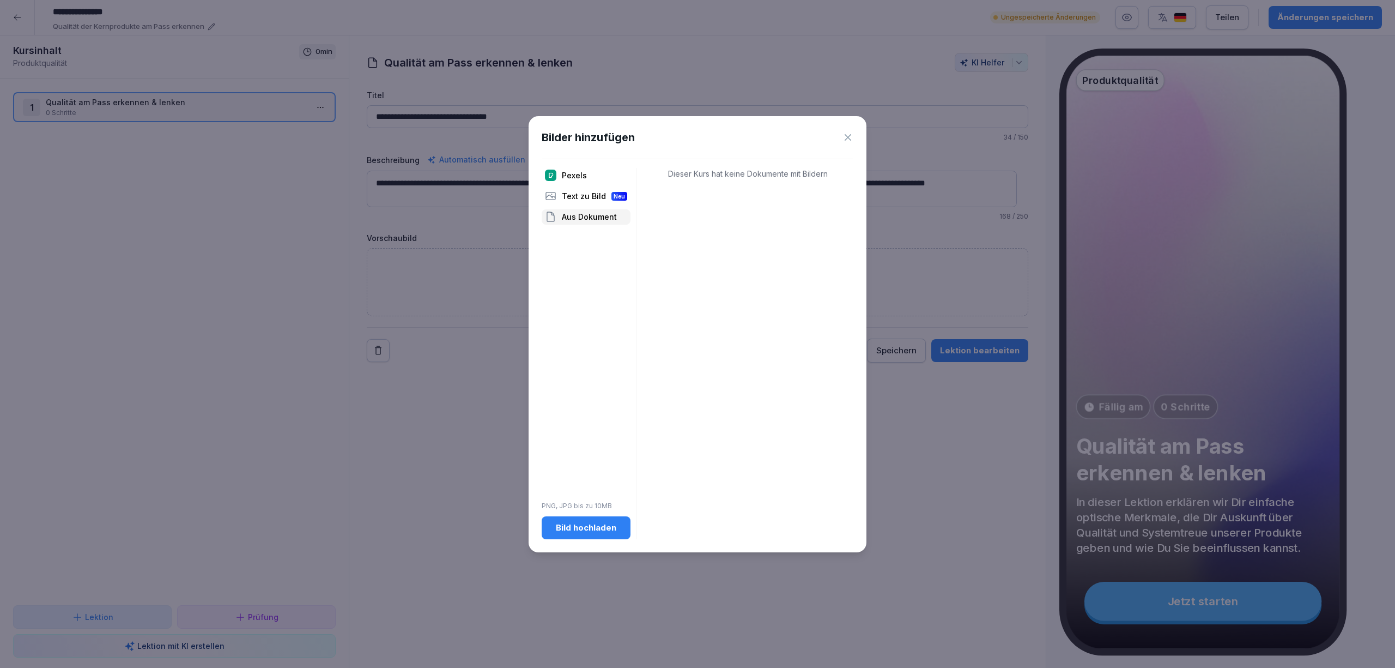
click at [573, 530] on div "Bild hochladen" at bounding box center [586, 528] width 71 height 12
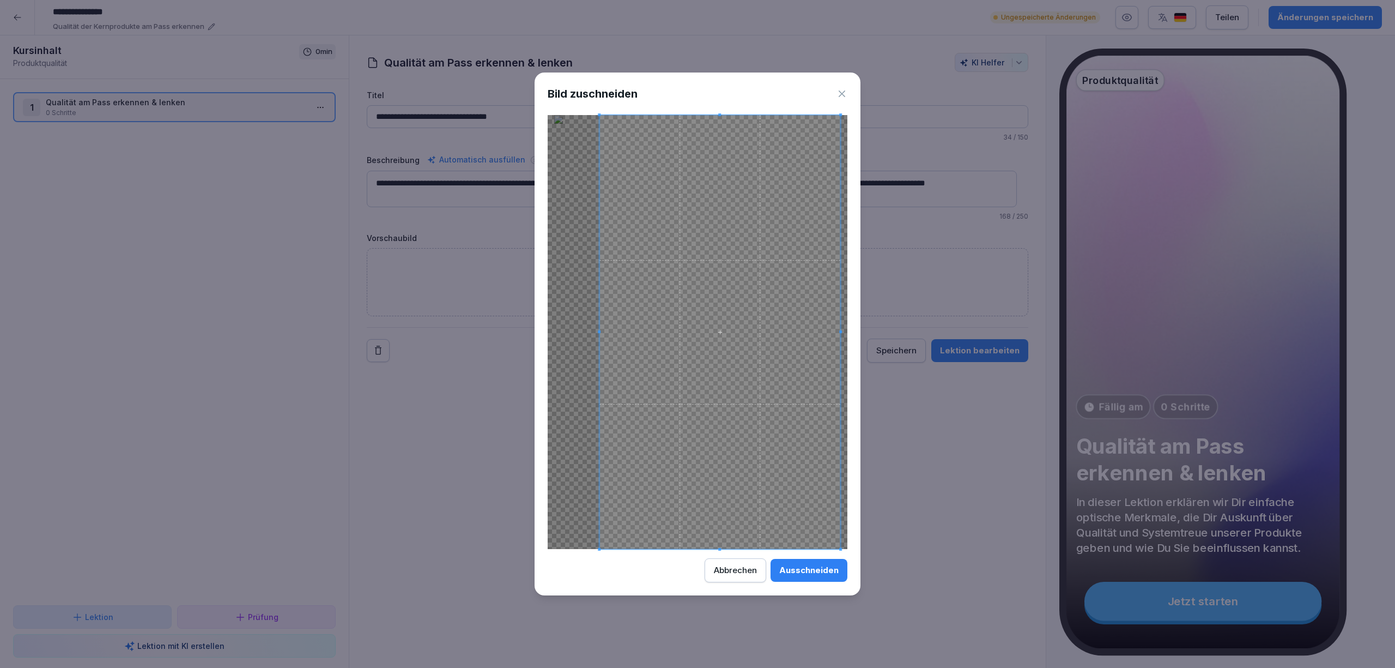
click at [718, 164] on span at bounding box center [720, 332] width 241 height 434
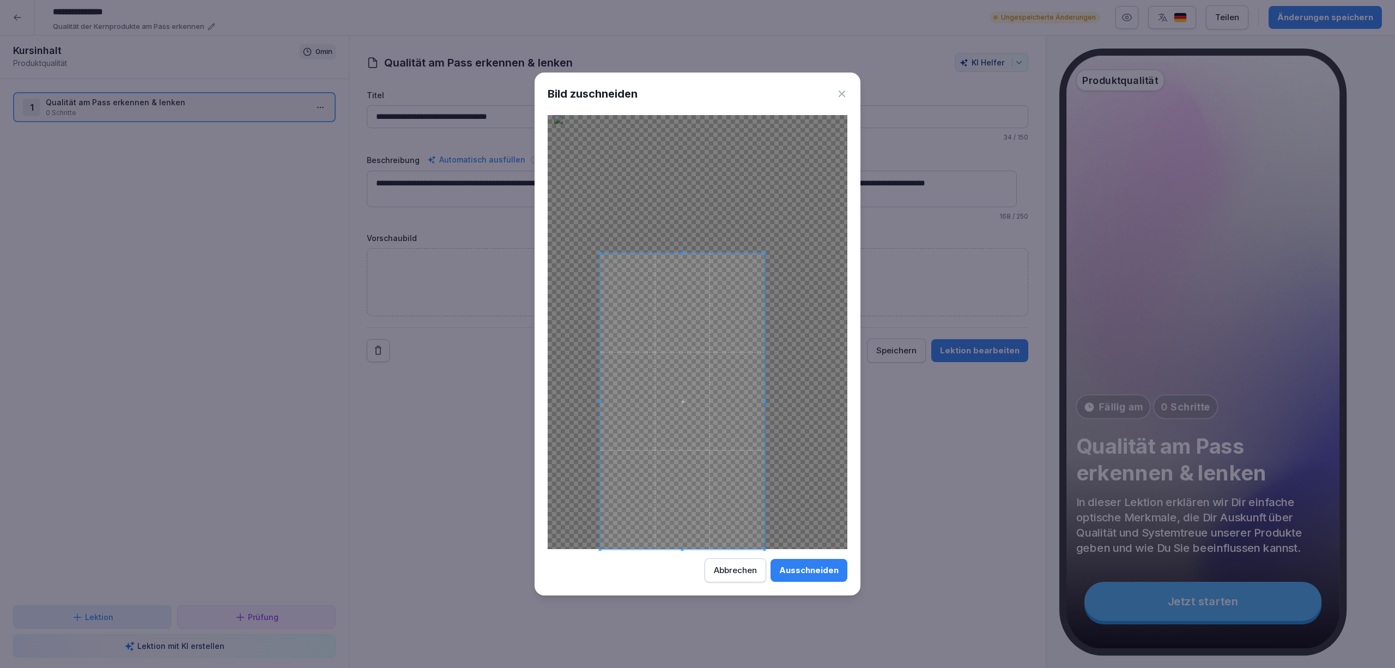
click at [801, 253] on div at bounding box center [698, 332] width 300 height 434
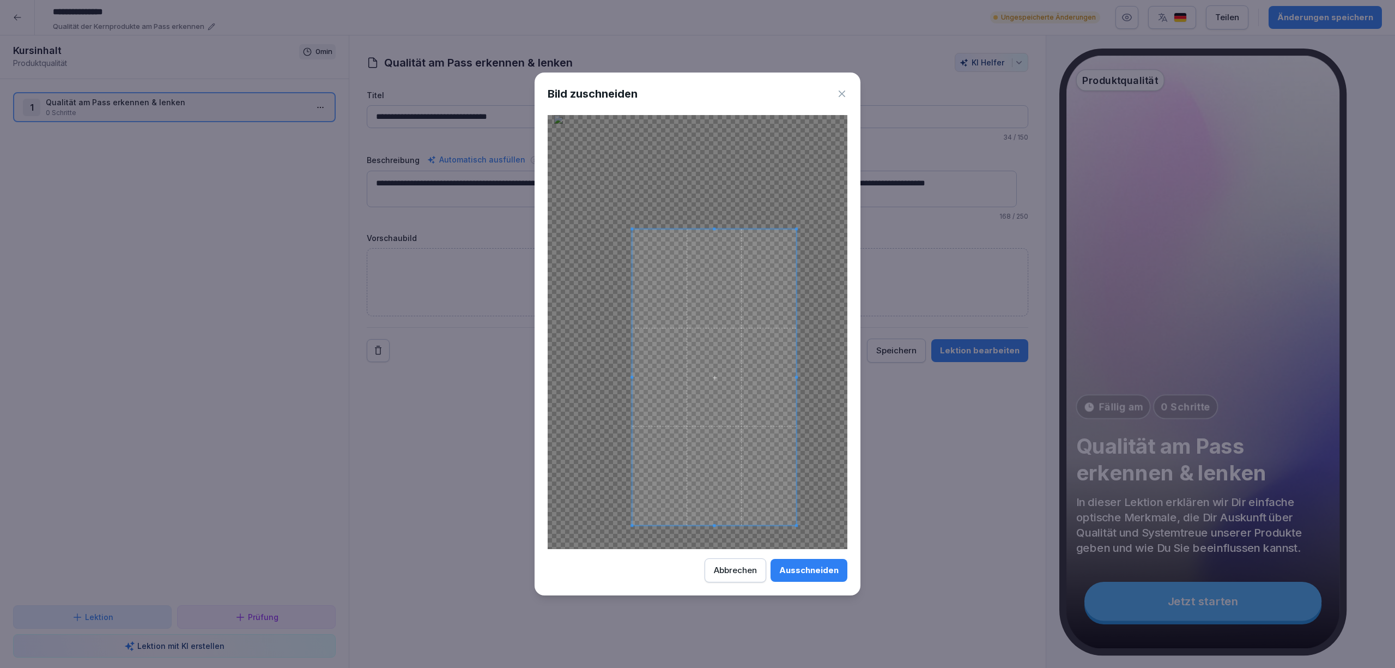
click at [687, 459] on span at bounding box center [714, 377] width 164 height 296
click at [796, 267] on div at bounding box center [698, 332] width 300 height 434
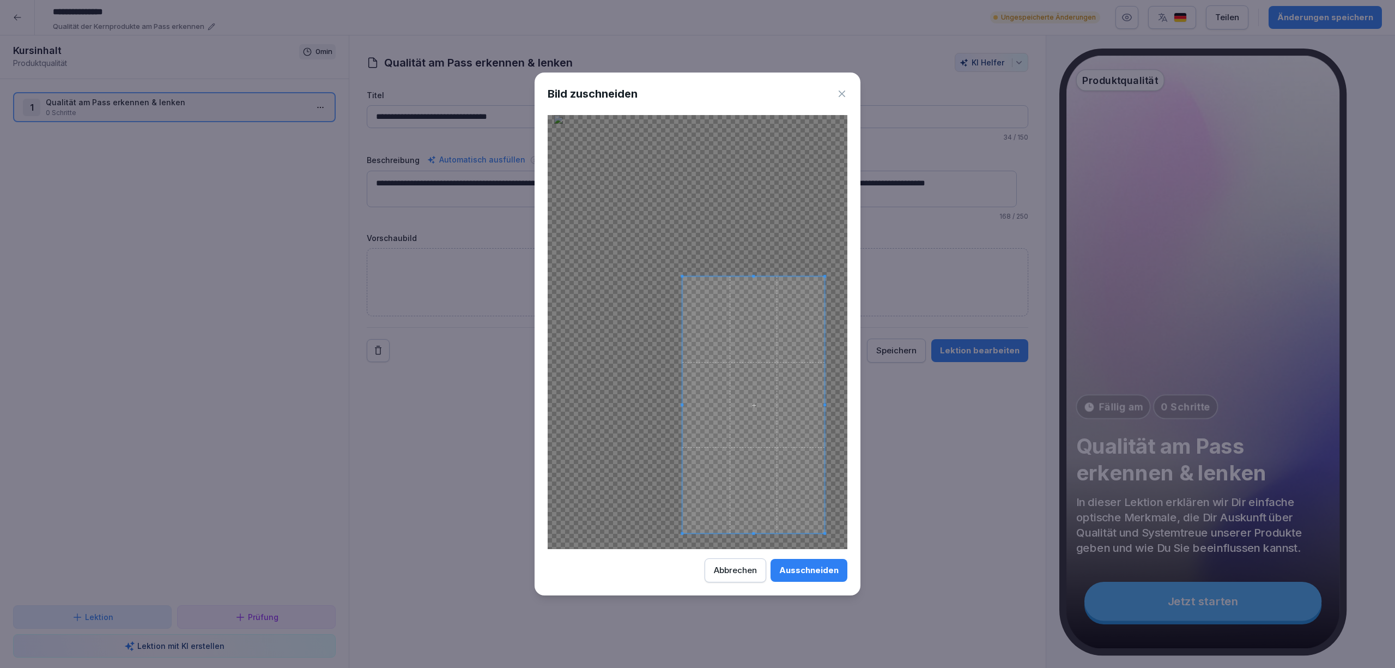
click at [799, 371] on span at bounding box center [753, 404] width 142 height 257
click at [817, 324] on div at bounding box center [698, 332] width 300 height 434
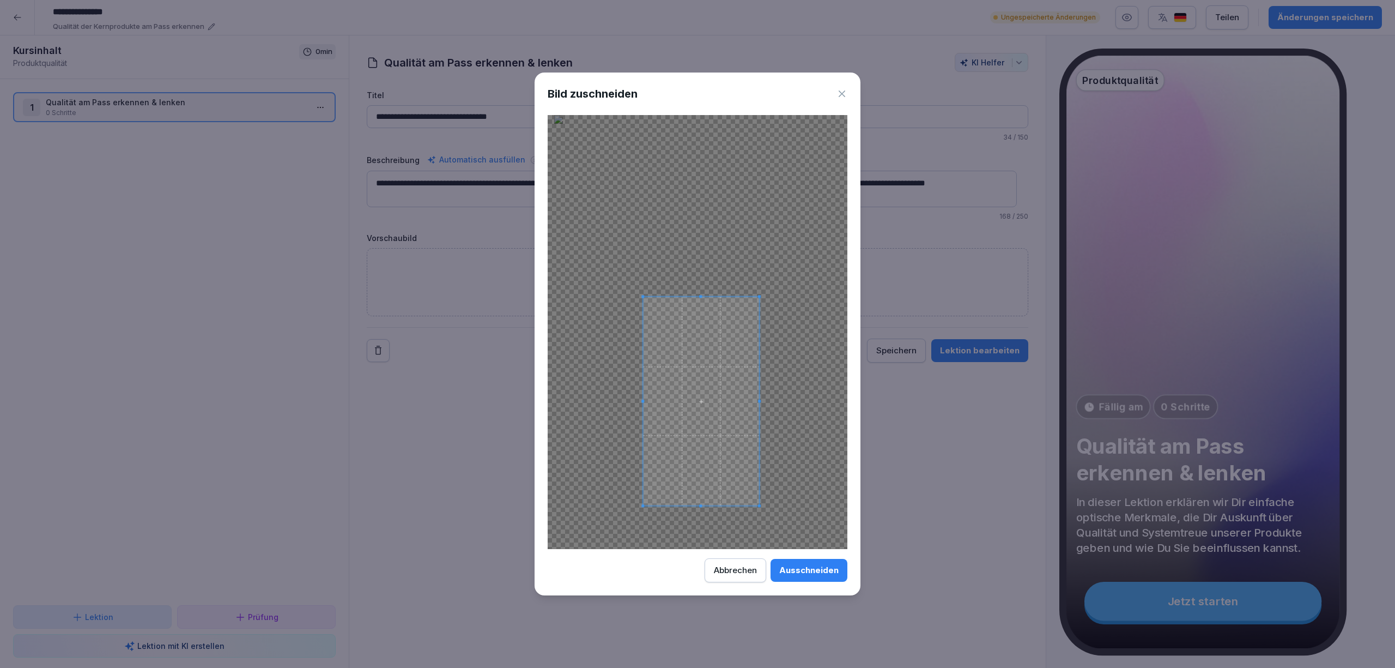
click at [724, 425] on span at bounding box center [701, 401] width 116 height 209
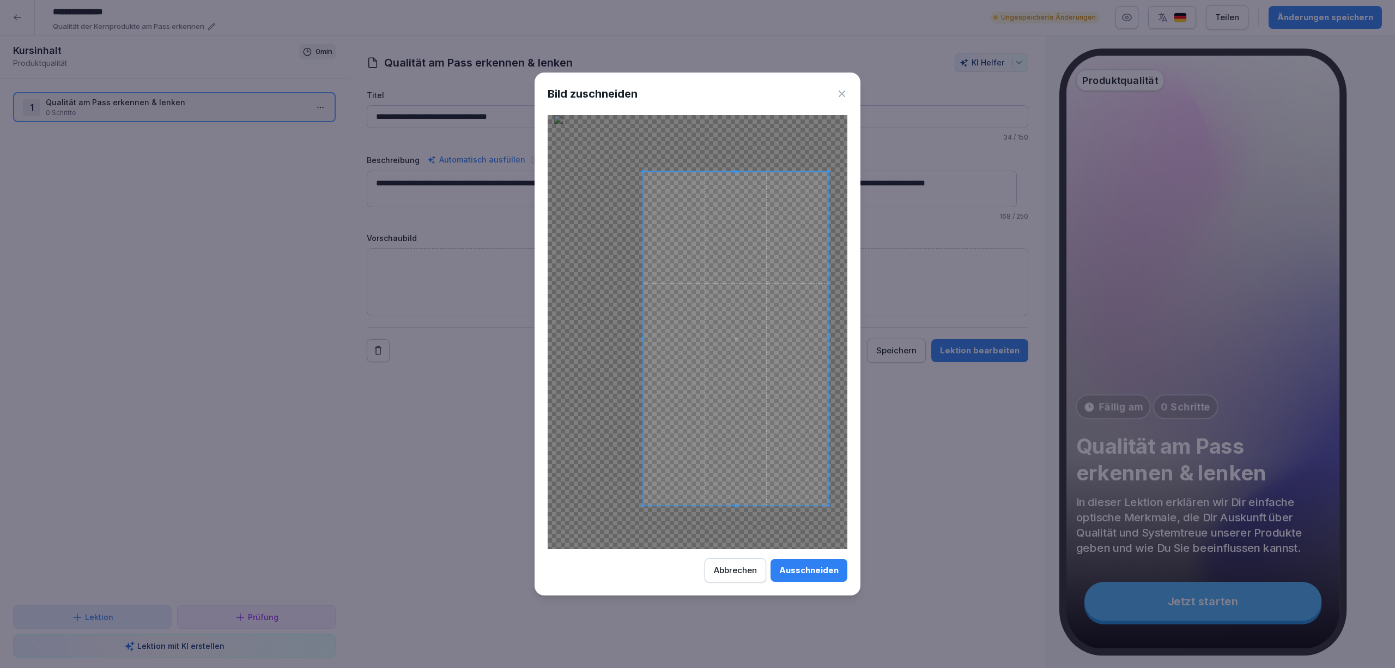
click at [886, 154] on body "**********" at bounding box center [697, 334] width 1395 height 668
click at [764, 317] on span at bounding box center [747, 360] width 196 height 352
click at [805, 565] on div "Ausschneiden" at bounding box center [808, 570] width 59 height 12
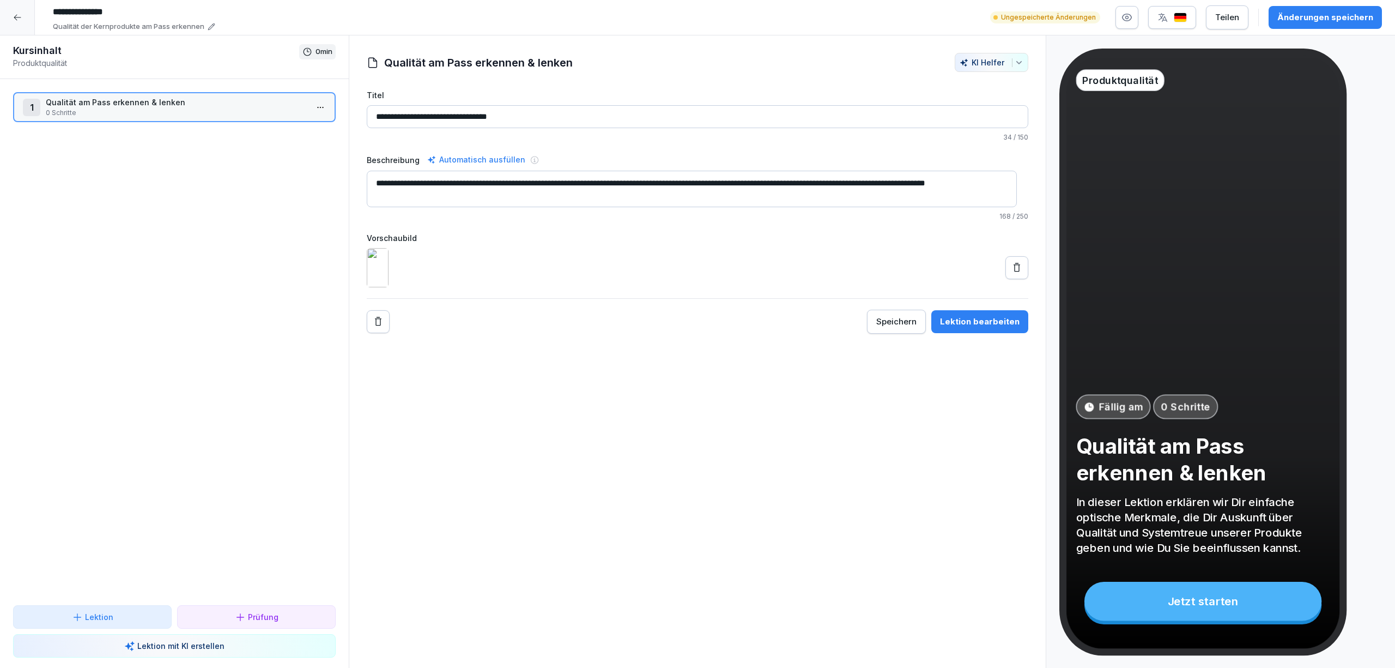
click at [721, 462] on div "**********" at bounding box center [698, 351] width 698 height 633
click at [112, 613] on div "Lektion" at bounding box center [92, 616] width 140 height 11
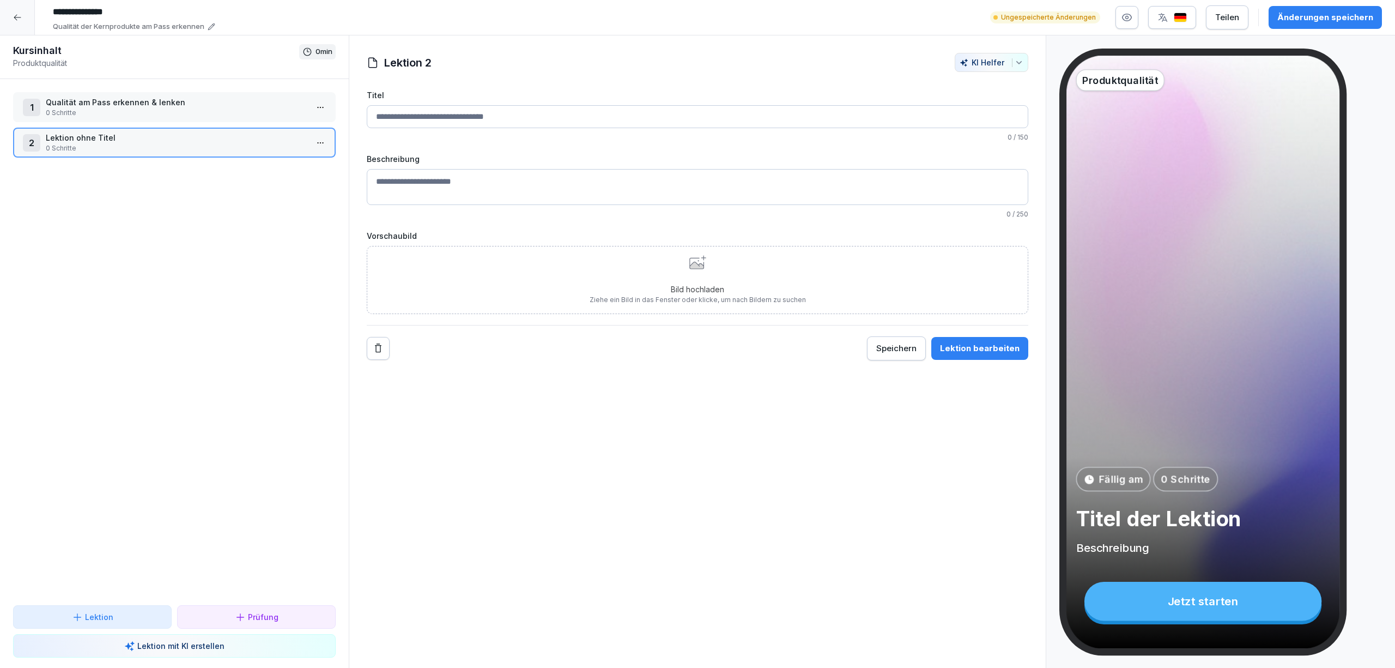
click at [152, 147] on p "0 Schritte" at bounding box center [177, 148] width 262 height 10
click at [522, 120] on input "Titel" at bounding box center [698, 116] width 662 height 23
click at [517, 522] on div "Lektion 2 [PERSON_NAME] Titel 0 / 150 Beschreibung 0 / 250 Vorschaubild Bild ho…" at bounding box center [698, 351] width 698 height 633
click at [138, 380] on div "1 Qualität am Pass erkennen & lenken 0 Schritte 2 Lektion ohne Titel 0 Schritte…" at bounding box center [174, 342] width 349 height 526
click at [1343, 19] on div "Änderungen speichern" at bounding box center [1326, 17] width 96 height 12
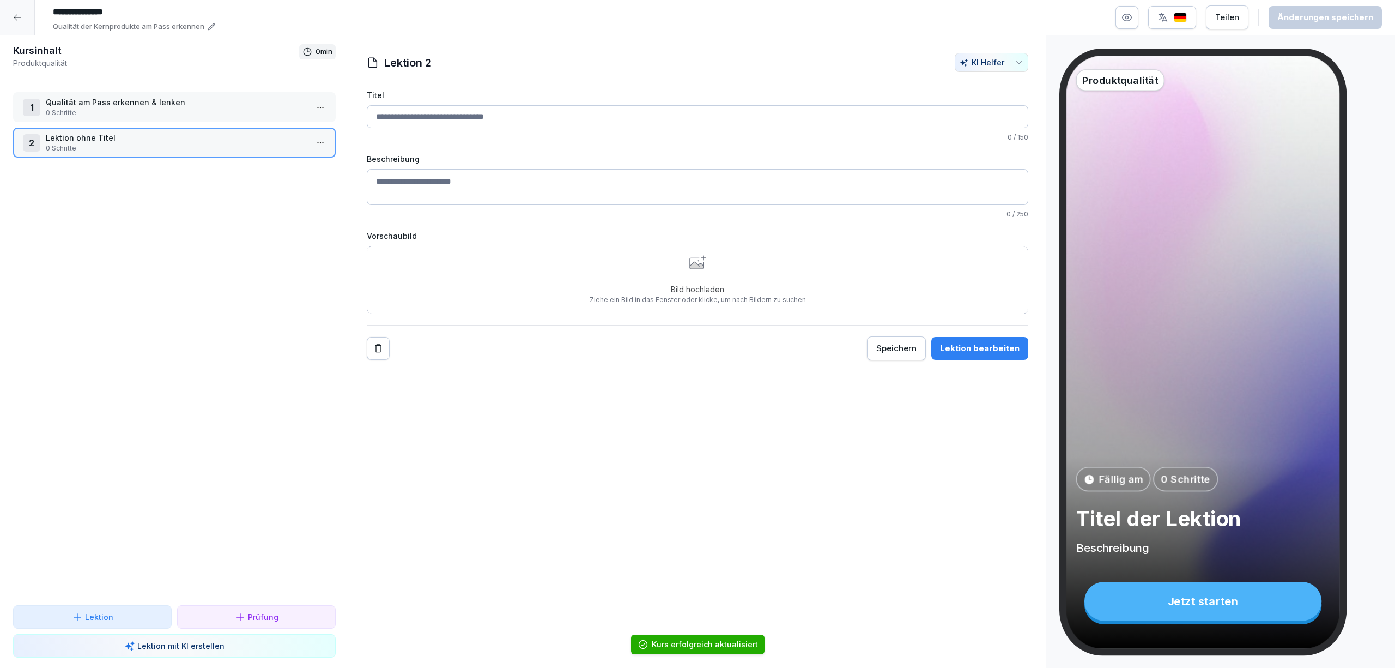
click at [668, 580] on div "Lektion 2 [PERSON_NAME] Titel 0 / 150 Beschreibung 0 / 250 Vorschaubild Bild ho…" at bounding box center [698, 351] width 698 height 633
click at [662, 509] on div "Lektion 2 [PERSON_NAME] Titel 0 / 150 Beschreibung 0 / 250 Vorschaubild Bild ho…" at bounding box center [698, 351] width 698 height 633
click at [513, 118] on input "Titel" at bounding box center [698, 116] width 662 height 23
click at [682, 598] on div "Lektion 2 [PERSON_NAME] Titel 0 / 150 Beschreibung 0 / 250 Vorschaubild Bild ho…" at bounding box center [698, 351] width 698 height 633
click at [634, 450] on div "Lektion 2 [PERSON_NAME] Titel 0 / 150 Beschreibung 0 / 250 Vorschaubild Bild ho…" at bounding box center [698, 351] width 698 height 633
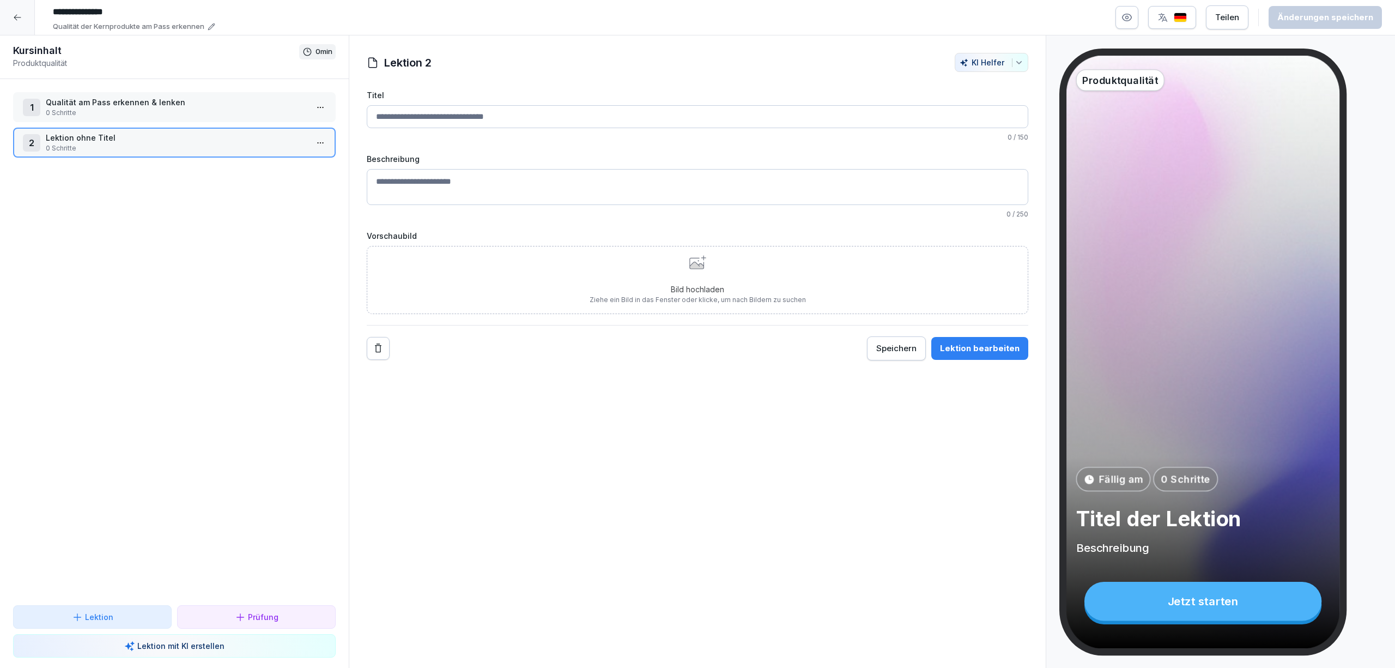
click at [801, 523] on div "Lektion 2 [PERSON_NAME] Titel 0 / 150 Beschreibung 0 / 250 Vorschaubild Bild ho…" at bounding box center [698, 351] width 698 height 633
click at [488, 522] on div "Lektion 2 [PERSON_NAME] Titel 0 / 150 Beschreibung 0 / 250 Vorschaubild Bild ho…" at bounding box center [698, 351] width 698 height 633
click at [551, 62] on div at bounding box center [693, 62] width 512 height 19
click at [664, 402] on div "Lektion 2 [PERSON_NAME] Titel 0 / 150 Beschreibung 0 / 250 Vorschaubild Bild ho…" at bounding box center [698, 351] width 698 height 633
click at [238, 108] on p "0 Schritte" at bounding box center [177, 113] width 262 height 10
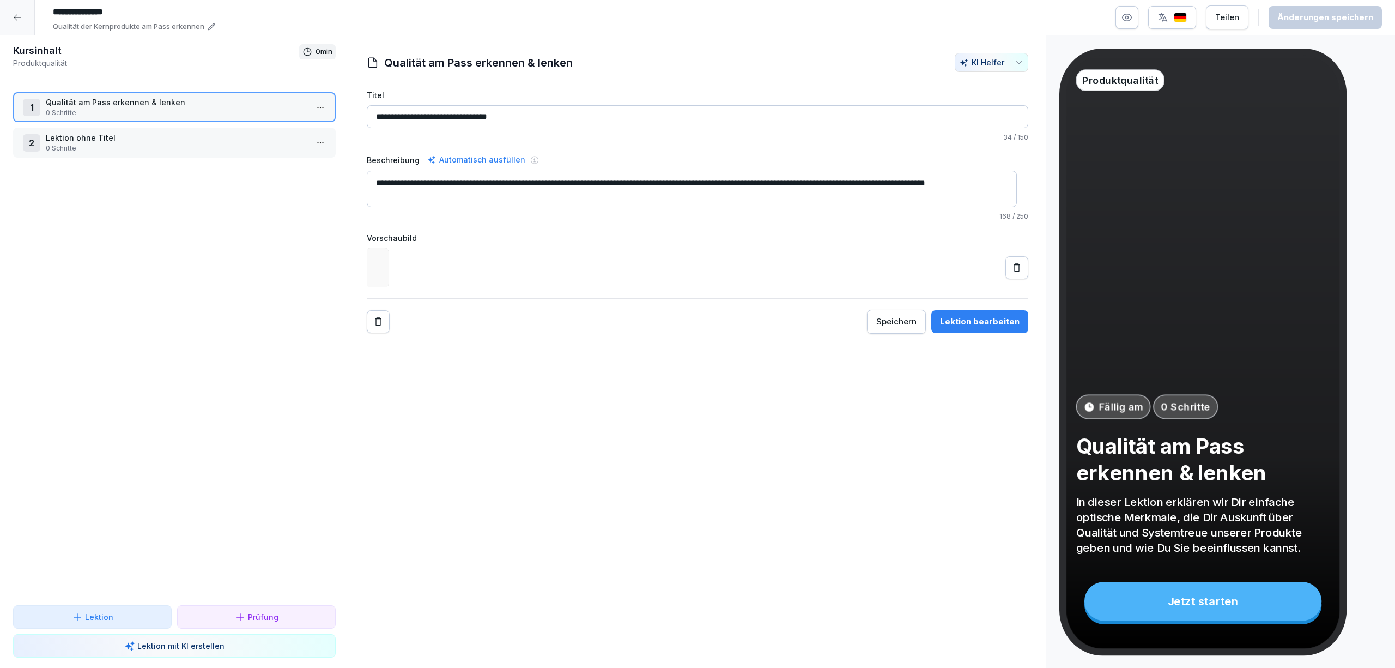
click at [235, 144] on p "0 Schritte" at bounding box center [177, 148] width 262 height 10
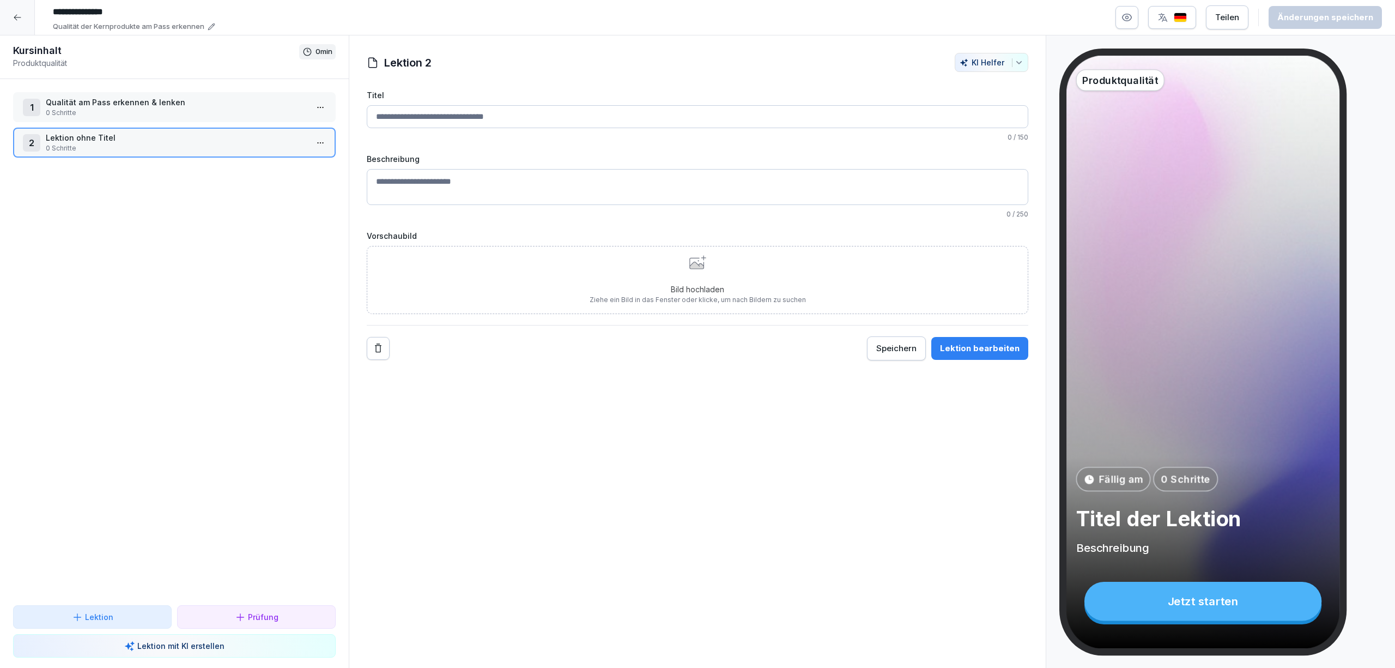
click at [650, 475] on div "Lektion 2 [PERSON_NAME] Titel 0 / 150 Beschreibung 0 / 250 Vorschaubild Bild ho…" at bounding box center [698, 351] width 698 height 633
click at [635, 469] on div "Lektion 2 [PERSON_NAME] Titel 0 / 150 Beschreibung 0 / 250 Vorschaubild Bild ho…" at bounding box center [698, 351] width 698 height 633
drag, startPoint x: 705, startPoint y: 521, endPoint x: 698, endPoint y: 522, distance: 7.1
click at [705, 525] on div "Lektion 2 [PERSON_NAME] Titel 0 / 150 Beschreibung 0 / 250 Vorschaubild Bild ho…" at bounding box center [698, 351] width 698 height 633
drag, startPoint x: 692, startPoint y: 470, endPoint x: 675, endPoint y: 482, distance: 20.7
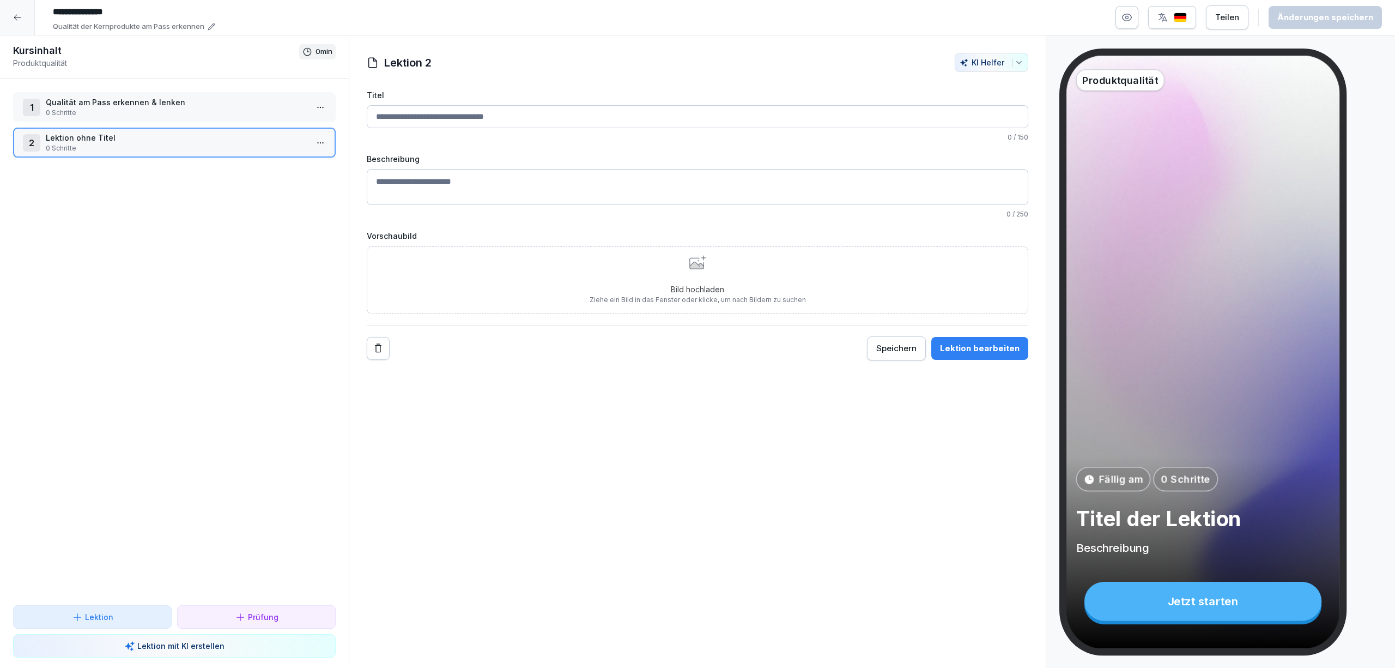
click at [693, 469] on div "Lektion 2 [PERSON_NAME] Titel 0 / 150 Beschreibung 0 / 250 Vorschaubild Bild ho…" at bounding box center [698, 351] width 698 height 633
click at [471, 499] on div "Lektion 2 [PERSON_NAME] Titel 0 / 150 Beschreibung 0 / 250 Vorschaubild Bild ho…" at bounding box center [698, 351] width 698 height 633
drag, startPoint x: 596, startPoint y: 450, endPoint x: 618, endPoint y: 444, distance: 22.6
click at [602, 447] on div "Lektion 2 [PERSON_NAME] Titel 0 / 150 Beschreibung 0 / 250 Vorschaubild Bild ho…" at bounding box center [698, 351] width 698 height 633
click at [793, 480] on div "Lektion 2 [PERSON_NAME] Titel 0 / 150 Beschreibung 0 / 250 Vorschaubild Bild ho…" at bounding box center [698, 351] width 698 height 633
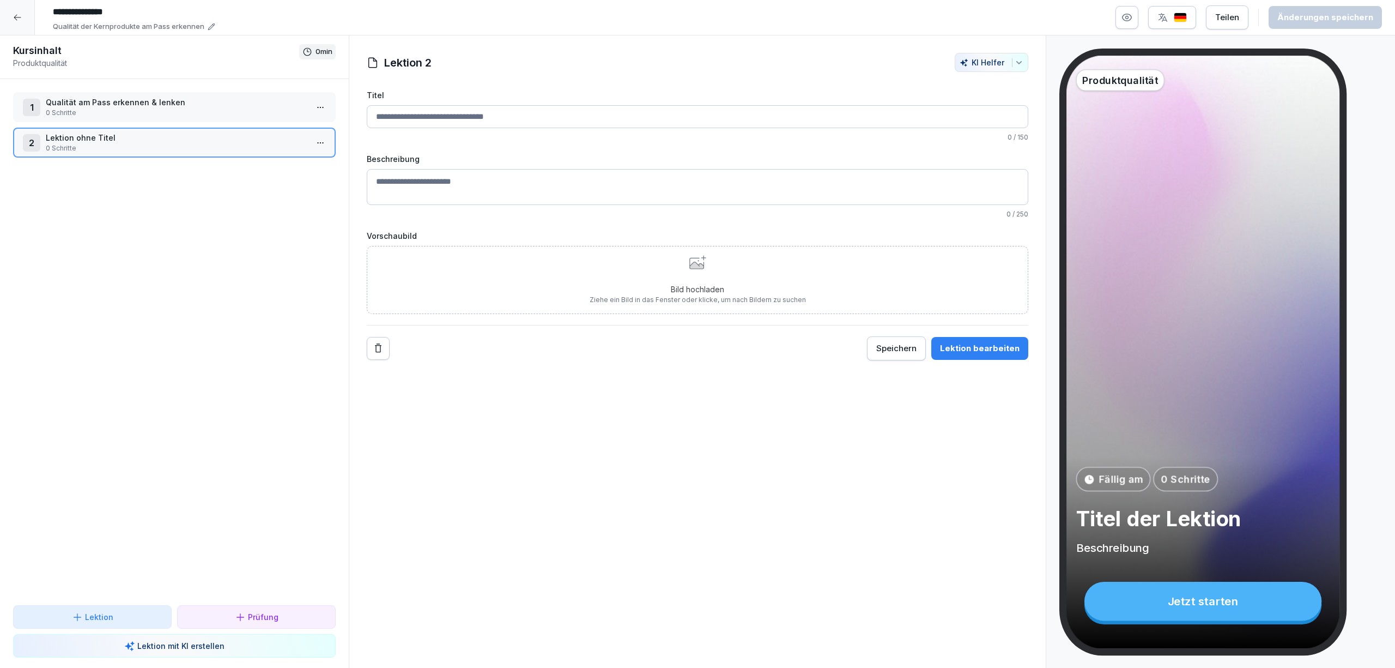
click at [188, 315] on div "1 Qualität am Pass erkennen & lenken 0 Schritte 2 Lektion ohne Titel 0 Schritte…" at bounding box center [174, 342] width 349 height 526
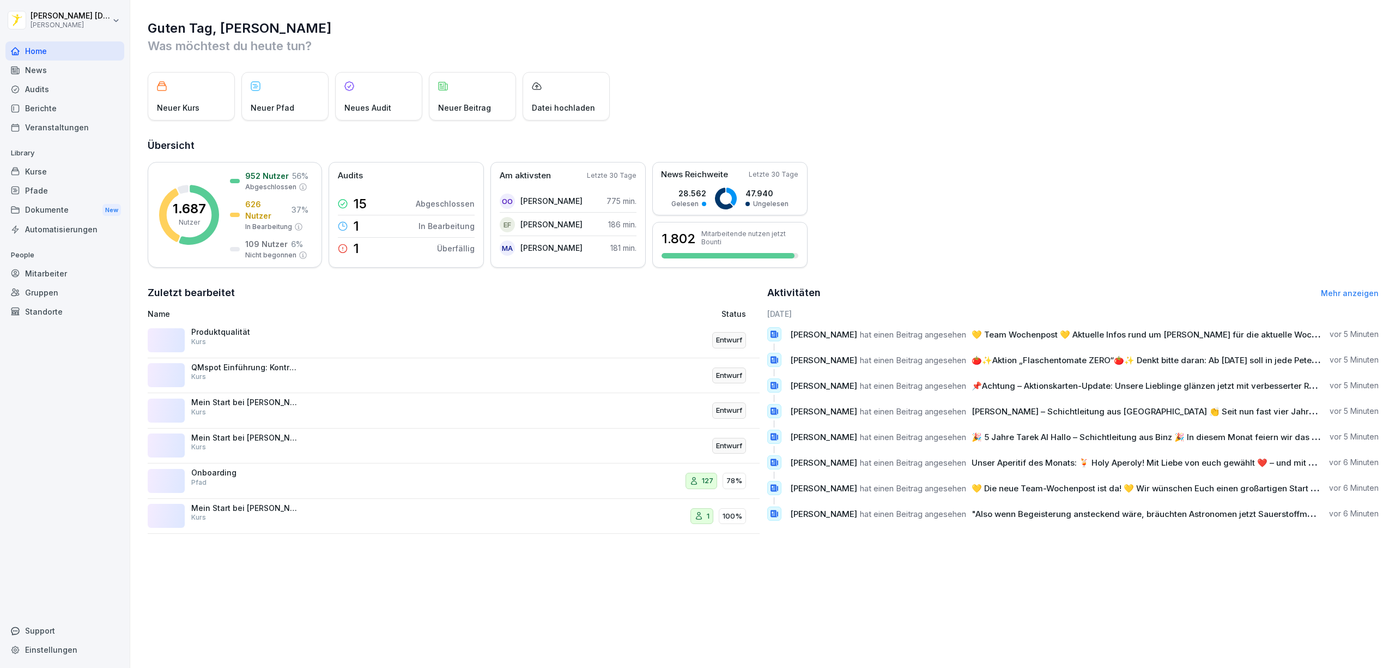
click at [1029, 176] on div "1.687 Nutzer 952 Nutzer 56 % Abgeschlossen 626 Nutzer 37 % In Bearbeitung 109 N…" at bounding box center [763, 215] width 1231 height 106
click at [940, 118] on div "Neuer Kurs Neuer Pfad Neues Audit Neuer Beitrag Datei hochladen" at bounding box center [763, 96] width 1231 height 49
drag, startPoint x: 893, startPoint y: 604, endPoint x: 898, endPoint y: 602, distance: 6.1
click at [894, 604] on div "Guten Tag, Karl Was möchtest du heute tun? Neuer Kurs Neuer Pfad Neues Audit Ne…" at bounding box center [762, 334] width 1265 height 668
click at [833, 601] on div "Guten Tag, Karl Was möchtest du heute tun? Neuer Kurs Neuer Pfad Neues Audit Ne…" at bounding box center [762, 334] width 1265 height 668
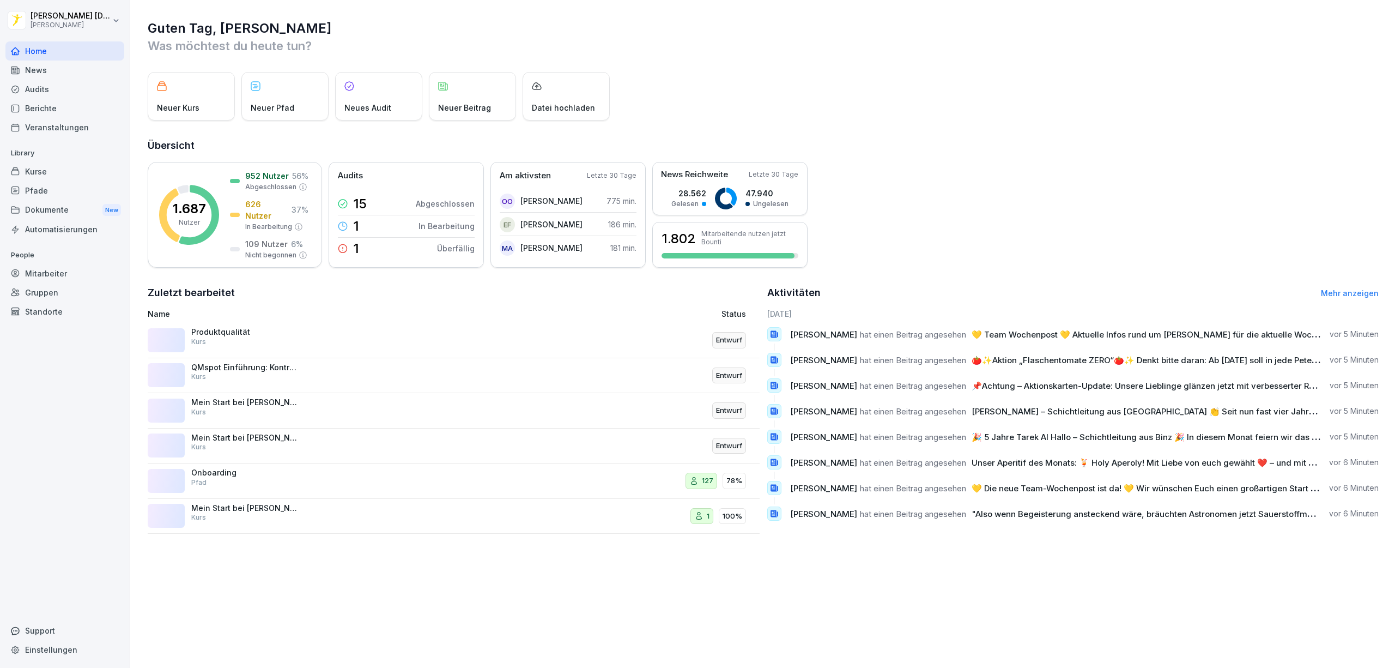
click at [980, 116] on div "Neuer Kurs Neuer Pfad Neues Audit Neuer Beitrag Datei hochladen" at bounding box center [763, 96] width 1231 height 49
click at [742, 621] on div "Guten Tag, Karl Was möchtest du heute tun? Neuer Kurs Neuer Pfad Neues Audit Ne…" at bounding box center [762, 334] width 1265 height 668
click at [911, 604] on div "Guten Tag, Karl Was möchtest du heute tun? Neuer Kurs Neuer Pfad Neues Audit Ne…" at bounding box center [762, 334] width 1265 height 668
click at [855, 595] on div "Guten Tag, Karl Was möchtest du heute tun? Neuer Kurs Neuer Pfad Neues Audit Ne…" at bounding box center [762, 334] width 1265 height 668
click at [867, 586] on div "Guten Tag, Karl Was möchtest du heute tun? Neuer Kurs Neuer Pfad Neues Audit Ne…" at bounding box center [762, 334] width 1265 height 668
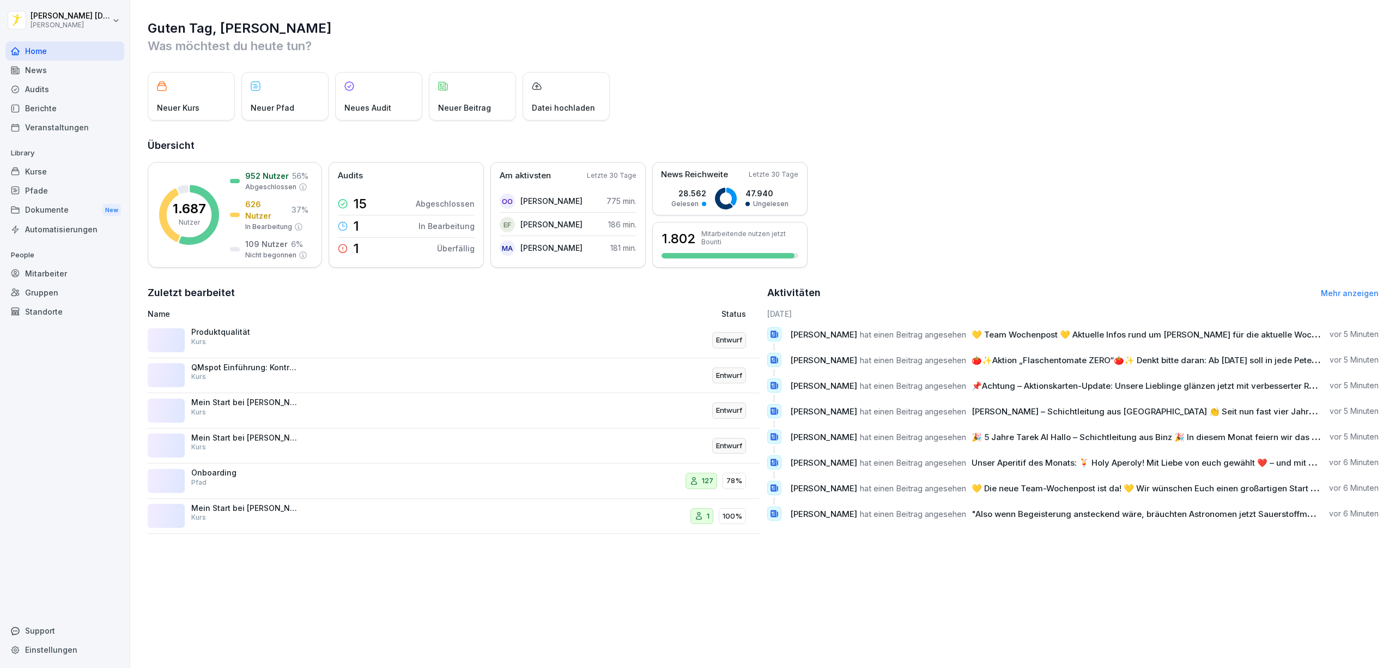
click at [827, 563] on div "Guten Tag, Karl Was möchtest du heute tun? Neuer Kurs Neuer Pfad Neues Audit Ne…" at bounding box center [762, 334] width 1265 height 668
click at [940, 110] on div "Neuer Kurs Neuer Pfad Neues Audit Neuer Beitrag Datei hochladen" at bounding box center [763, 96] width 1231 height 49
click at [1019, 183] on div "1.687 Nutzer 952 Nutzer 56 % Abgeschlossen 626 Nutzer 37 % In Bearbeitung 109 N…" at bounding box center [763, 215] width 1231 height 106
click at [1001, 168] on div "1.687 Nutzer 952 Nutzer 56 % Abgeschlossen 626 Nutzer 37 % In Bearbeitung 109 N…" at bounding box center [763, 215] width 1231 height 106
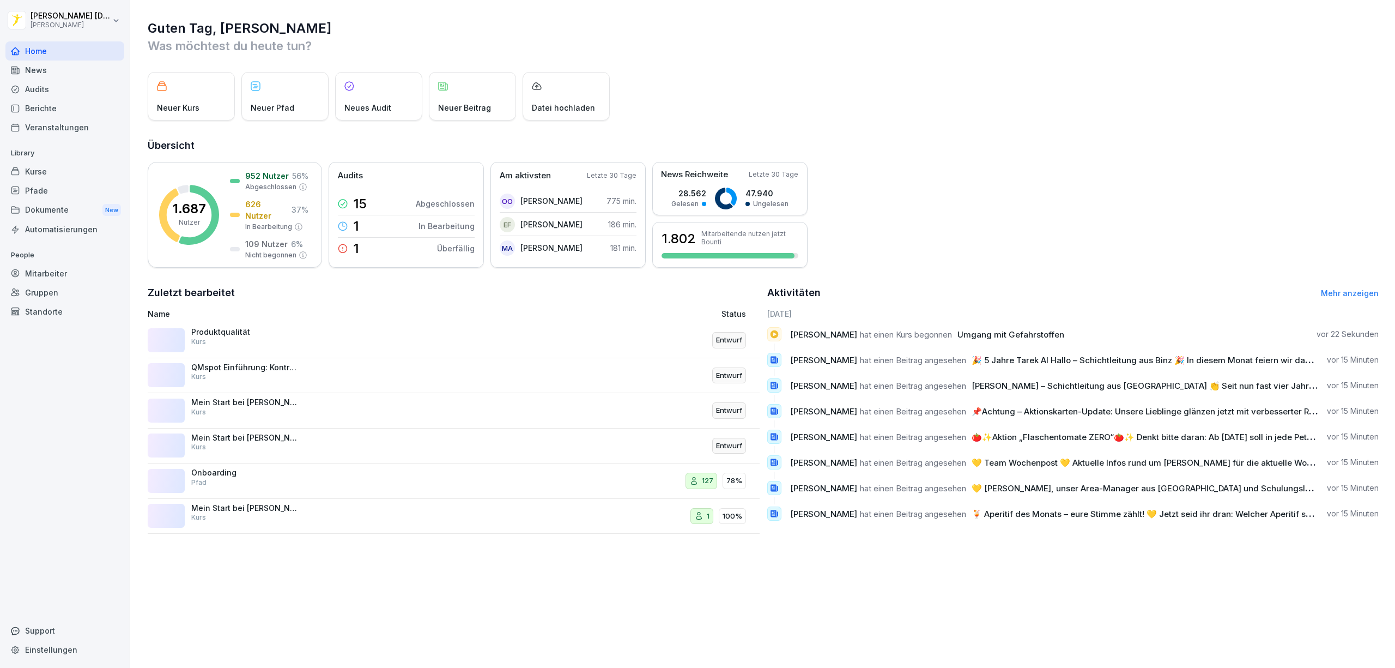
drag, startPoint x: 924, startPoint y: 71, endPoint x: 914, endPoint y: 71, distance: 10.9
click at [925, 71] on div "Guten Tag, Karl Was möchtest du heute tun? Neuer Kurs Neuer Pfad Neues Audit Ne…" at bounding box center [762, 276] width 1265 height 553
click at [59, 176] on div "Kurse" at bounding box center [64, 171] width 119 height 19
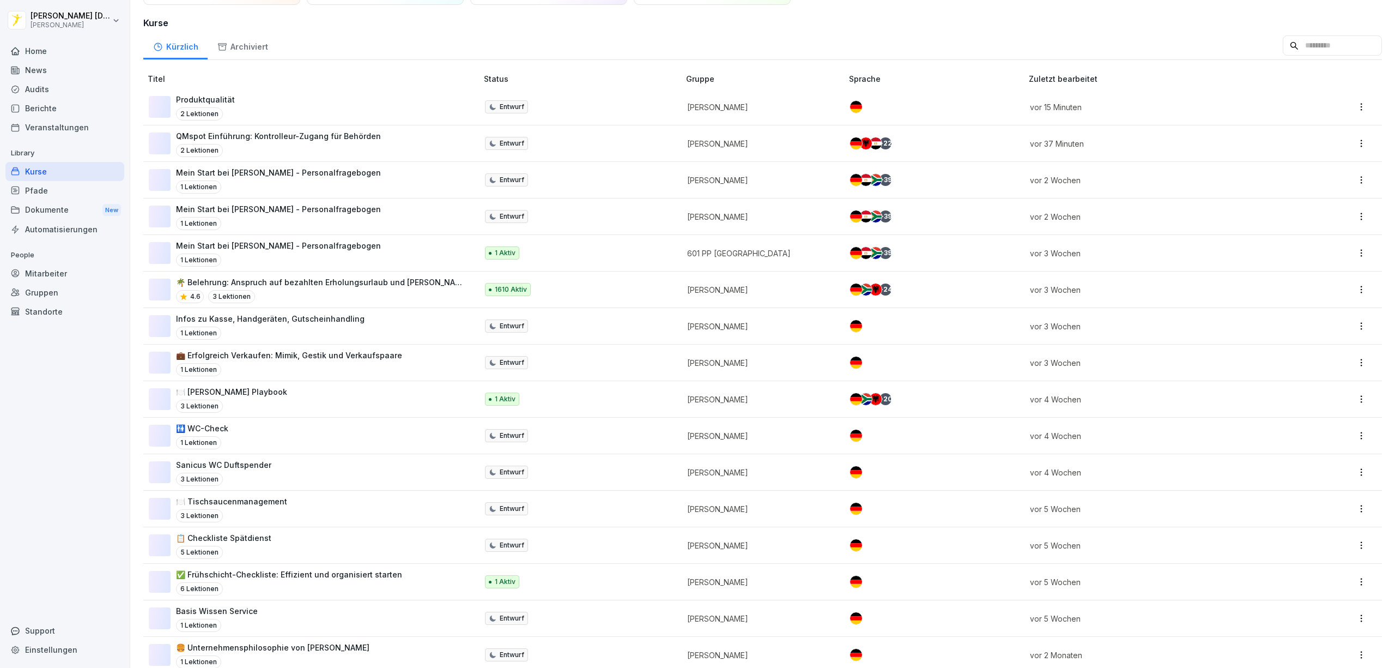
scroll to position [291, 0]
